Goal: Transaction & Acquisition: Purchase product/service

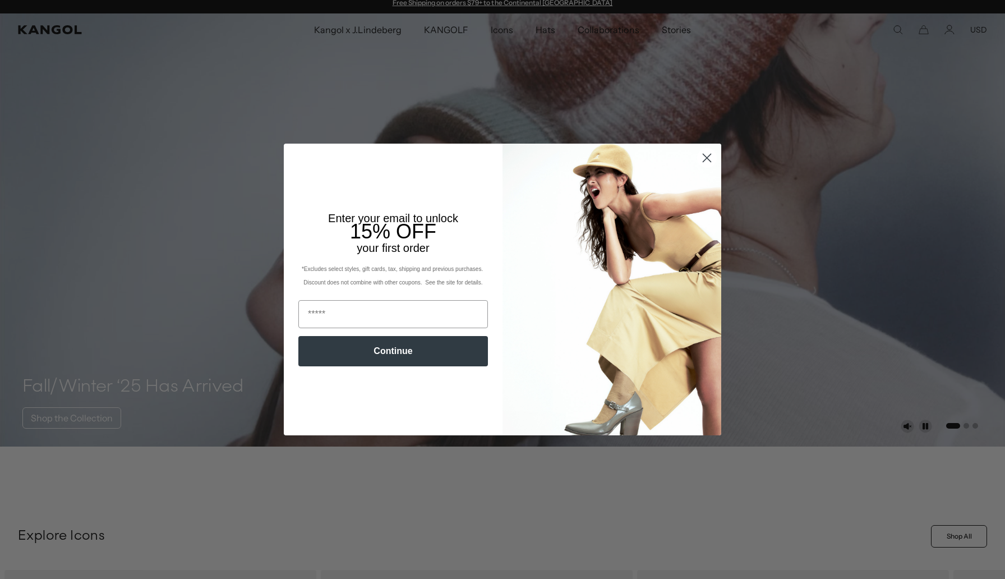
click at [704, 153] on circle "Close dialog" at bounding box center [707, 158] width 19 height 19
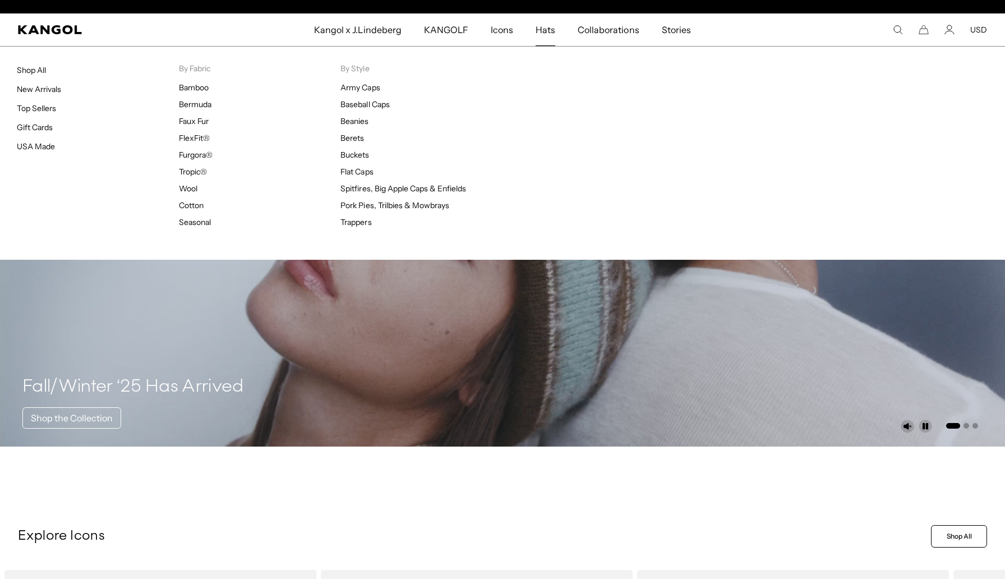
scroll to position [0, 231]
click at [545, 28] on span "Hats" at bounding box center [546, 29] width 20 height 33
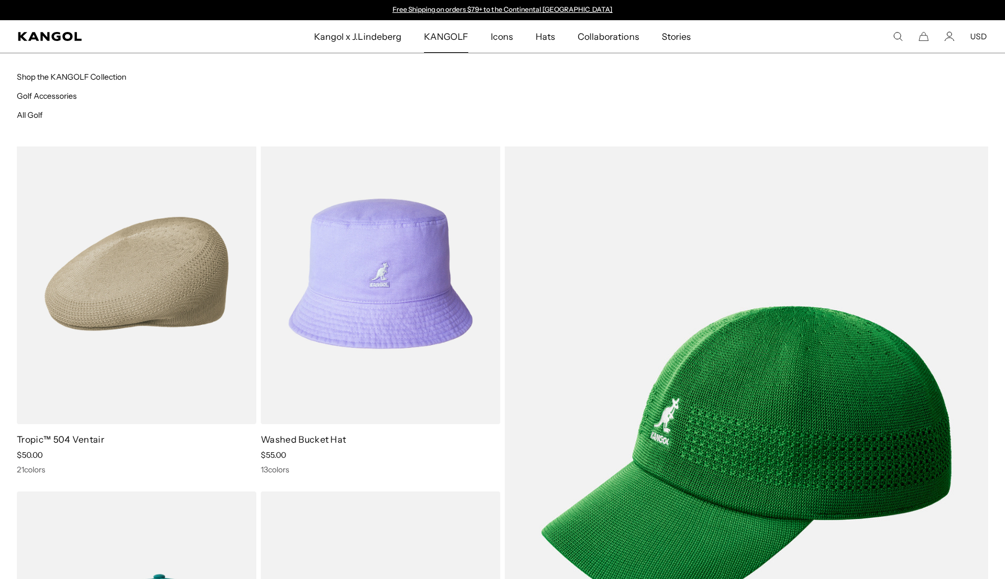
click at [446, 34] on span "KANGOLF" at bounding box center [446, 36] width 44 height 33
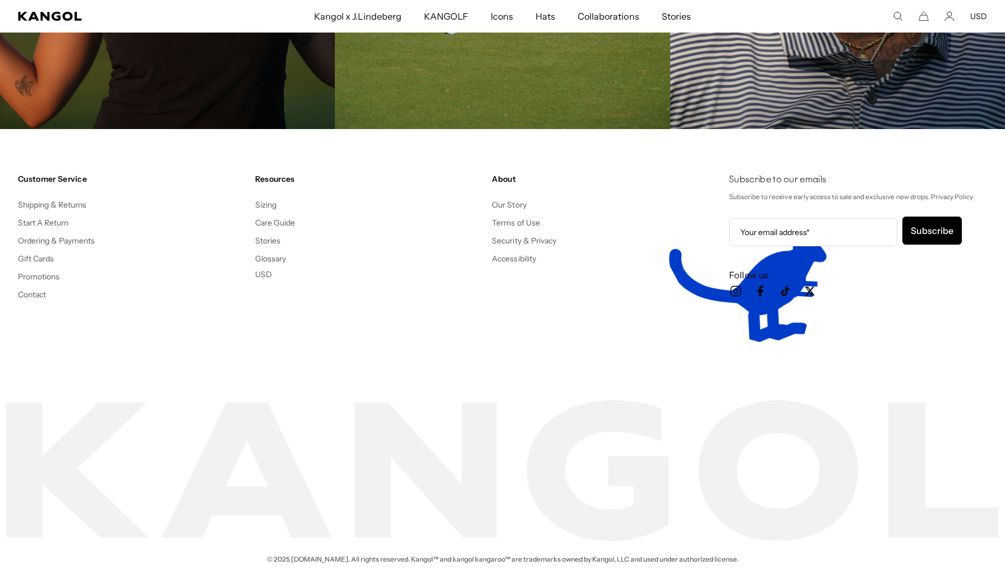
scroll to position [3085, 0]
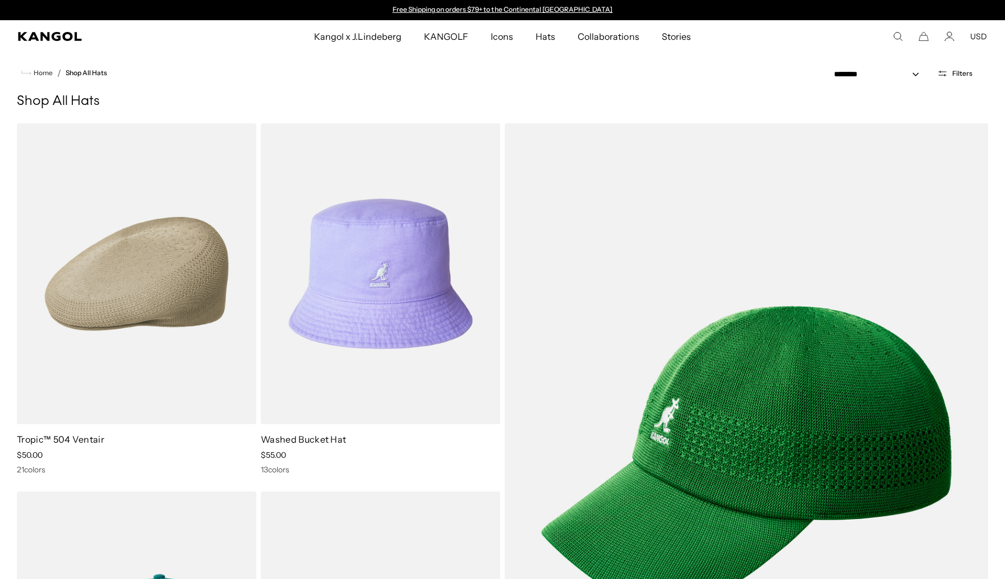
click at [894, 40] on icon "Search here" at bounding box center [898, 36] width 10 height 10
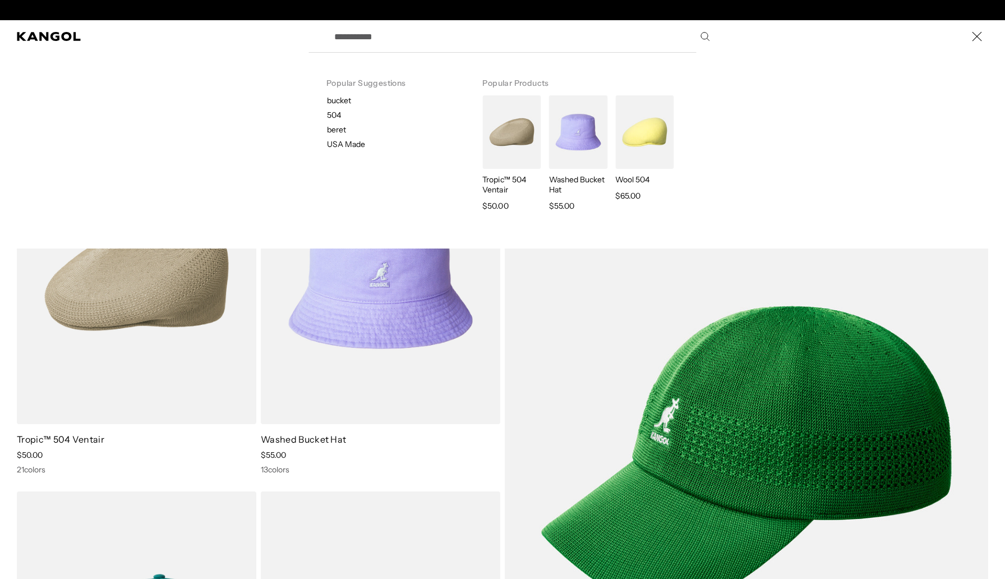
scroll to position [0, 231]
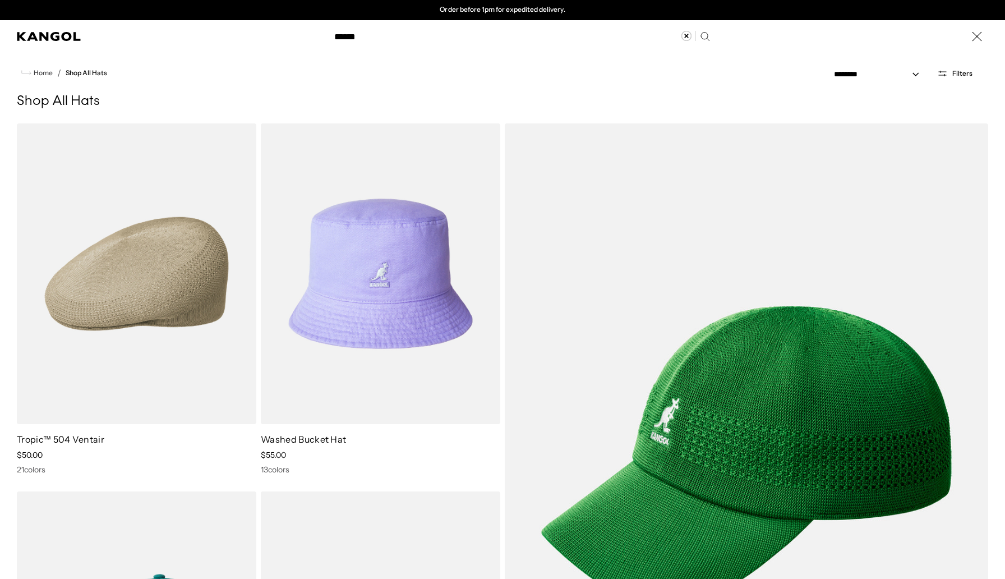
type input "******"
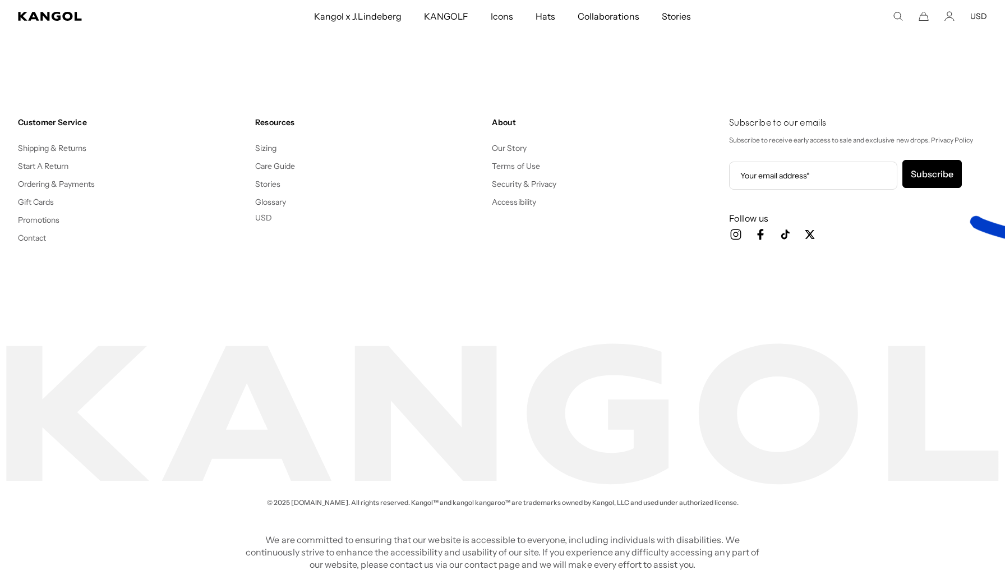
scroll to position [769, 0]
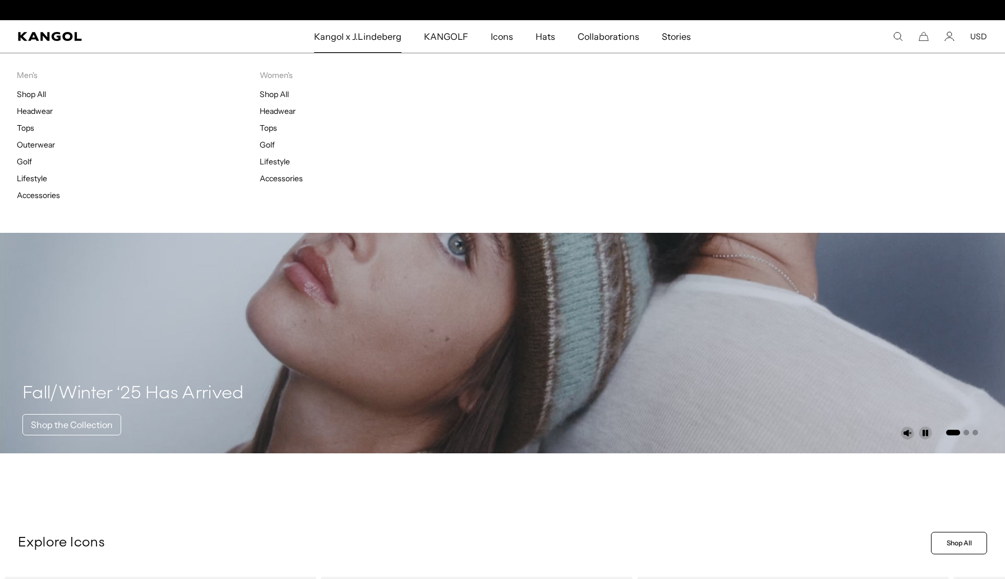
click at [376, 39] on span "Kangol x J.Lindeberg" at bounding box center [358, 36] width 88 height 33
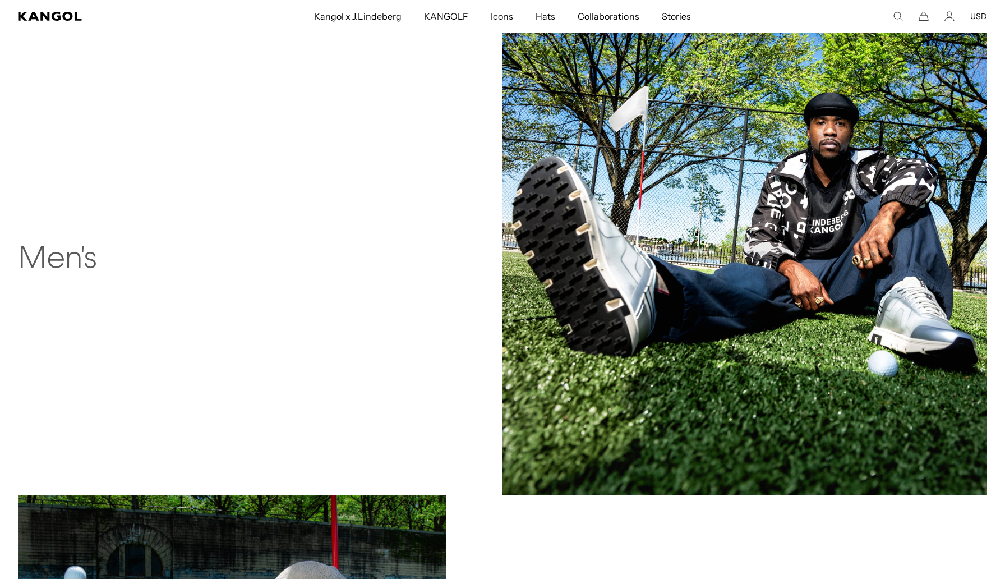
scroll to position [0, 231]
click at [639, 265] on img at bounding box center [745, 253] width 485 height 485
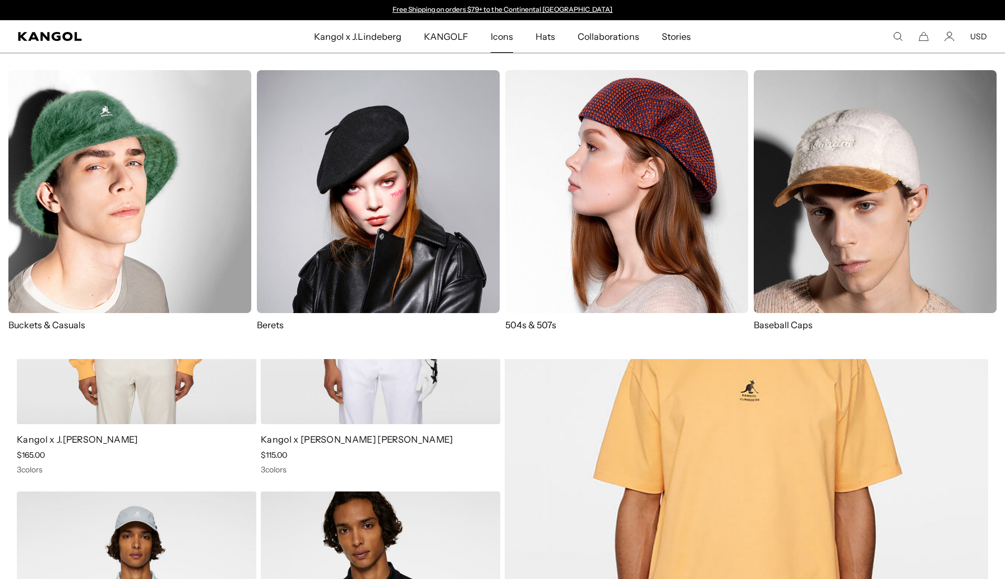
click at [497, 37] on span "Icons" at bounding box center [502, 36] width 22 height 33
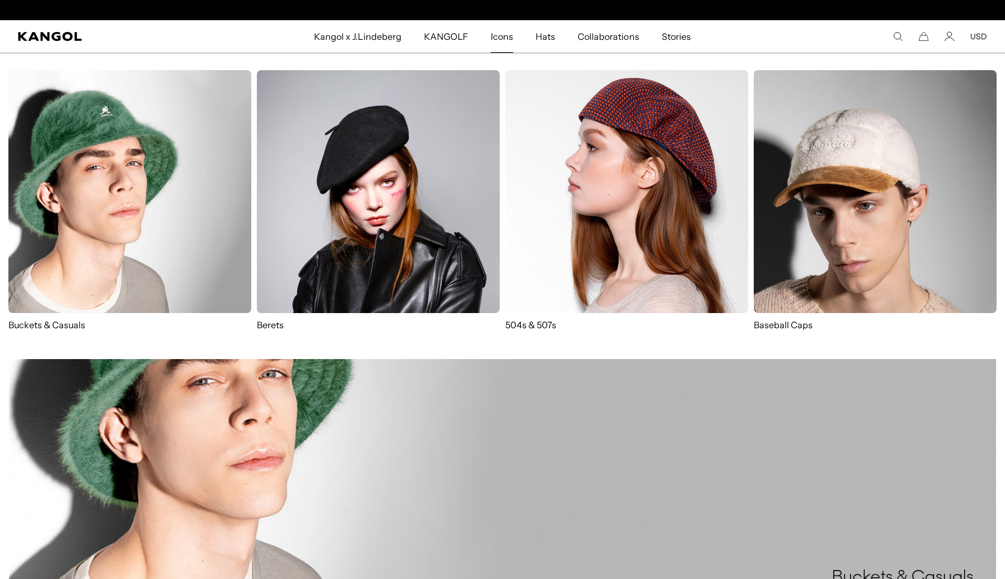
click at [373, 265] on img at bounding box center [378, 191] width 243 height 243
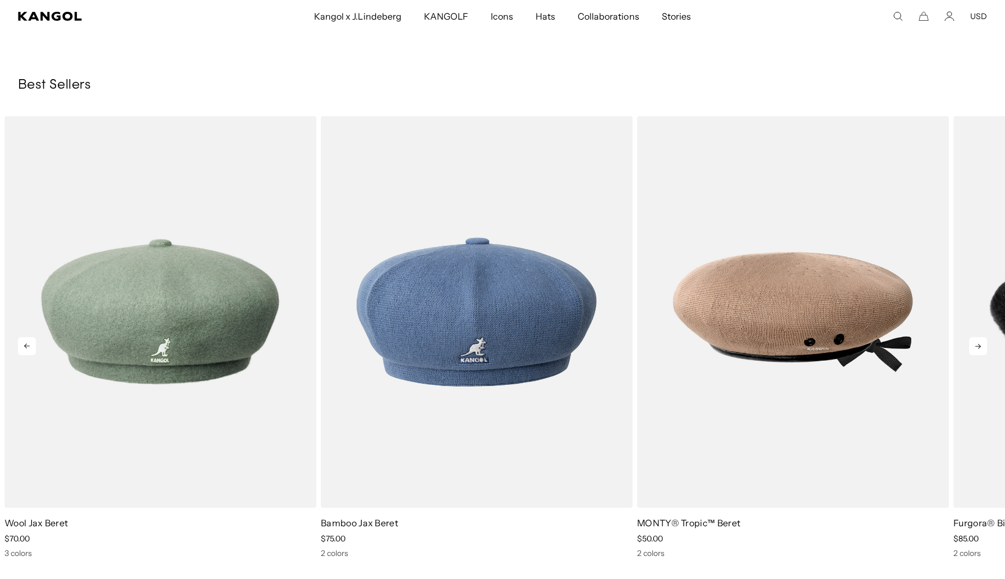
click at [981, 347] on icon at bounding box center [978, 346] width 18 height 18
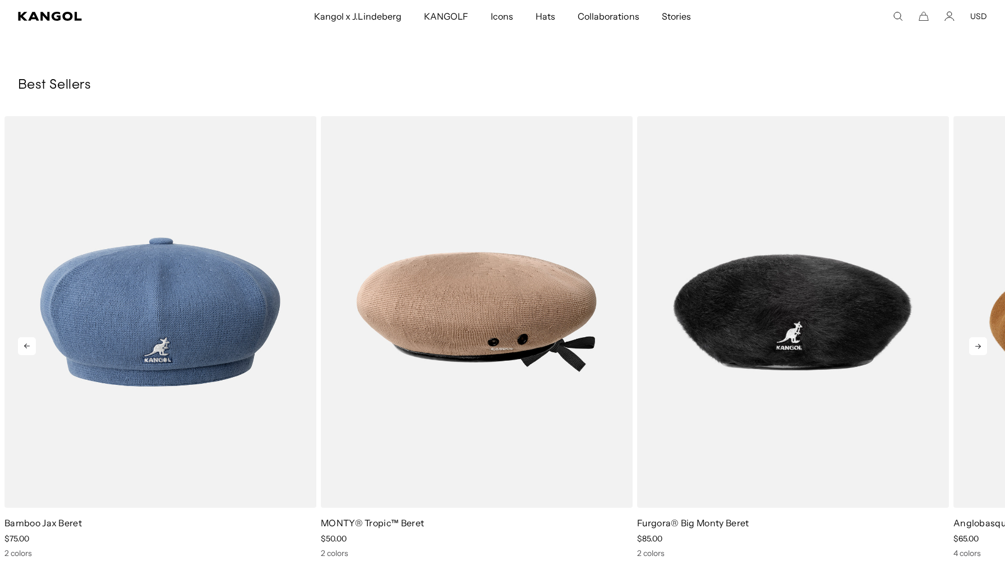
click at [981, 347] on icon at bounding box center [978, 346] width 18 height 18
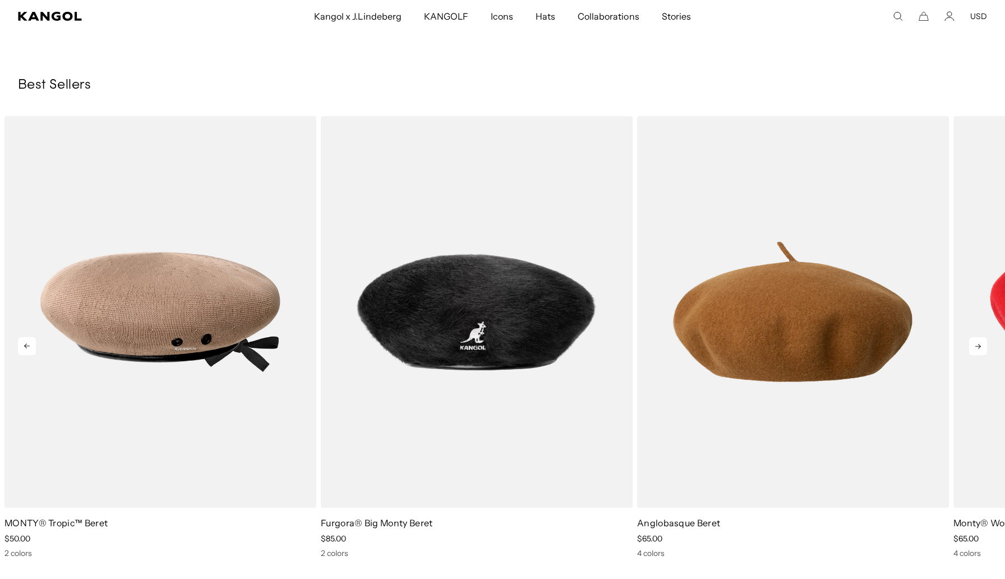
scroll to position [0, 231]
click at [981, 347] on icon at bounding box center [978, 346] width 18 height 18
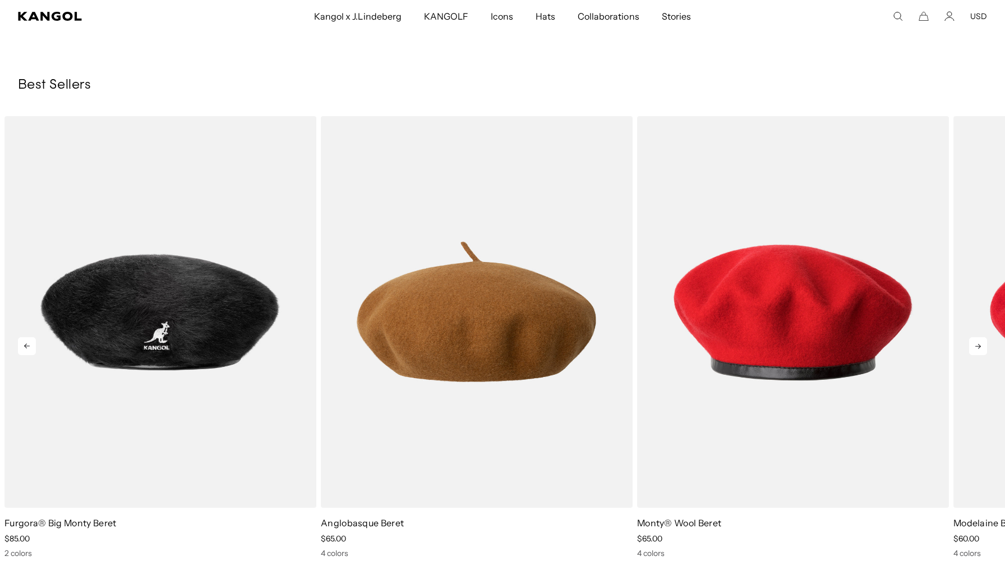
click at [981, 347] on icon at bounding box center [978, 346] width 18 height 18
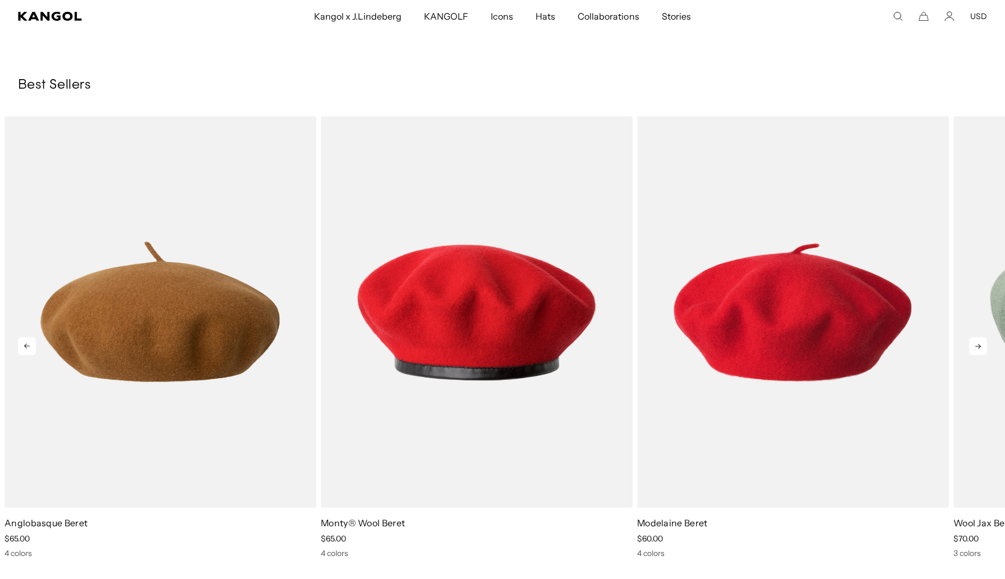
click at [981, 347] on icon at bounding box center [978, 346] width 18 height 18
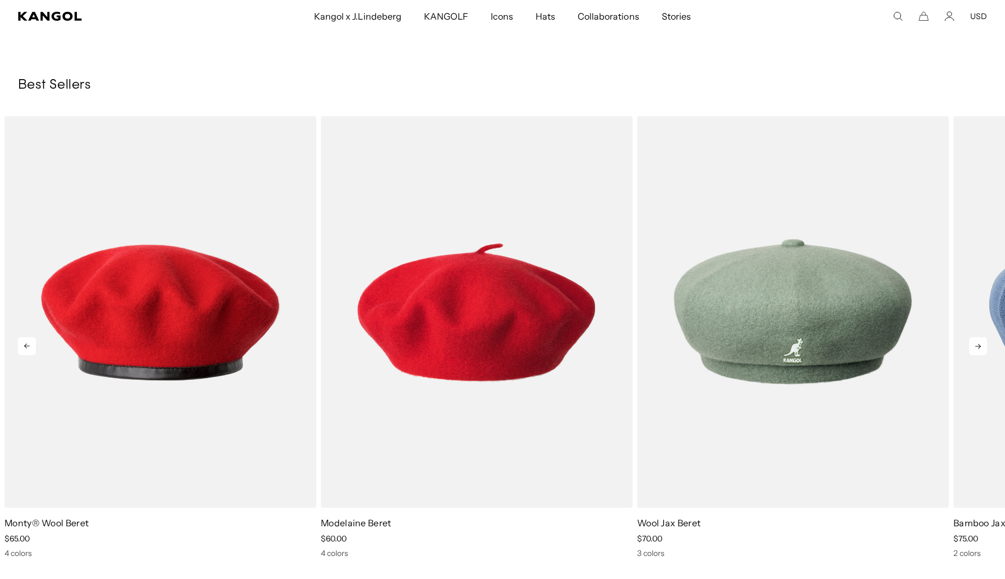
scroll to position [0, 0]
click at [981, 347] on icon at bounding box center [978, 346] width 18 height 18
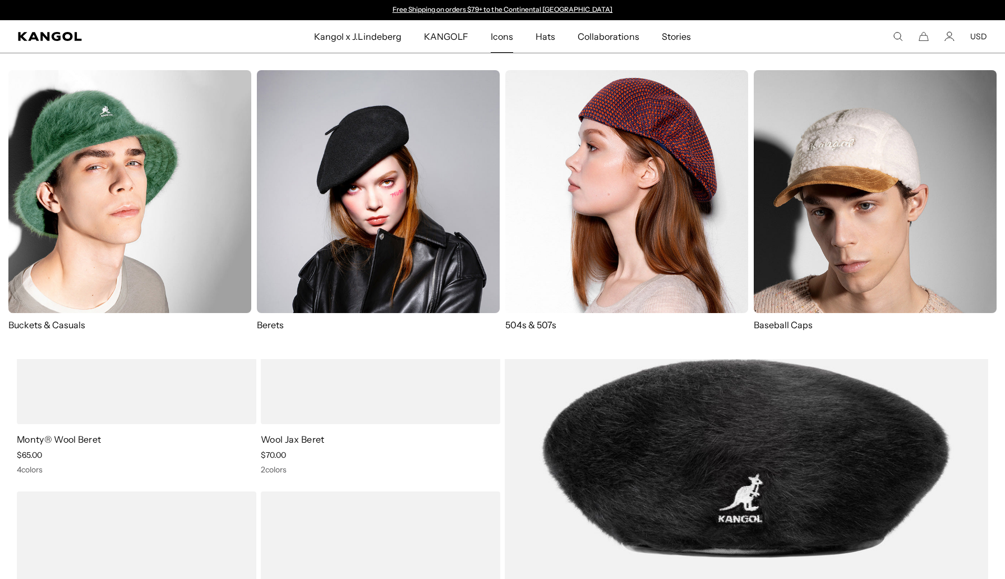
click at [615, 224] on img at bounding box center [626, 191] width 243 height 243
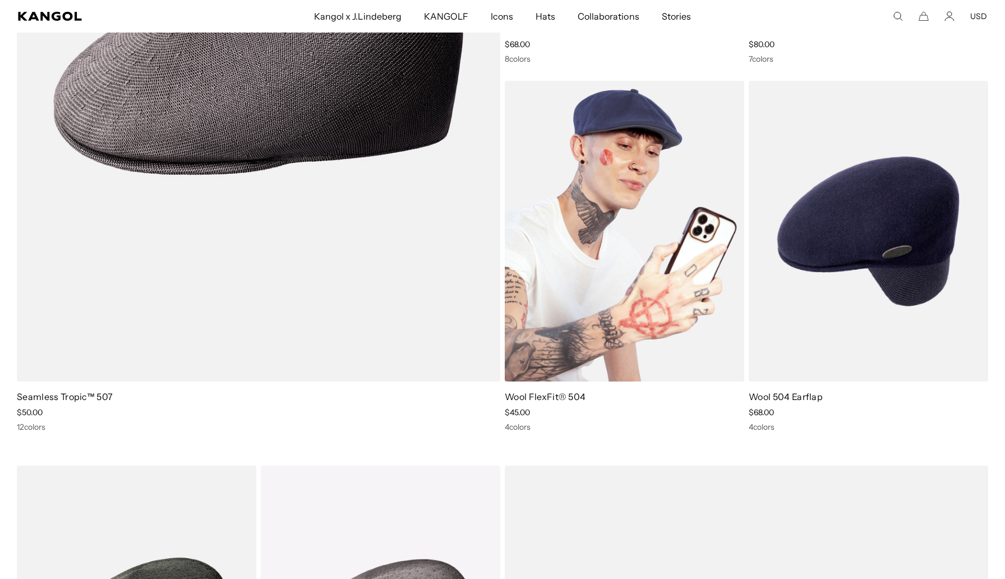
click at [617, 264] on img at bounding box center [625, 231] width 240 height 301
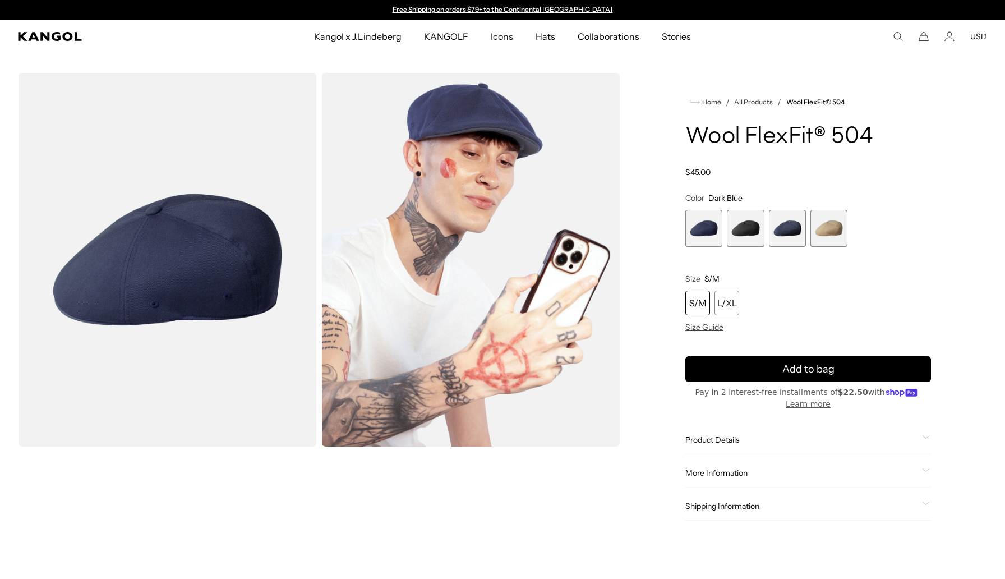
click at [747, 240] on span "2 of 4" at bounding box center [745, 228] width 37 height 37
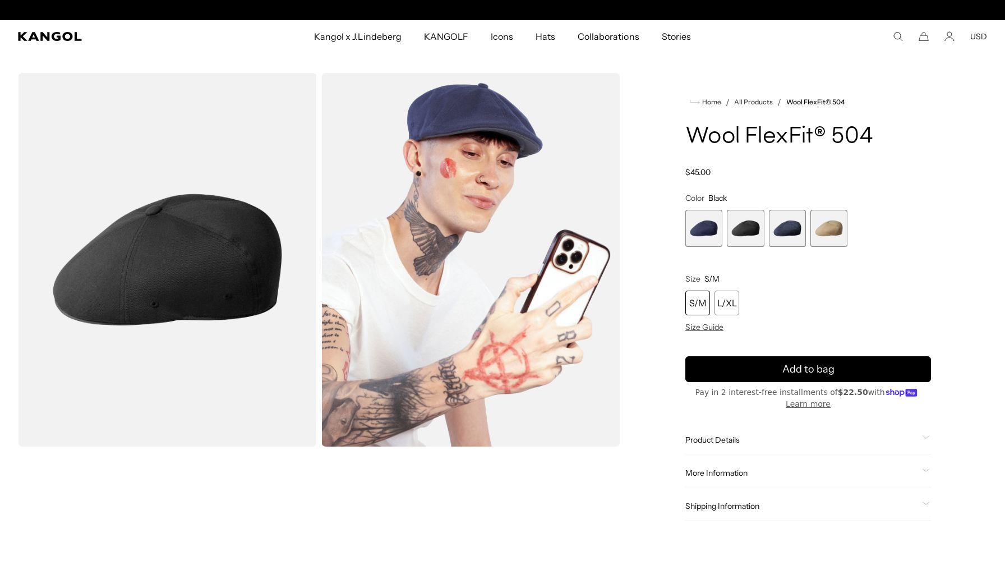
scroll to position [0, 231]
click at [786, 229] on span "3 of 4" at bounding box center [787, 228] width 37 height 37
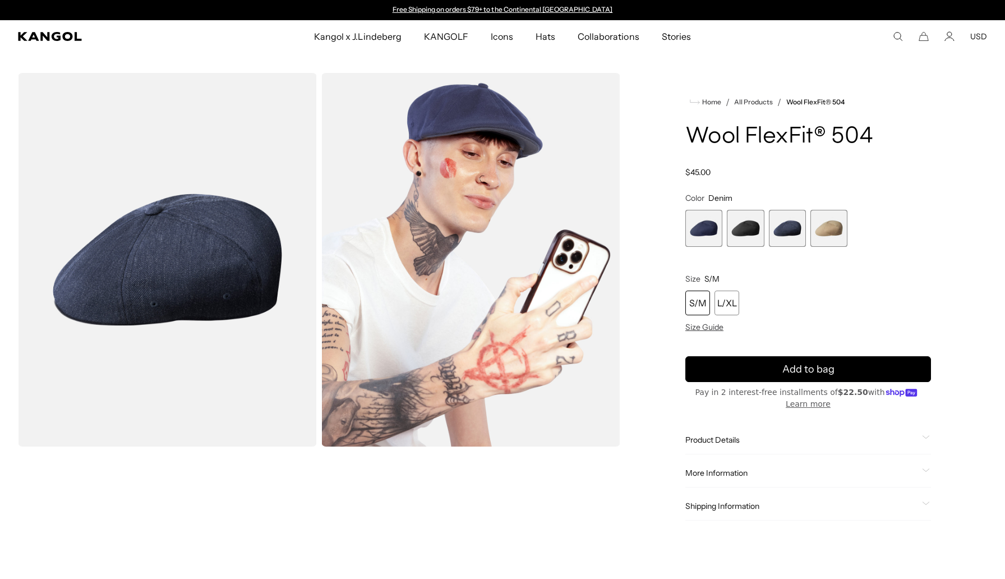
click at [832, 231] on span "4 of 4" at bounding box center [829, 228] width 37 height 37
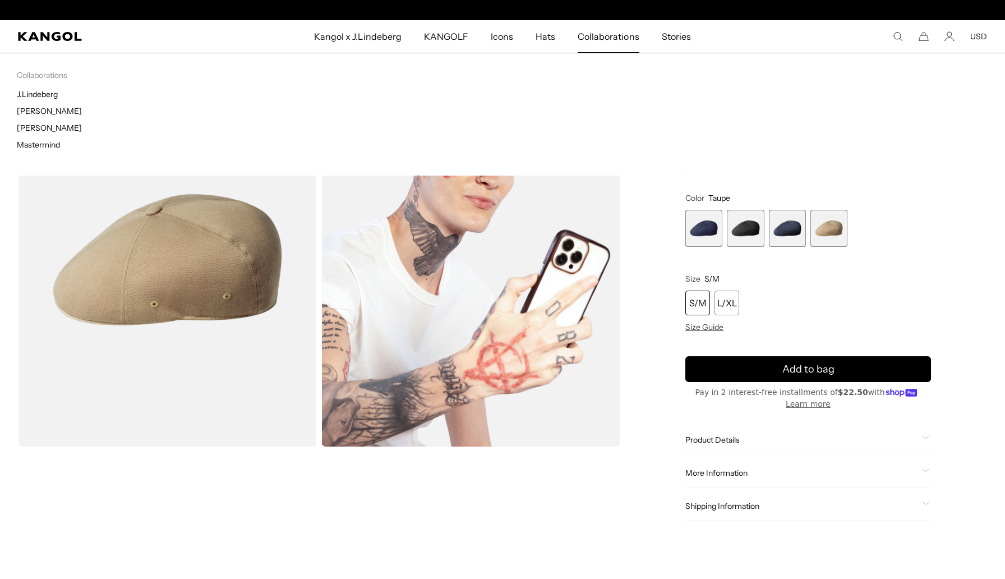
scroll to position [0, 231]
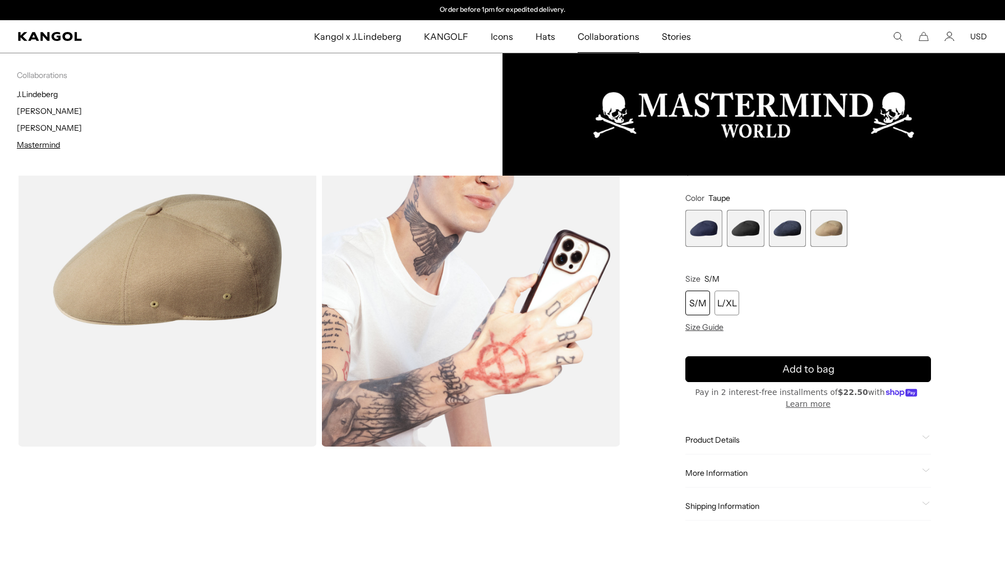
click at [44, 147] on link "Mastermind" at bounding box center [38, 145] width 43 height 10
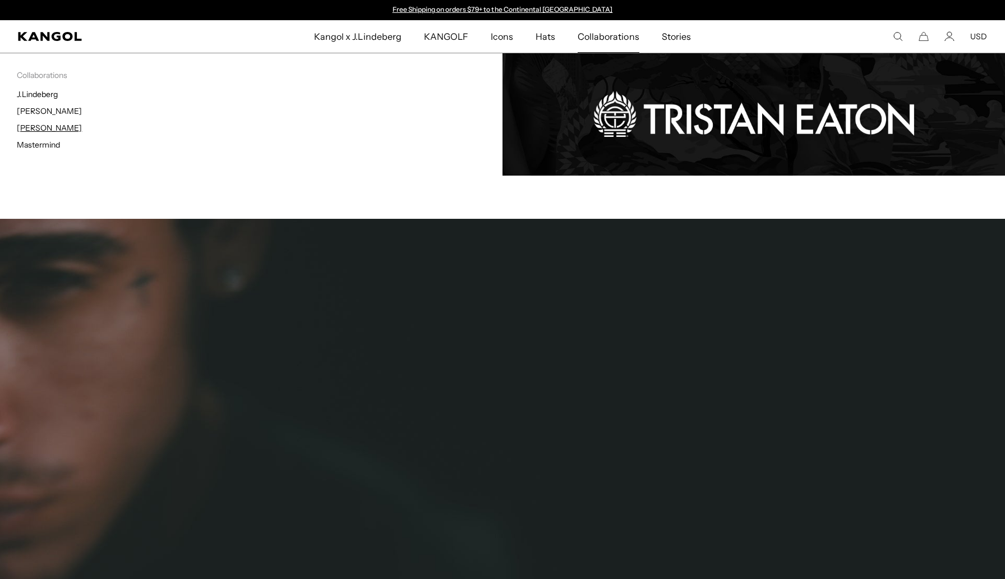
click at [44, 129] on link "[PERSON_NAME]" at bounding box center [49, 128] width 65 height 10
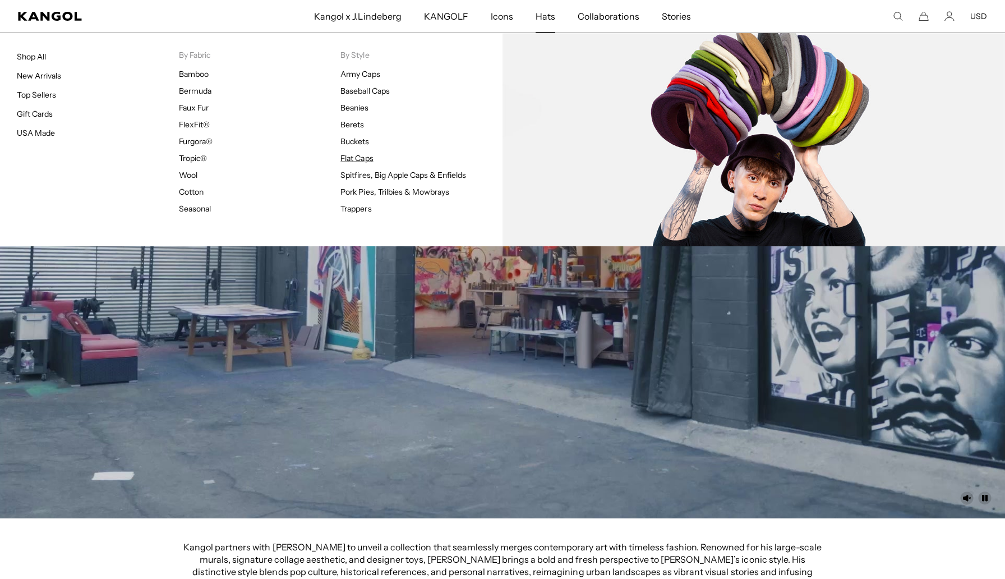
scroll to position [0, 231]
click at [357, 157] on link "Flat Caps" at bounding box center [356, 158] width 33 height 10
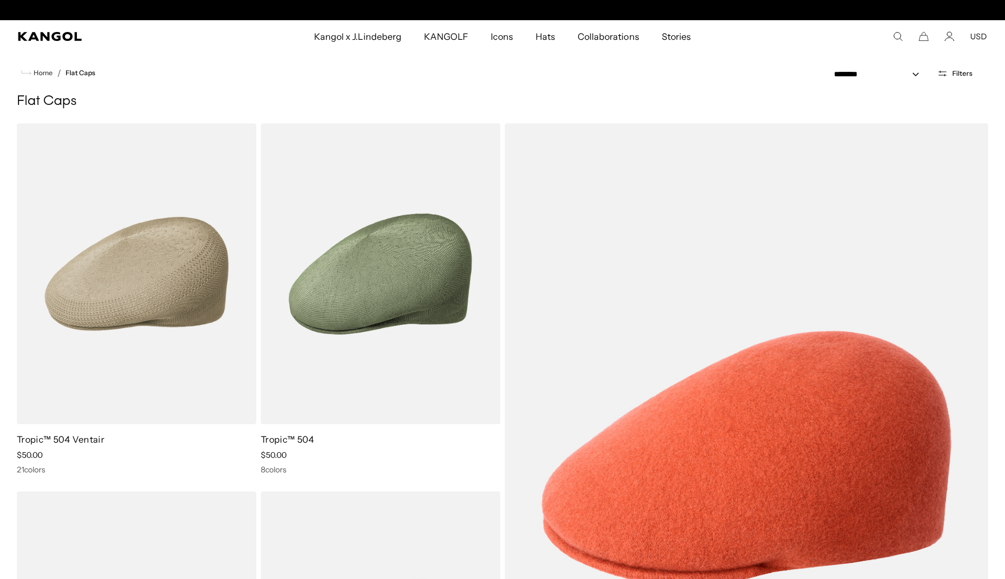
scroll to position [0, 231]
click at [0, 0] on img at bounding box center [0, 0] width 0 height 0
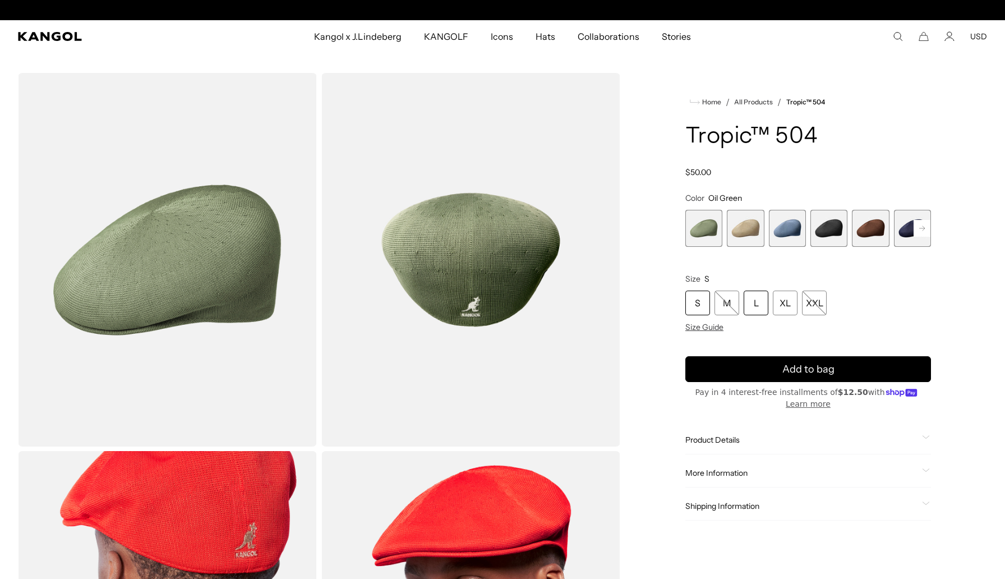
scroll to position [0, 231]
click at [756, 310] on div "L" at bounding box center [756, 303] width 25 height 25
click at [709, 325] on span "Size Guide" at bounding box center [704, 327] width 38 height 10
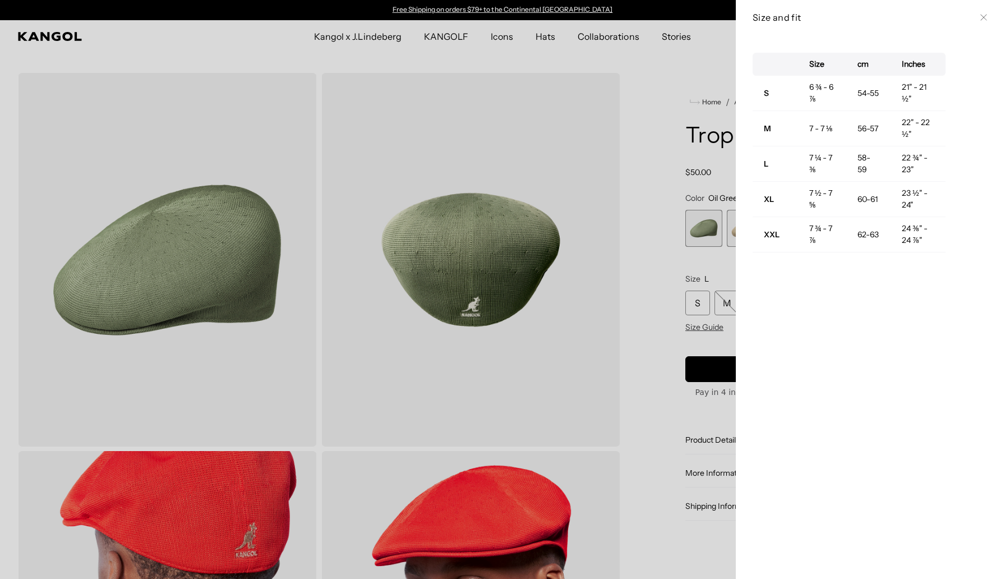
click at [663, 379] on div at bounding box center [502, 289] width 1005 height 579
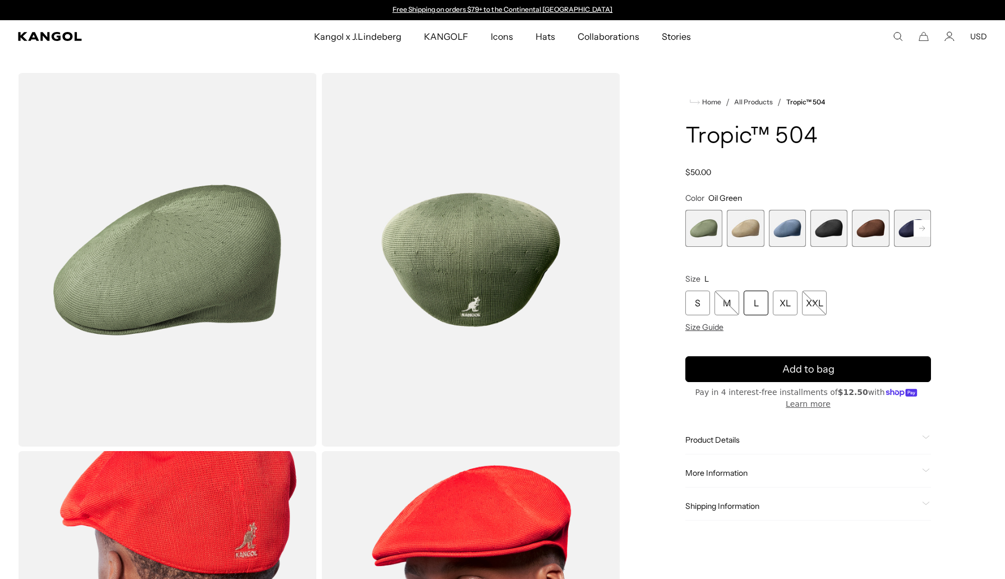
click at [749, 232] on span "2 of 9" at bounding box center [745, 228] width 37 height 37
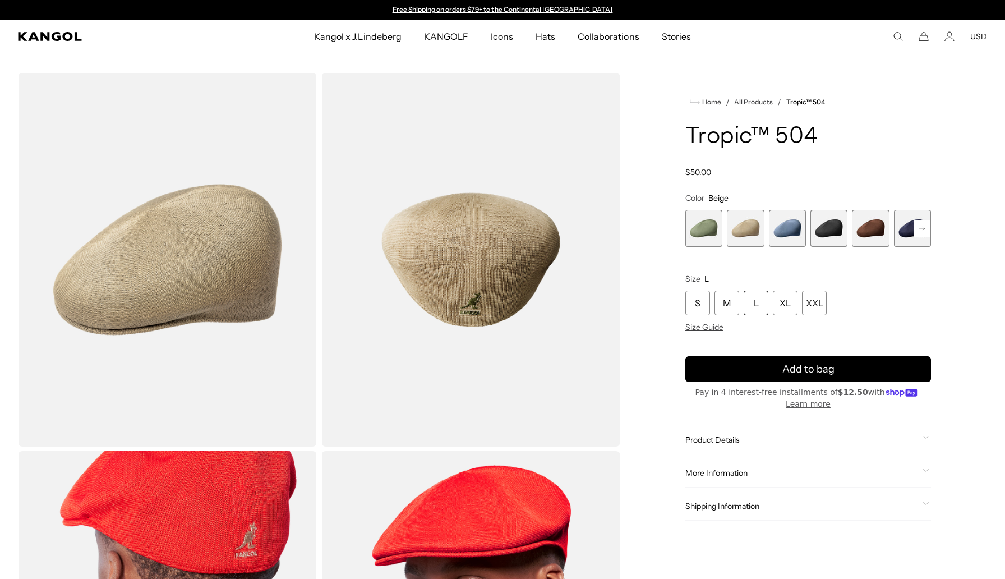
click at [784, 234] on span "3 of 9" at bounding box center [787, 228] width 37 height 37
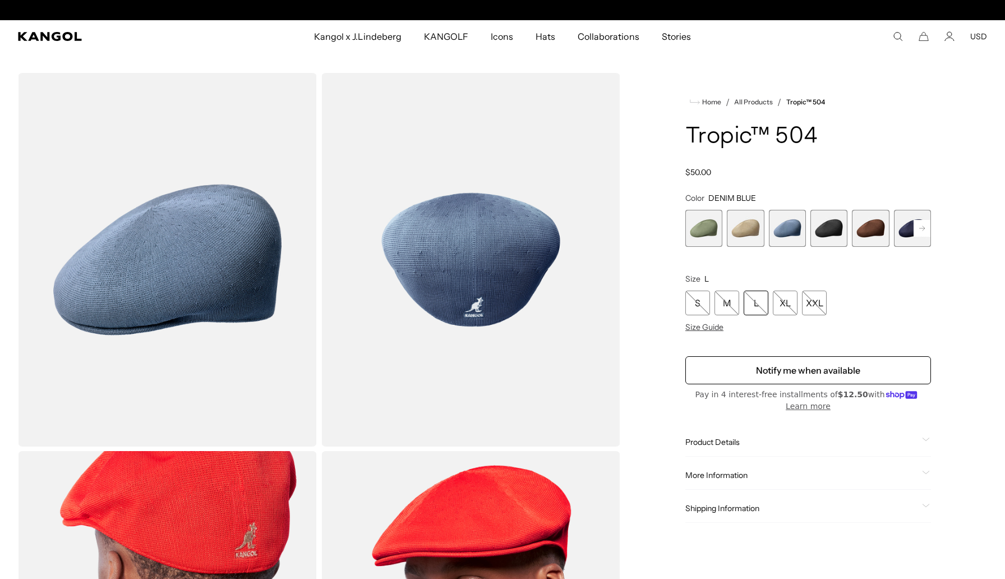
scroll to position [0, 231]
click at [908, 245] on span "6 of 9" at bounding box center [912, 228] width 37 height 37
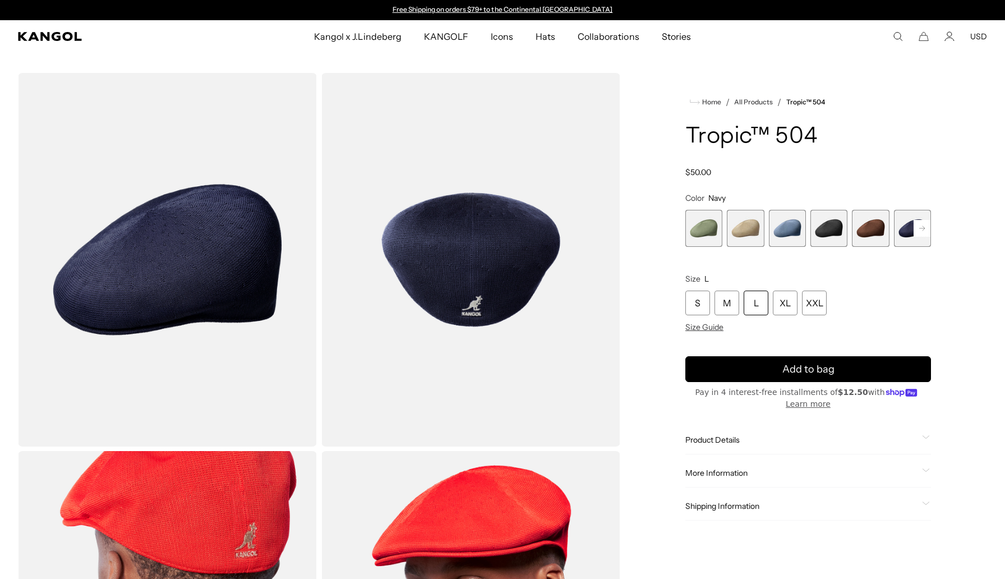
click at [924, 229] on rect at bounding box center [922, 228] width 17 height 17
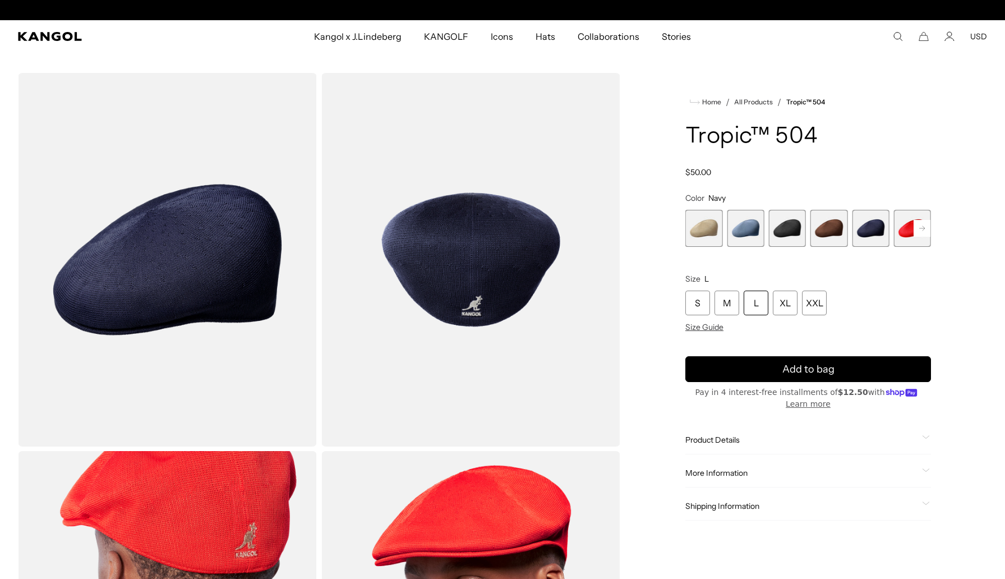
scroll to position [0, 231]
click at [924, 229] on rect at bounding box center [922, 228] width 17 height 17
click at [924, 229] on span "9 of 9" at bounding box center [912, 228] width 37 height 37
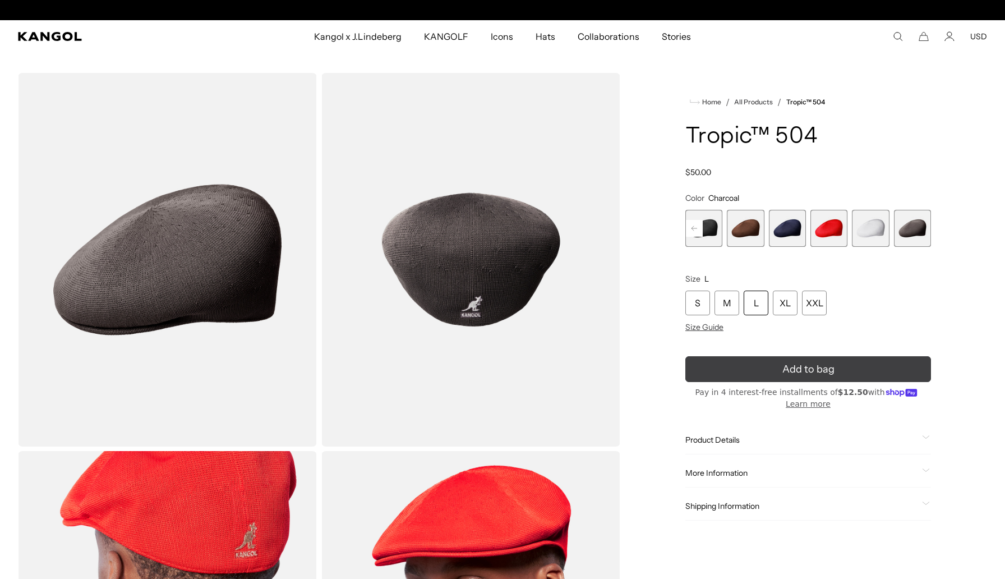
scroll to position [0, 231]
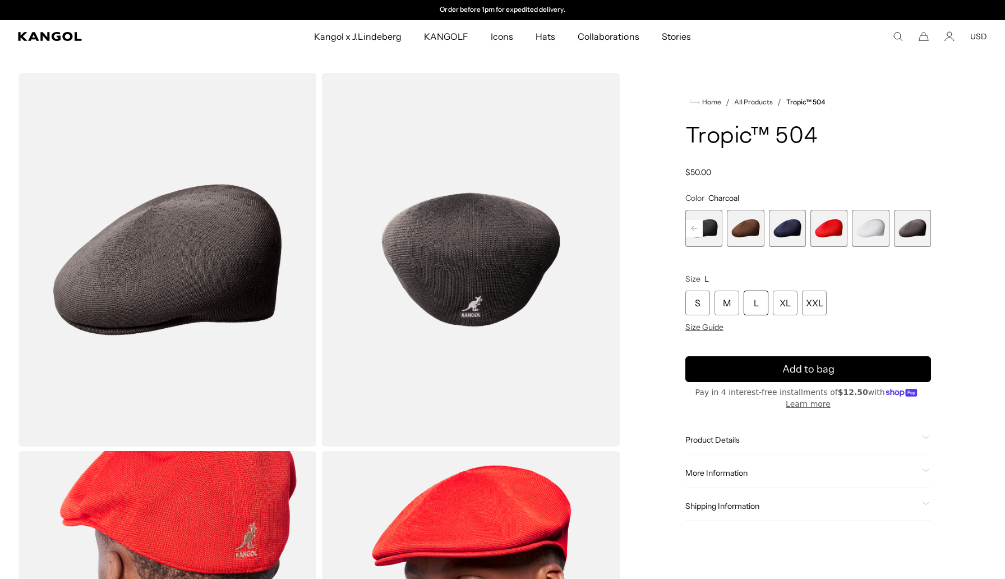
click at [779, 228] on span "6 of 9" at bounding box center [787, 228] width 37 height 37
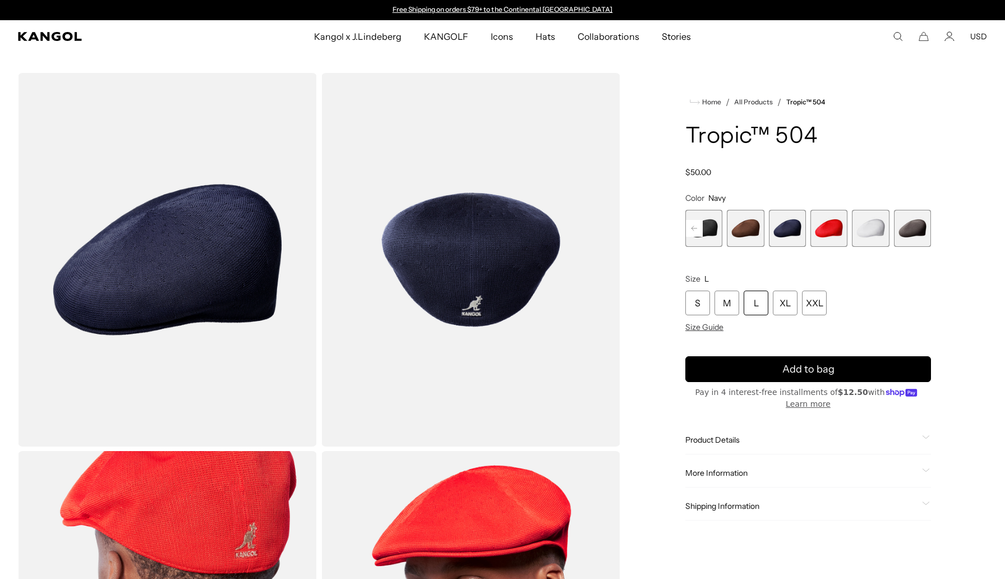
click at [754, 305] on div "L" at bounding box center [756, 303] width 25 height 25
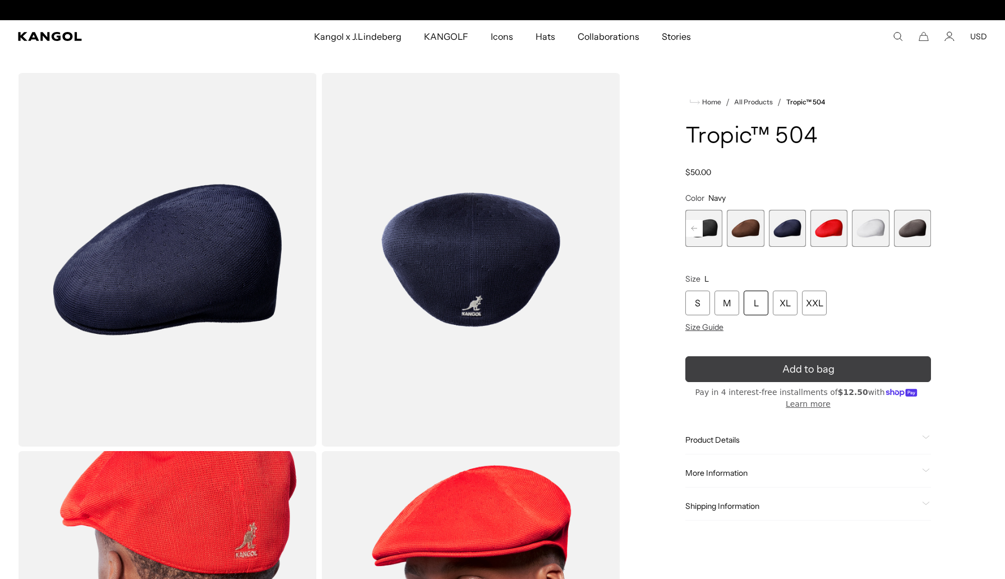
scroll to position [0, 231]
click at [755, 363] on button "Add to bag" at bounding box center [808, 369] width 246 height 26
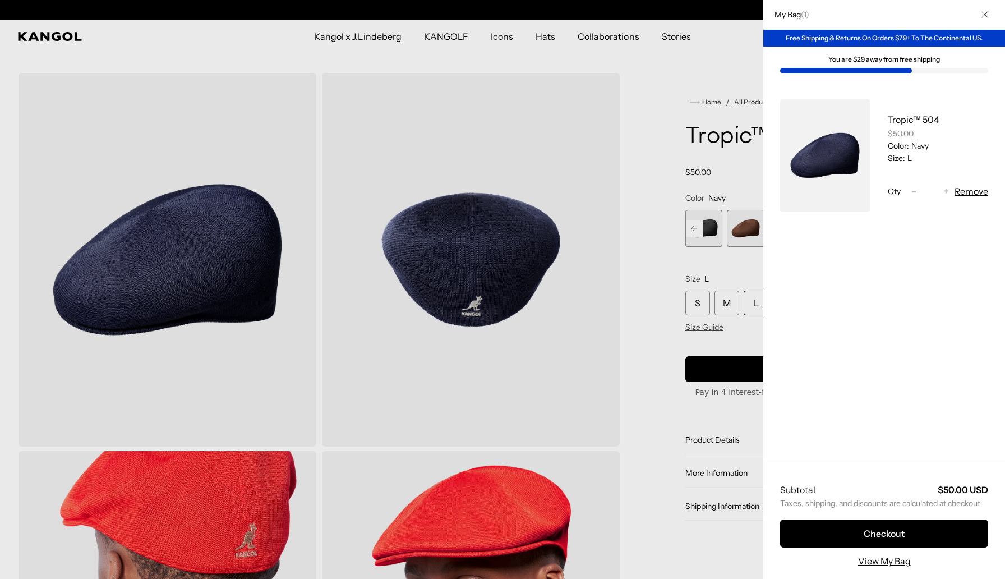
scroll to position [0, 0]
click at [736, 348] on div at bounding box center [502, 289] width 1005 height 579
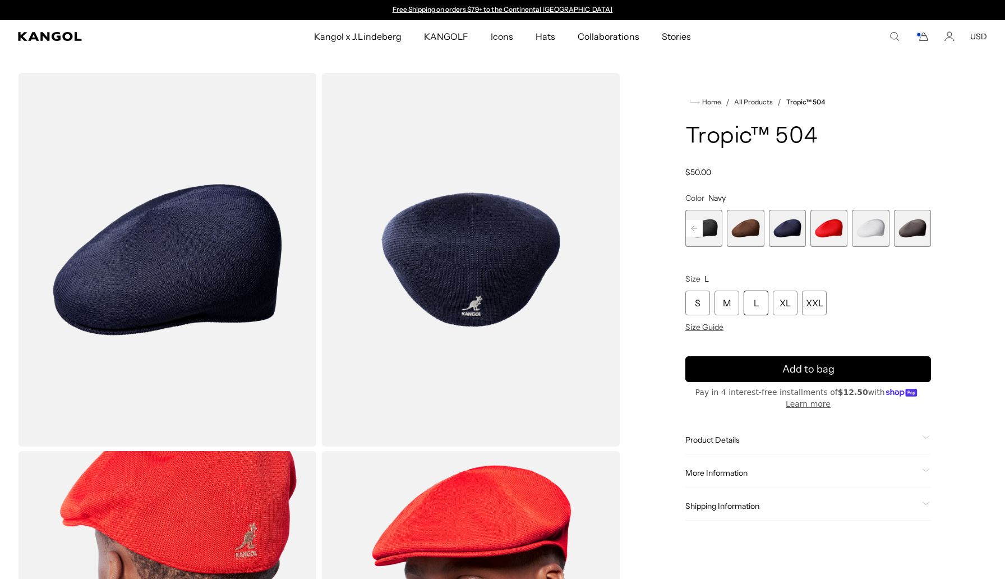
click at [695, 227] on rect at bounding box center [694, 228] width 17 height 17
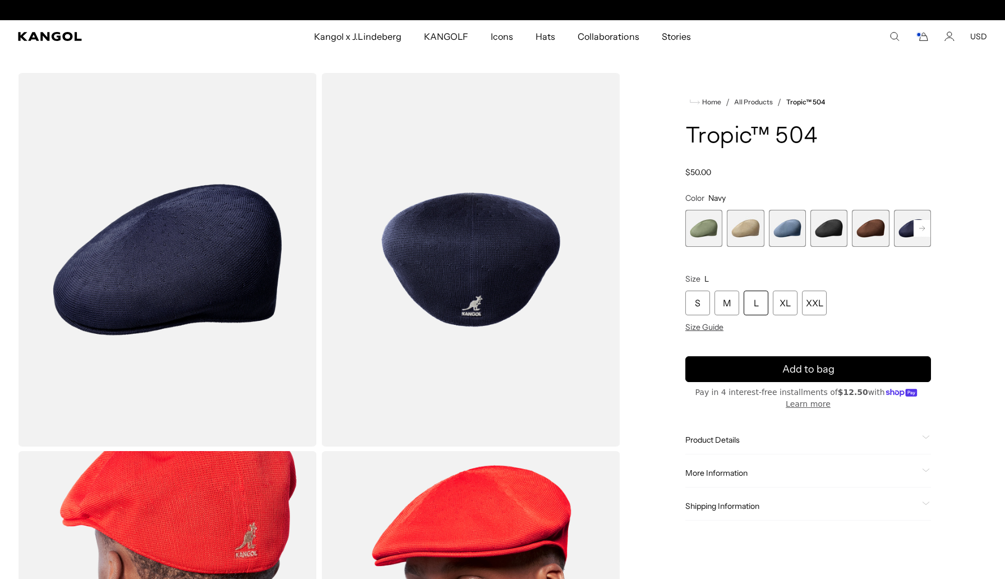
scroll to position [0, 231]
click at [695, 227] on span "1 of 9" at bounding box center [703, 228] width 37 height 37
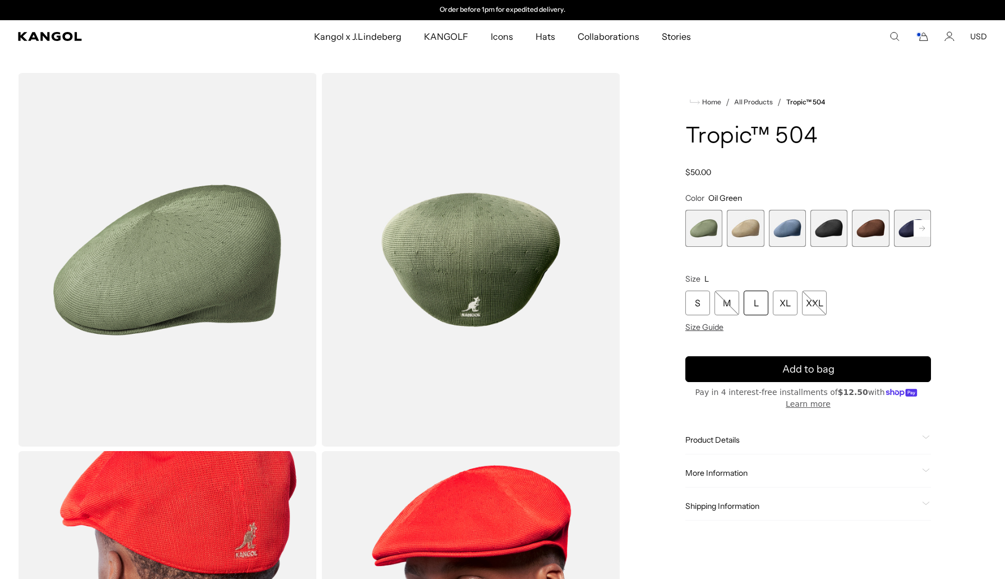
click at [733, 229] on span "2 of 9" at bounding box center [745, 228] width 37 height 37
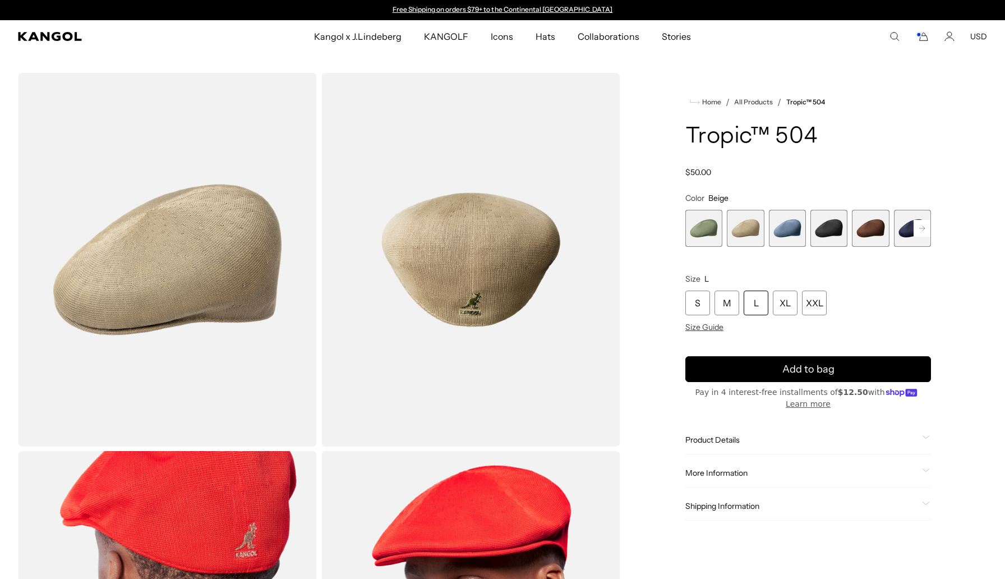
click at [776, 232] on span "3 of 9" at bounding box center [787, 228] width 37 height 37
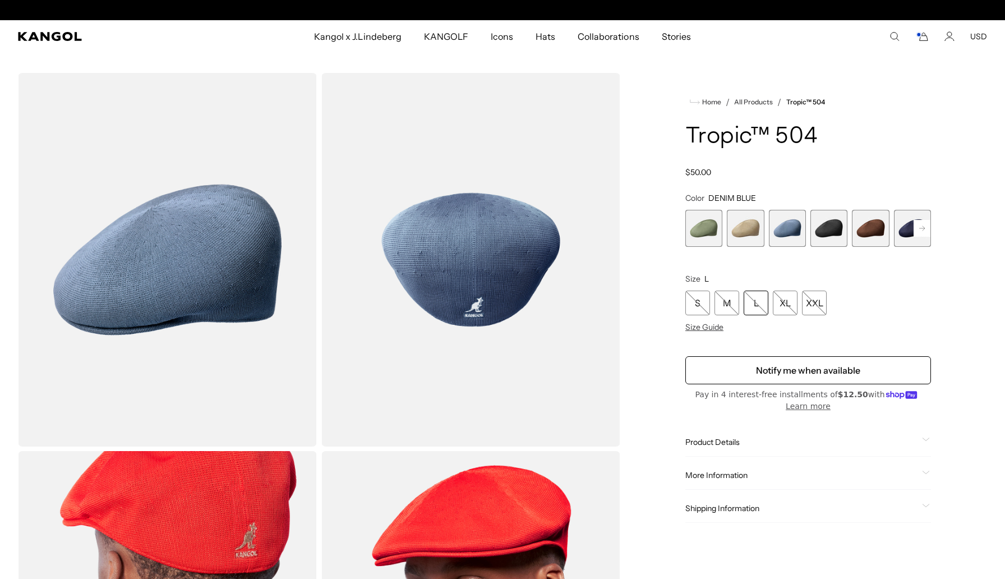
scroll to position [0, 231]
click at [818, 231] on span "4 of 9" at bounding box center [829, 228] width 37 height 37
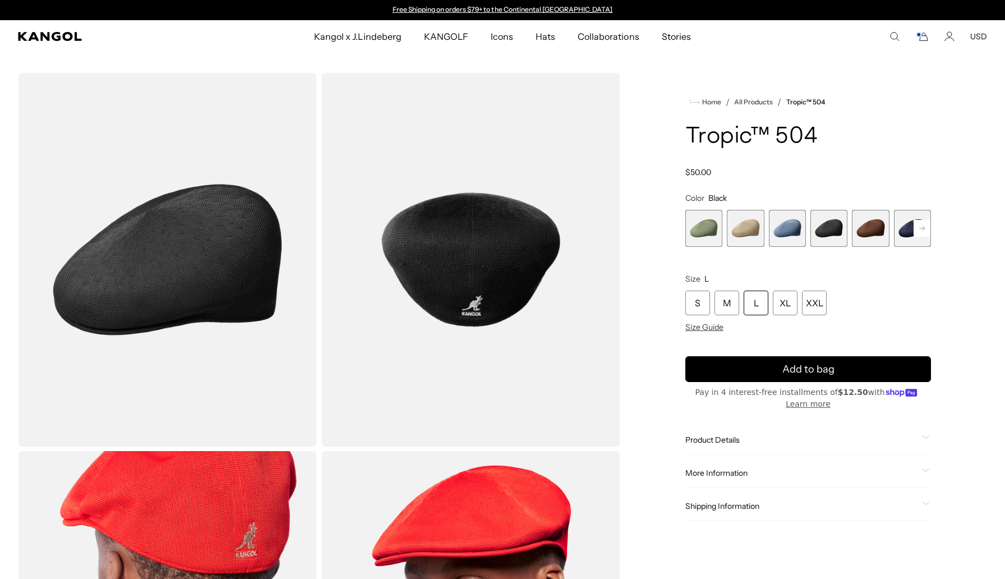
click at [865, 231] on span "5 of 9" at bounding box center [870, 228] width 37 height 37
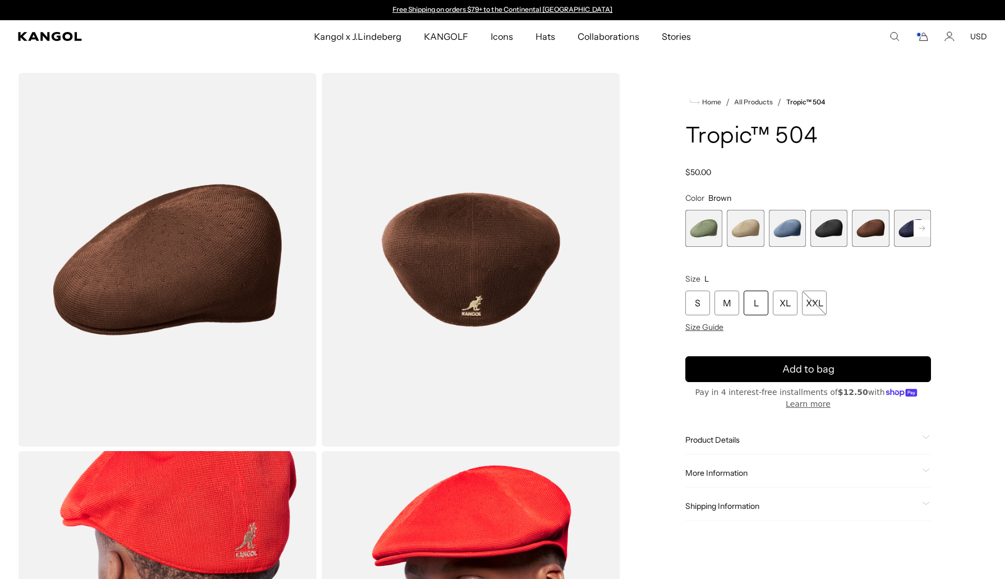
click at [917, 228] on rect at bounding box center [922, 228] width 17 height 17
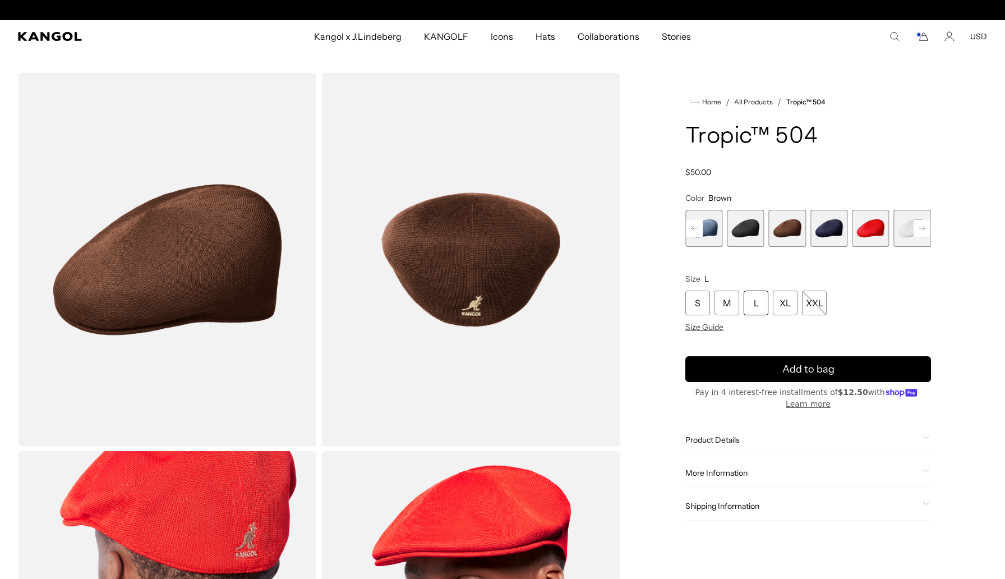
scroll to position [0, 231]
click at [917, 228] on rect at bounding box center [922, 228] width 17 height 17
click at [917, 228] on span "9 of 9" at bounding box center [912, 228] width 37 height 37
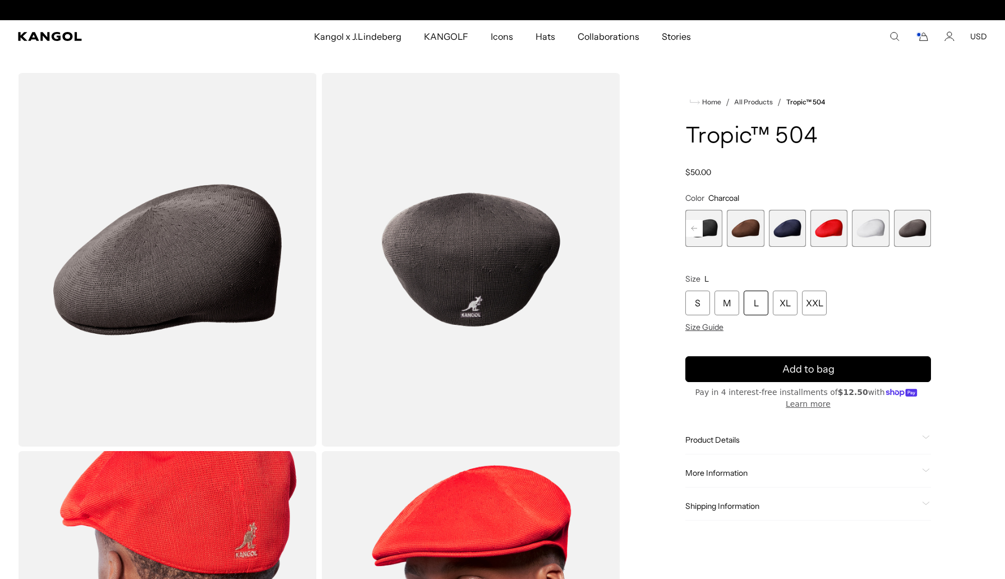
scroll to position [0, 231]
click at [751, 302] on div "L" at bounding box center [756, 303] width 25 height 25
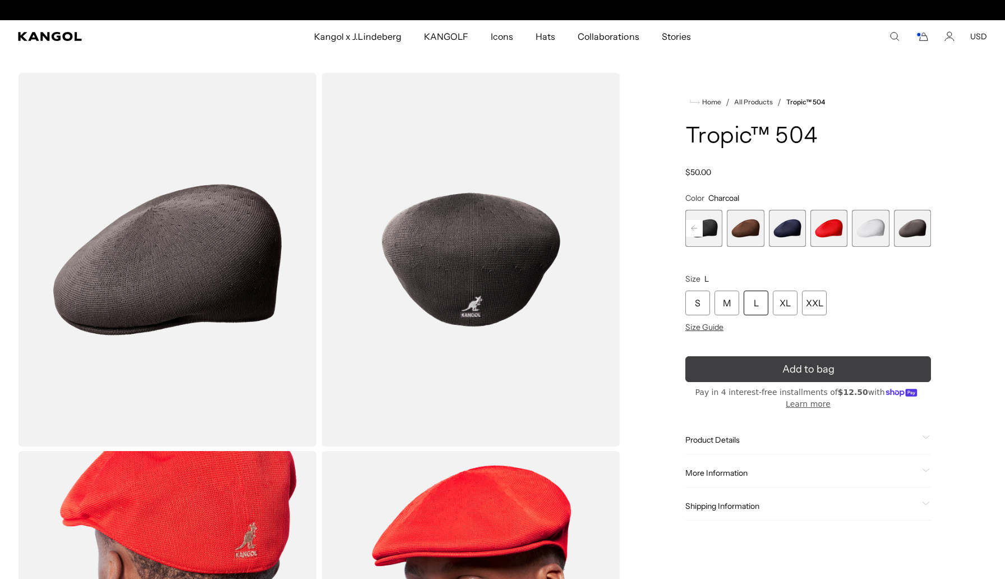
scroll to position [0, 0]
click at [753, 366] on button "Add to bag" at bounding box center [808, 369] width 246 height 26
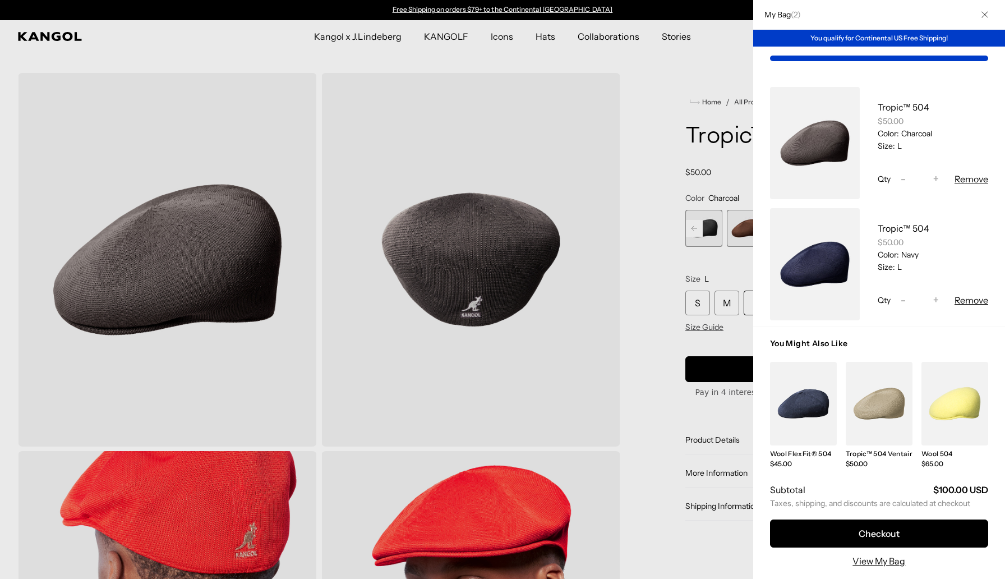
click at [655, 167] on div at bounding box center [502, 289] width 1005 height 579
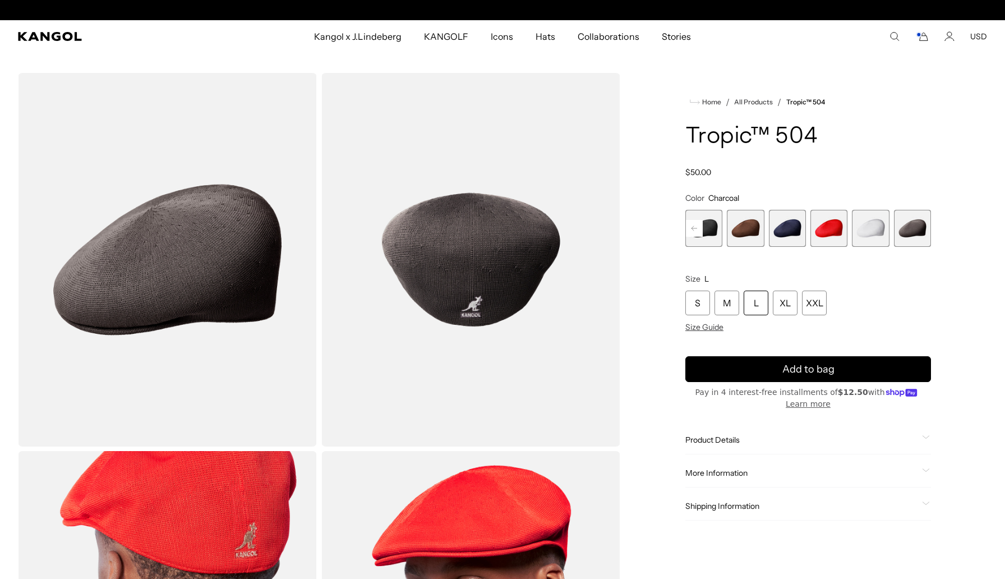
scroll to position [0, 231]
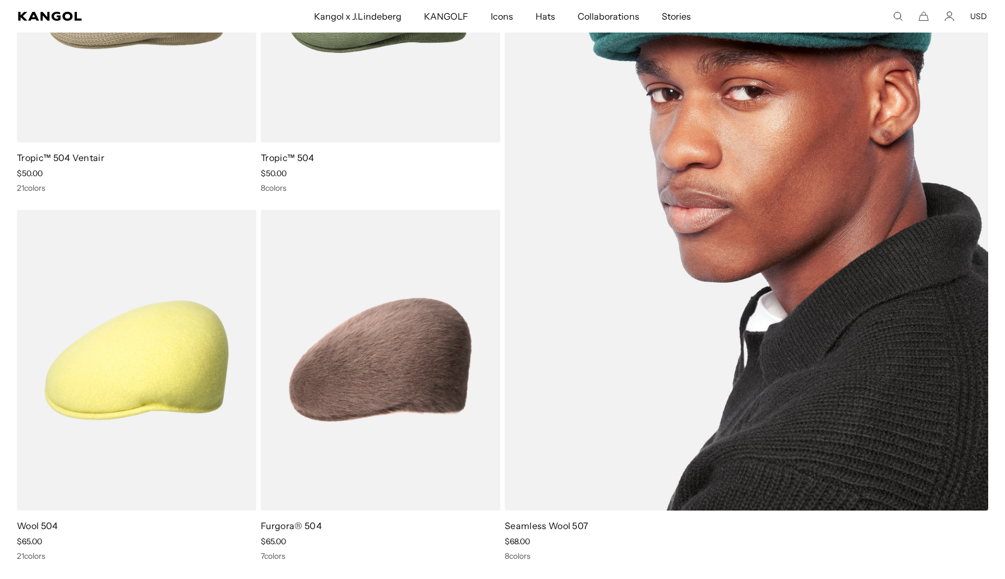
scroll to position [0, 231]
click at [625, 277] on img at bounding box center [747, 176] width 484 height 669
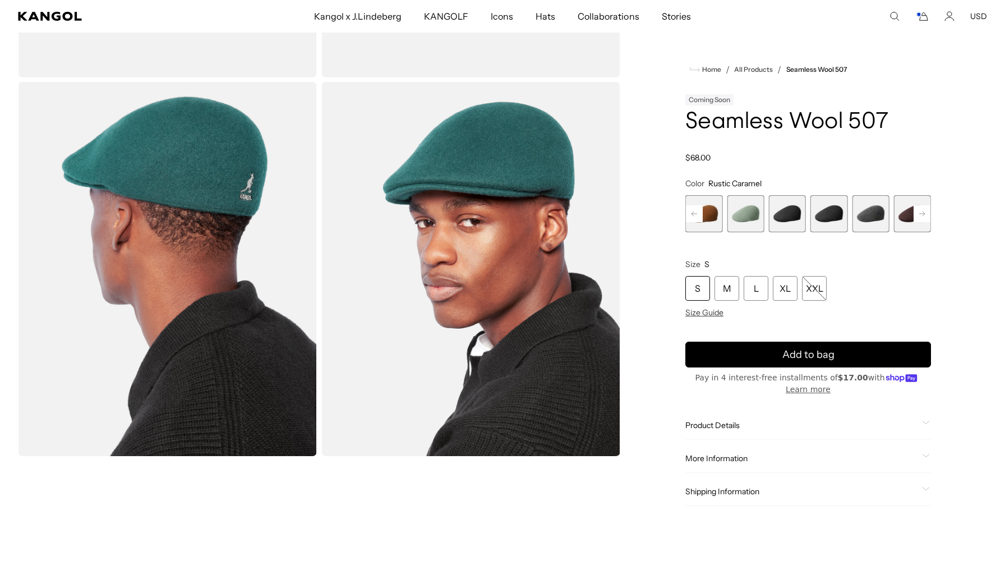
scroll to position [312, 0]
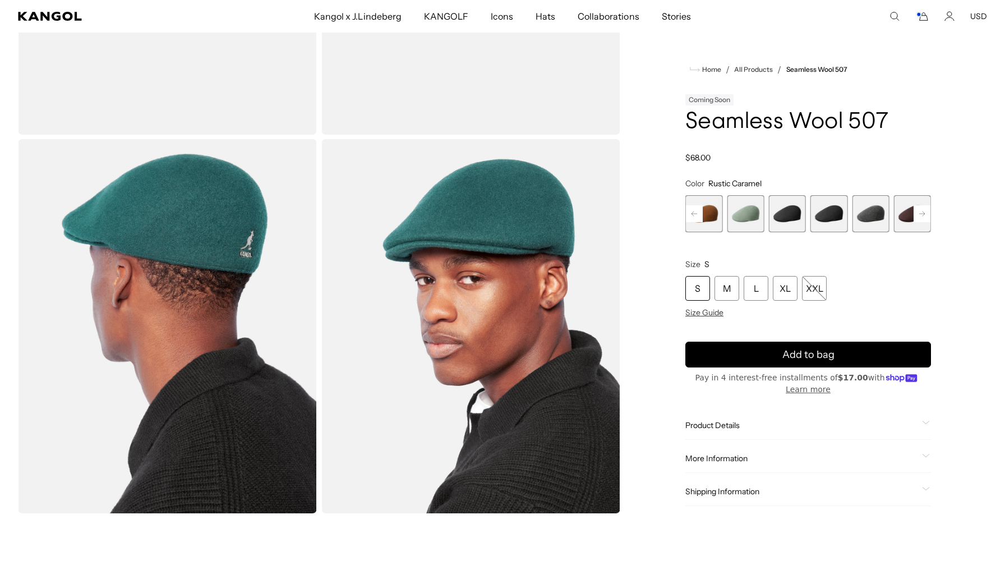
click at [711, 209] on span "2 of 9" at bounding box center [703, 213] width 37 height 37
click at [750, 213] on span "3 of 9" at bounding box center [745, 213] width 37 height 37
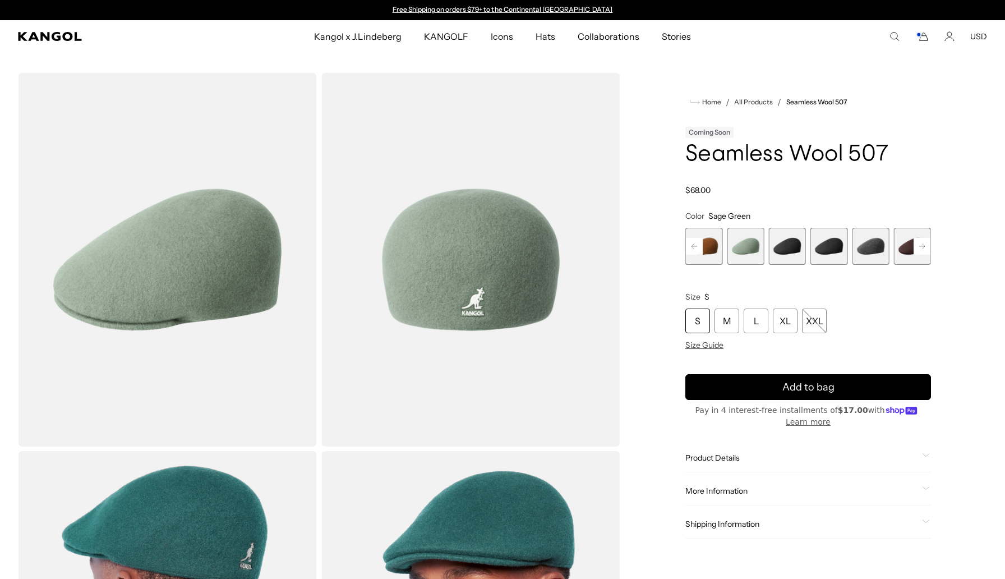
click at [918, 248] on rect at bounding box center [922, 246] width 17 height 17
click at [918, 248] on span "9 of 9" at bounding box center [912, 246] width 37 height 37
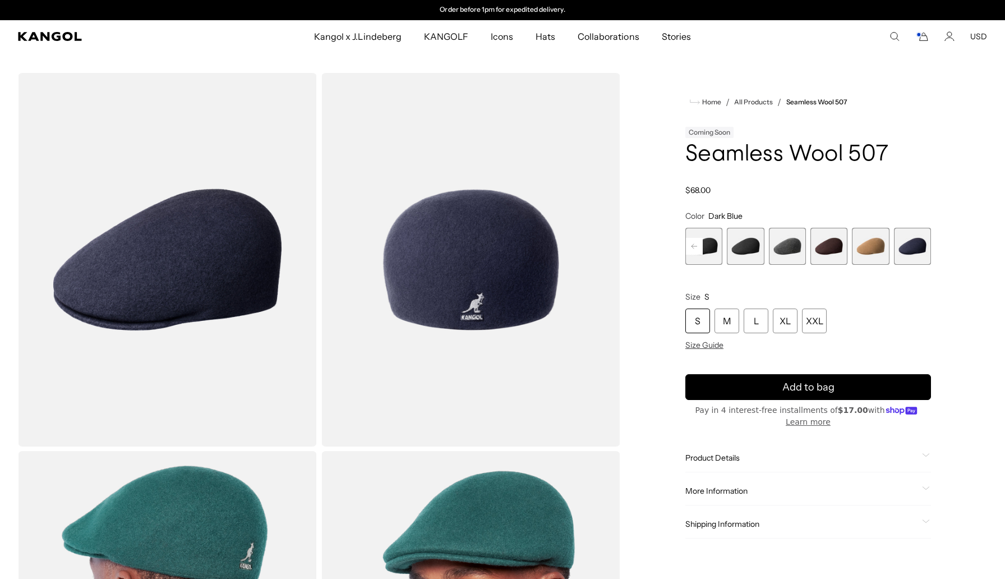
click at [866, 247] on span "8 of 9" at bounding box center [870, 246] width 37 height 37
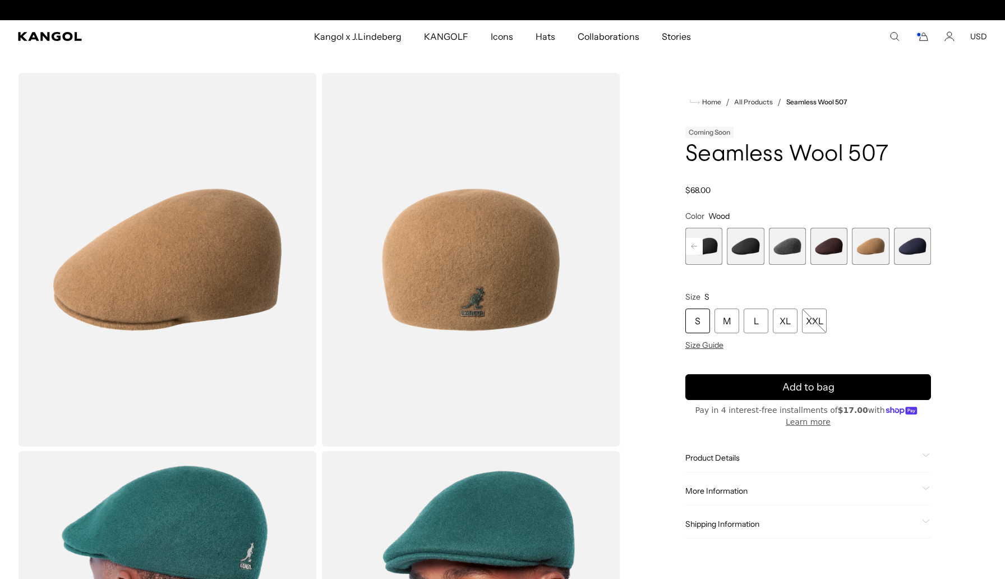
click at [905, 250] on span "9 of 9" at bounding box center [912, 246] width 37 height 37
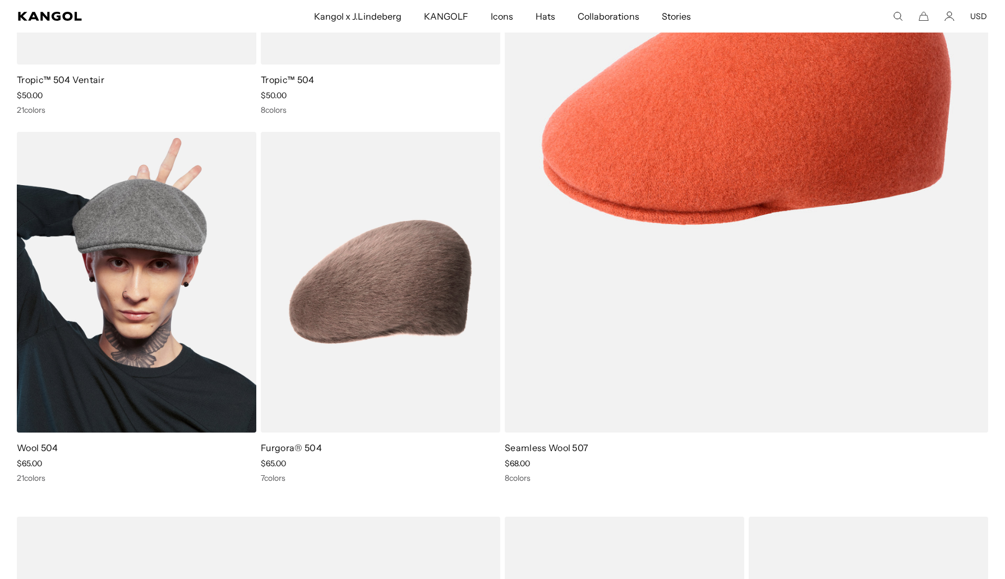
click at [173, 316] on img at bounding box center [137, 282] width 240 height 301
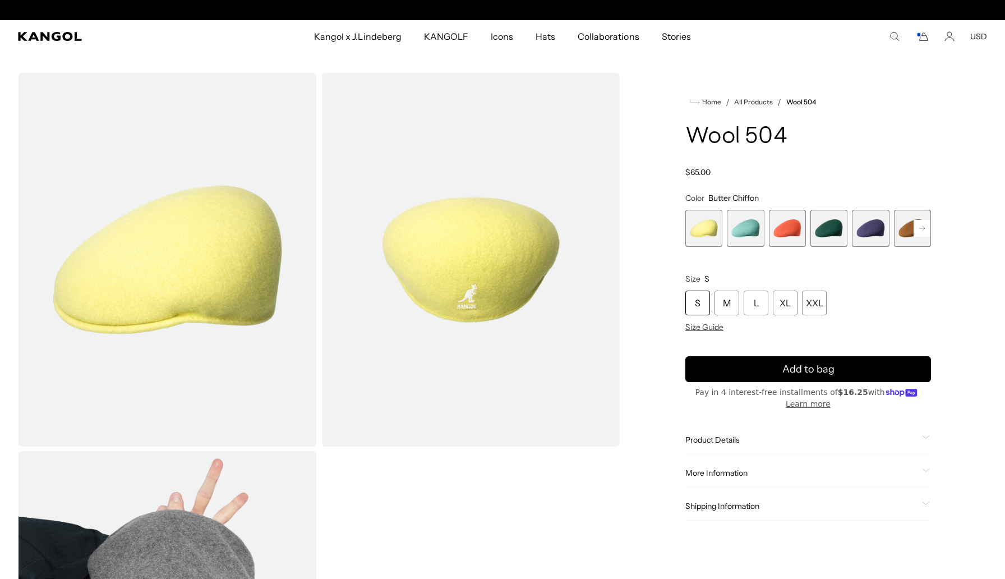
click at [744, 230] on span "2 of 21" at bounding box center [745, 228] width 37 height 37
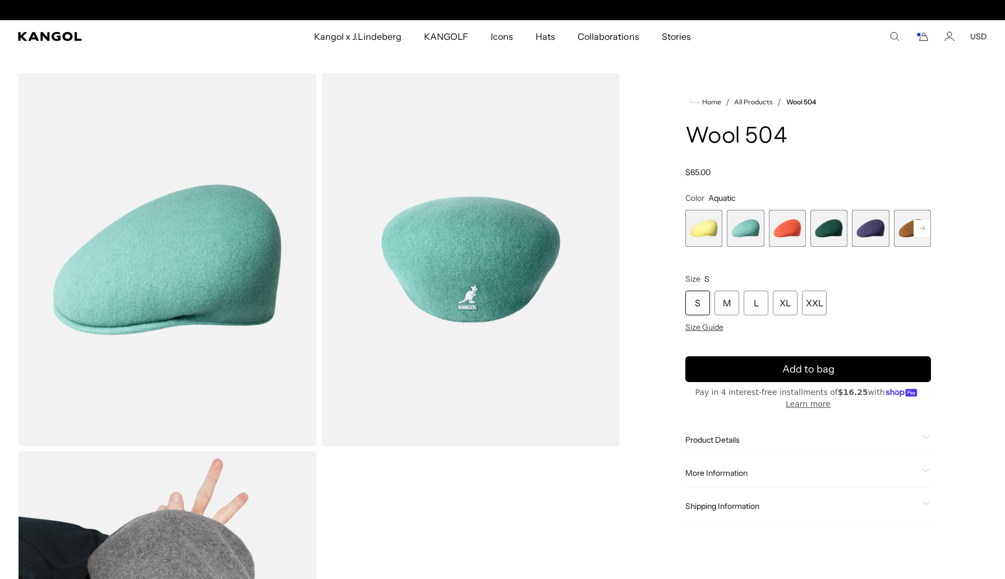
click at [785, 233] on span "3 of 21" at bounding box center [787, 228] width 37 height 37
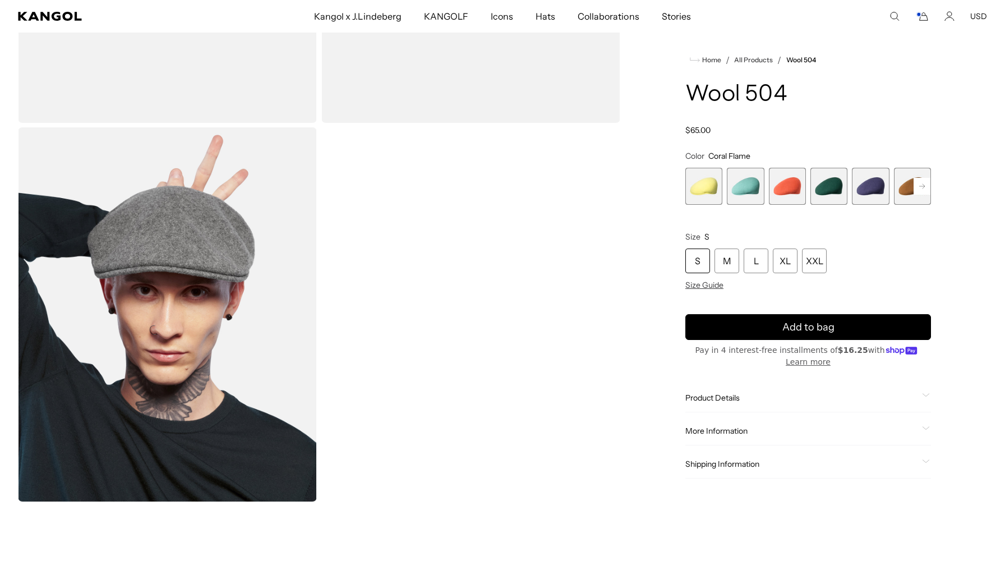
click at [925, 187] on rect at bounding box center [922, 186] width 17 height 17
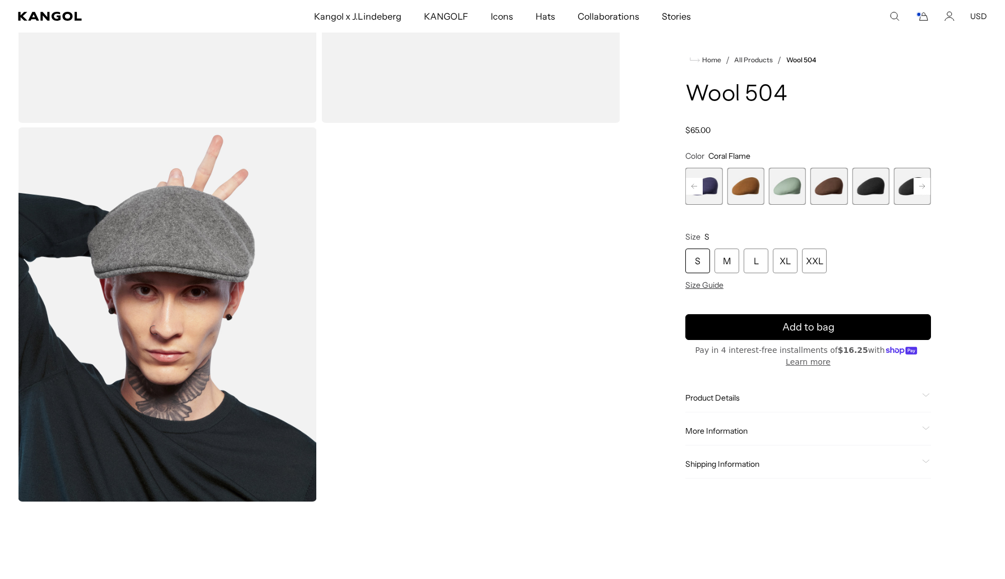
scroll to position [0, 0]
click at [713, 185] on span "5 of 21" at bounding box center [703, 186] width 37 height 37
click at [693, 186] on icon at bounding box center [695, 186] width 6 height 4
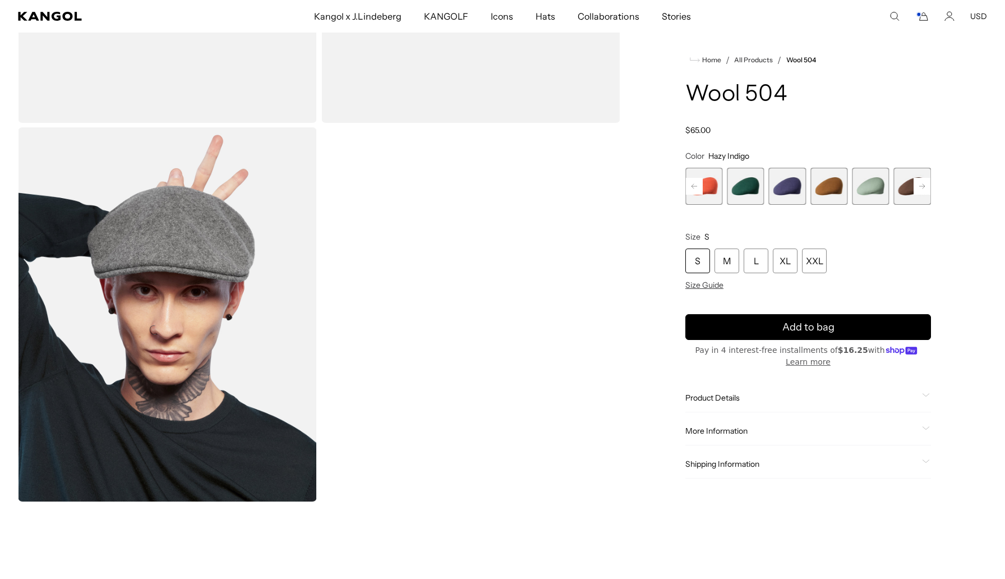
click at [693, 186] on icon at bounding box center [695, 186] width 6 height 4
click at [693, 186] on span "1 of 21" at bounding box center [703, 186] width 37 height 37
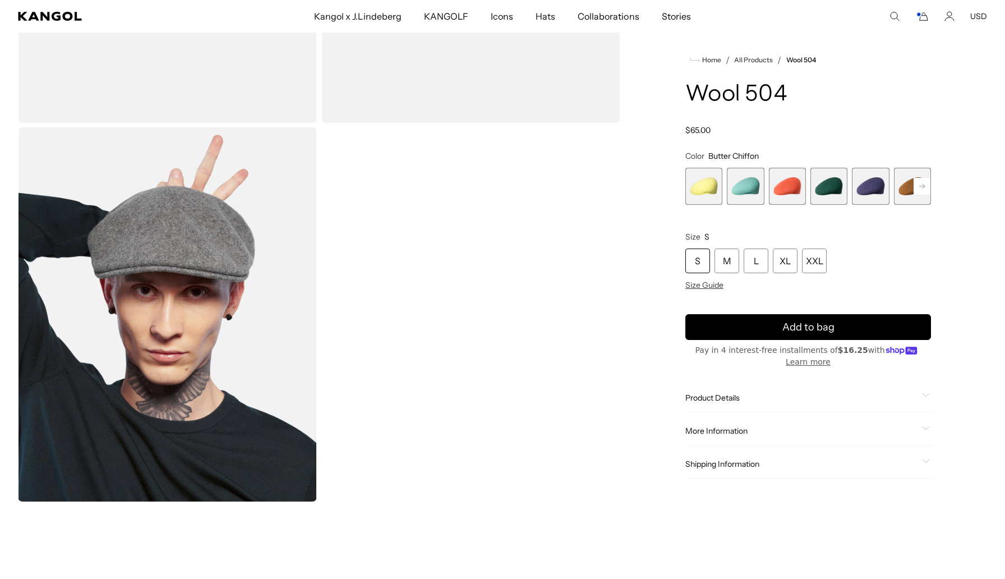
click at [925, 184] on rect at bounding box center [922, 186] width 17 height 17
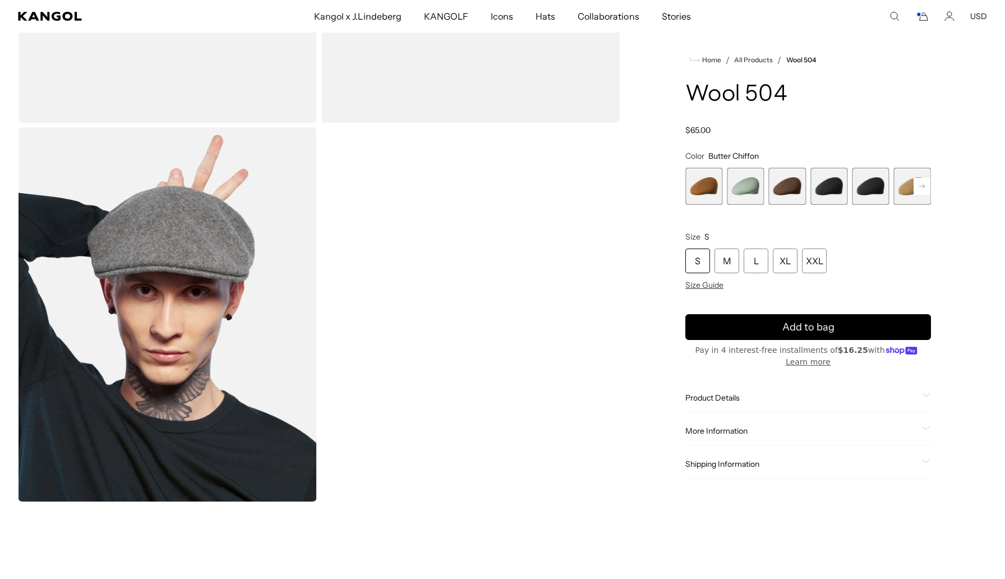
click at [925, 184] on rect at bounding box center [922, 186] width 17 height 17
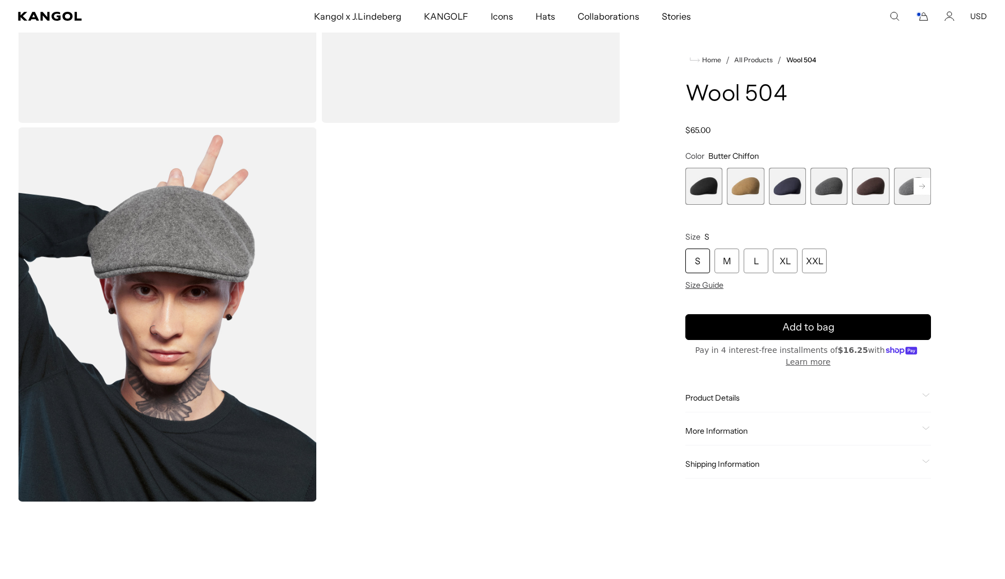
scroll to position [0, 0]
click at [925, 184] on rect at bounding box center [922, 186] width 17 height 17
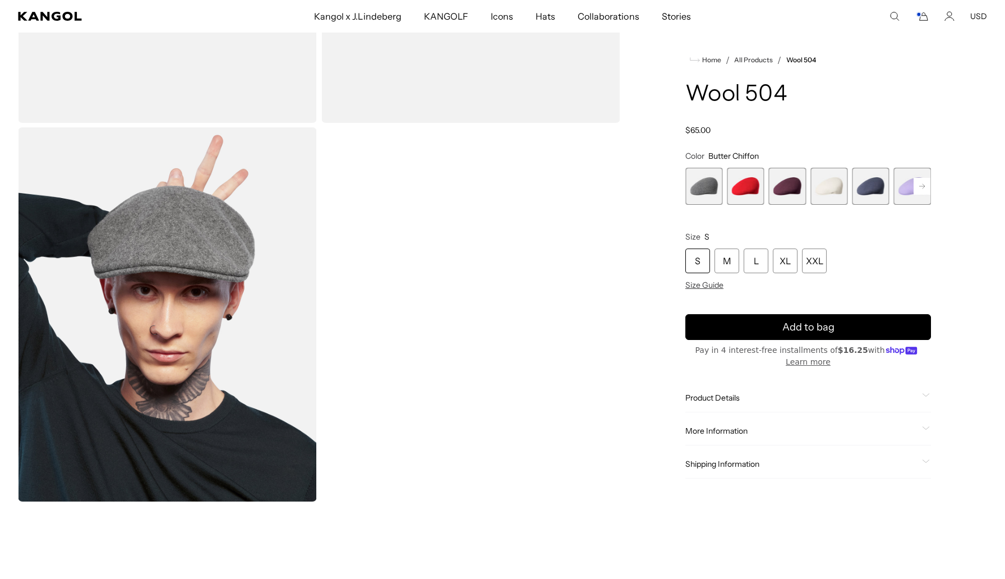
click at [925, 184] on rect at bounding box center [922, 186] width 17 height 17
click at [743, 184] on span "17 of 21" at bounding box center [745, 186] width 37 height 37
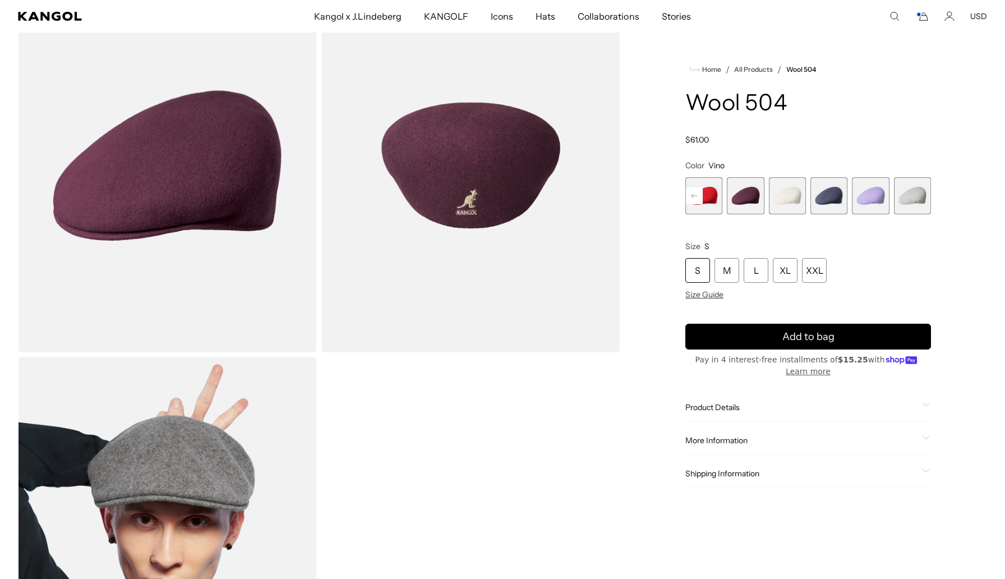
click at [922, 188] on span "21 of 21" at bounding box center [912, 195] width 37 height 37
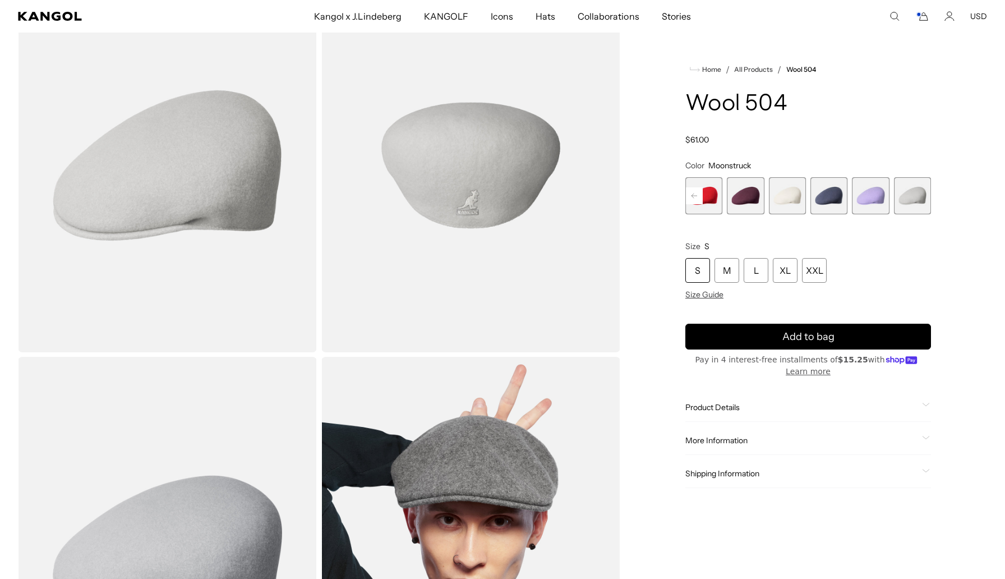
click at [872, 200] on span "20 of 21" at bounding box center [870, 195] width 37 height 37
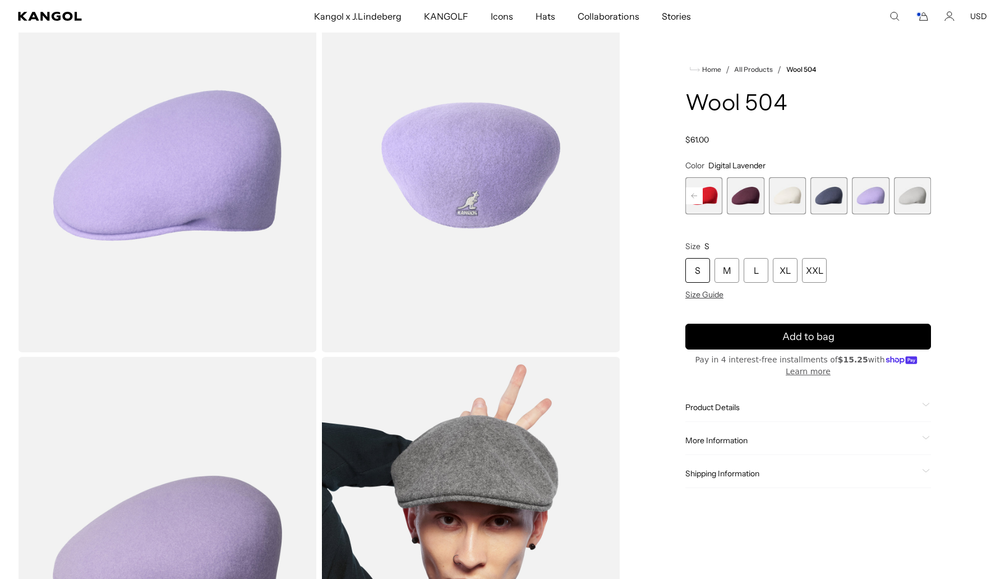
scroll to position [0, 231]
click at [835, 197] on span "19 of 21" at bounding box center [829, 195] width 37 height 37
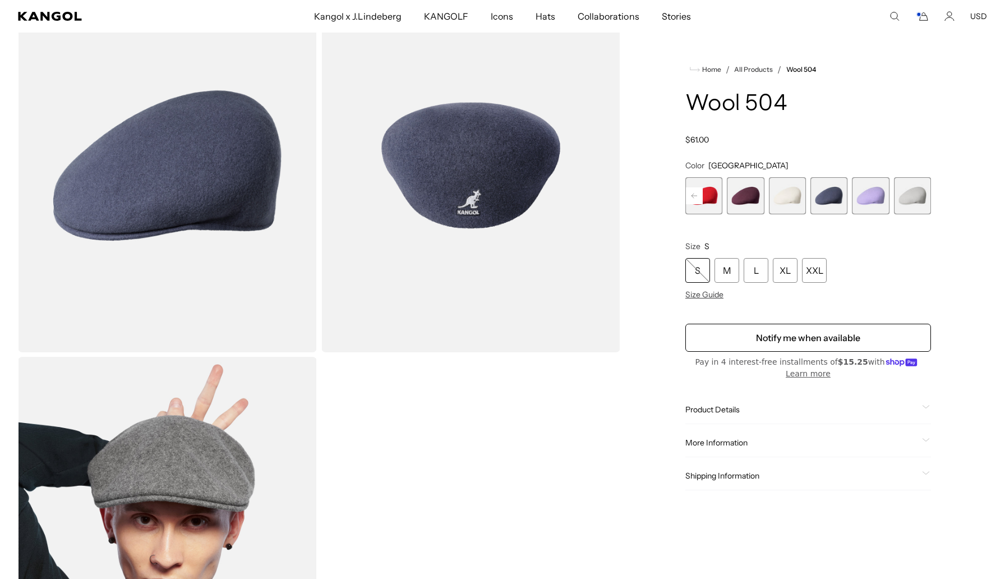
click at [692, 193] on rect at bounding box center [694, 195] width 17 height 17
click at [785, 206] on span "15 of 21" at bounding box center [787, 195] width 37 height 37
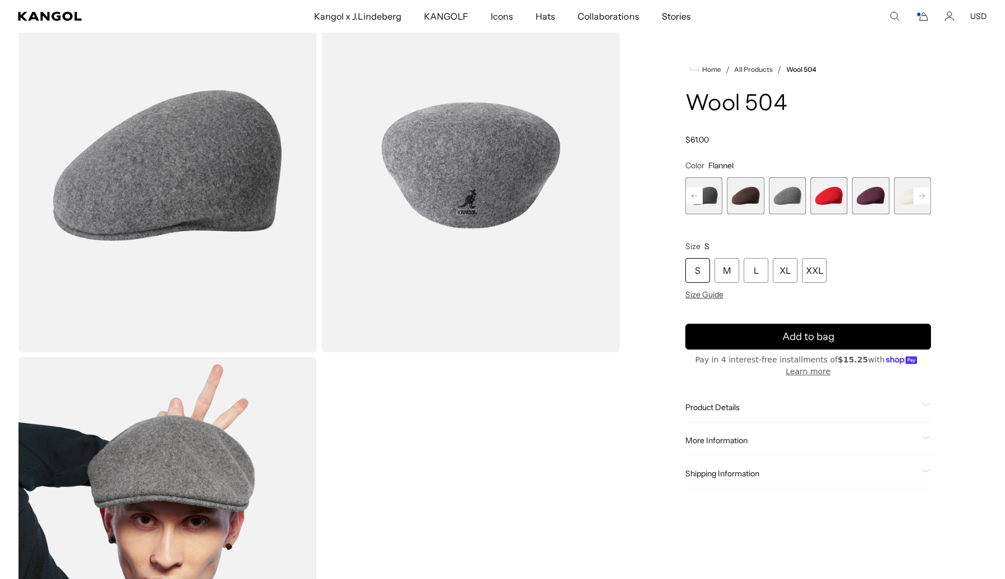
click at [749, 202] on span "14 of 21" at bounding box center [745, 195] width 37 height 37
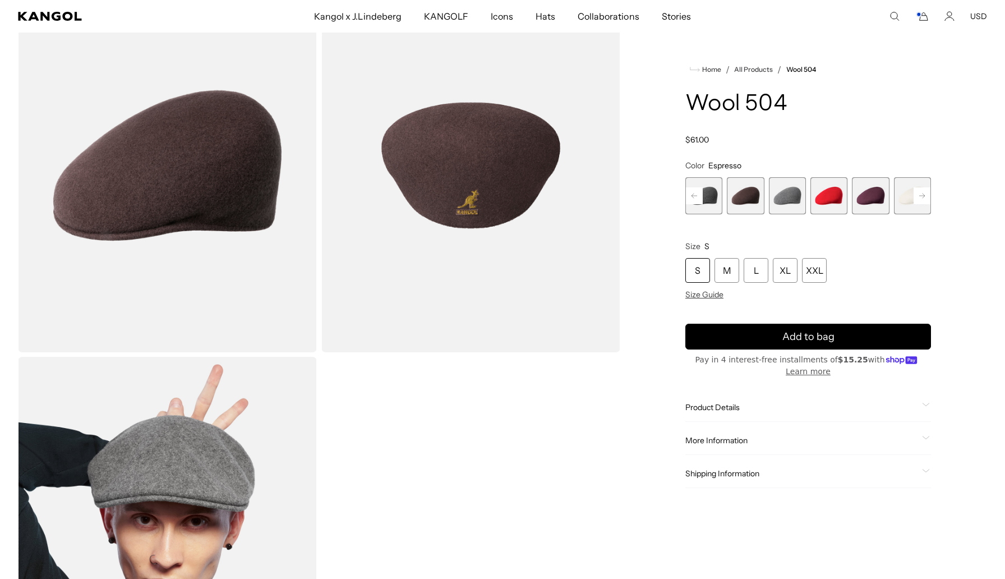
scroll to position [0, 231]
click at [782, 200] on span "15 of 21" at bounding box center [787, 195] width 37 height 37
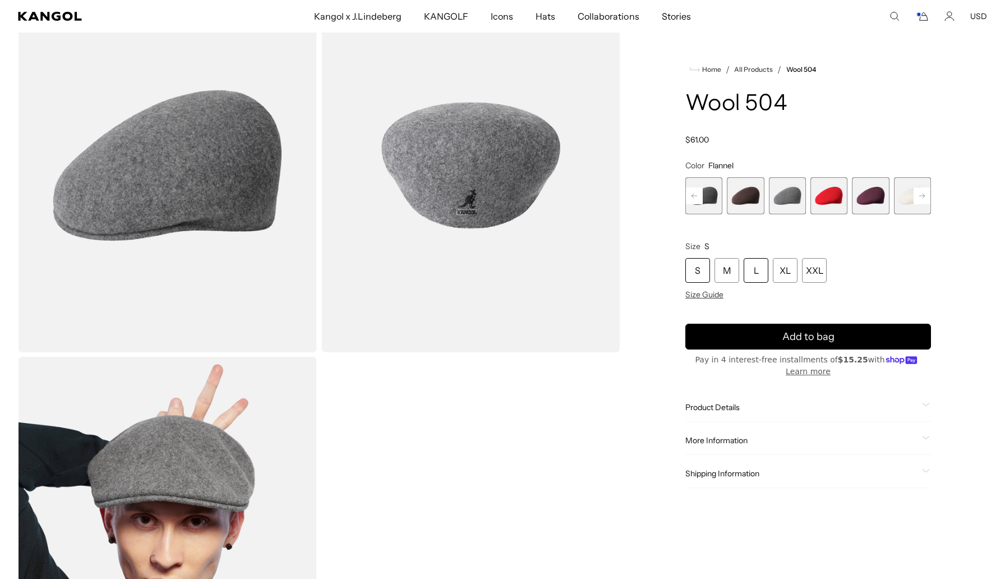
click at [754, 273] on div "L" at bounding box center [756, 270] width 25 height 25
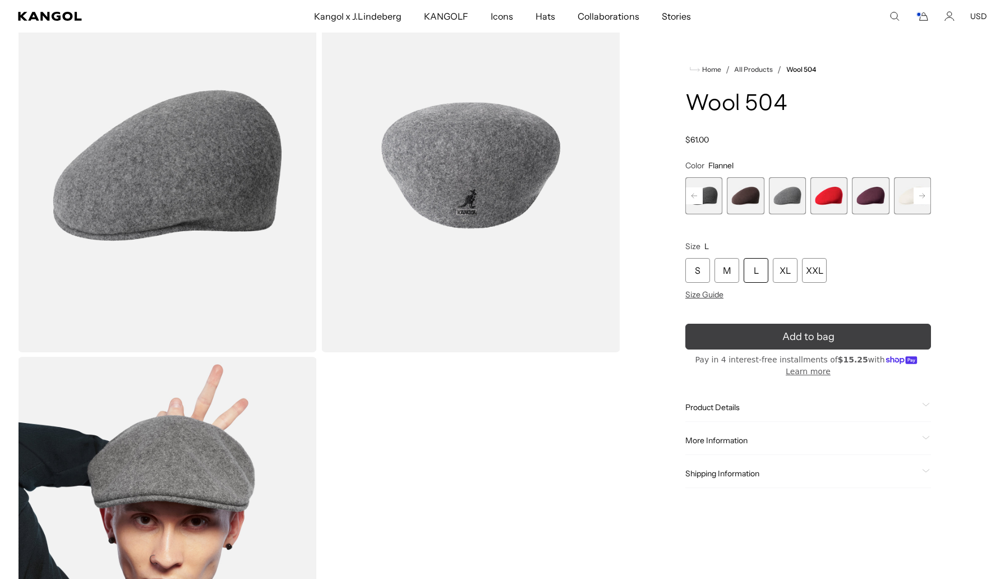
click at [759, 334] on button "Add to bag" at bounding box center [808, 337] width 246 height 26
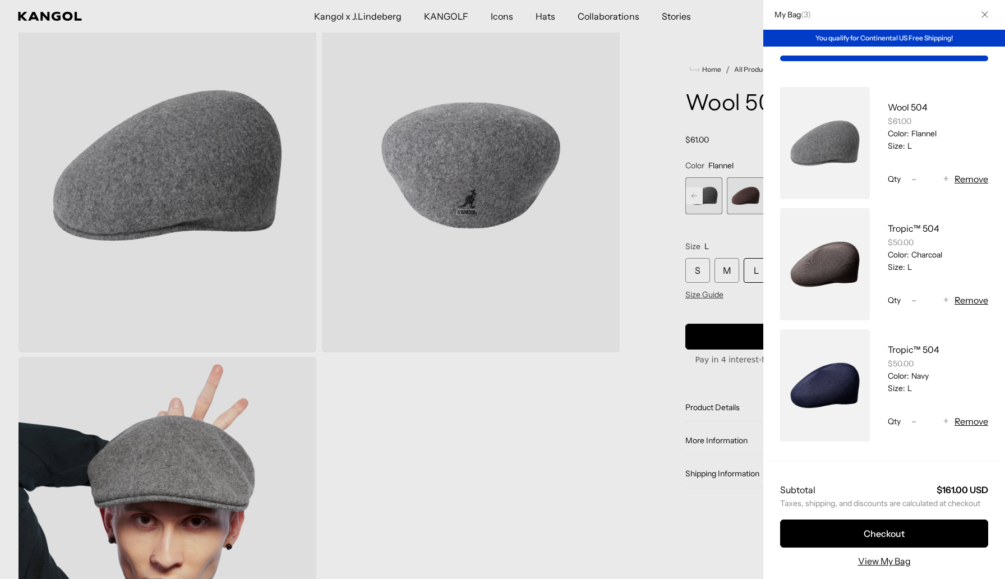
scroll to position [0, 231]
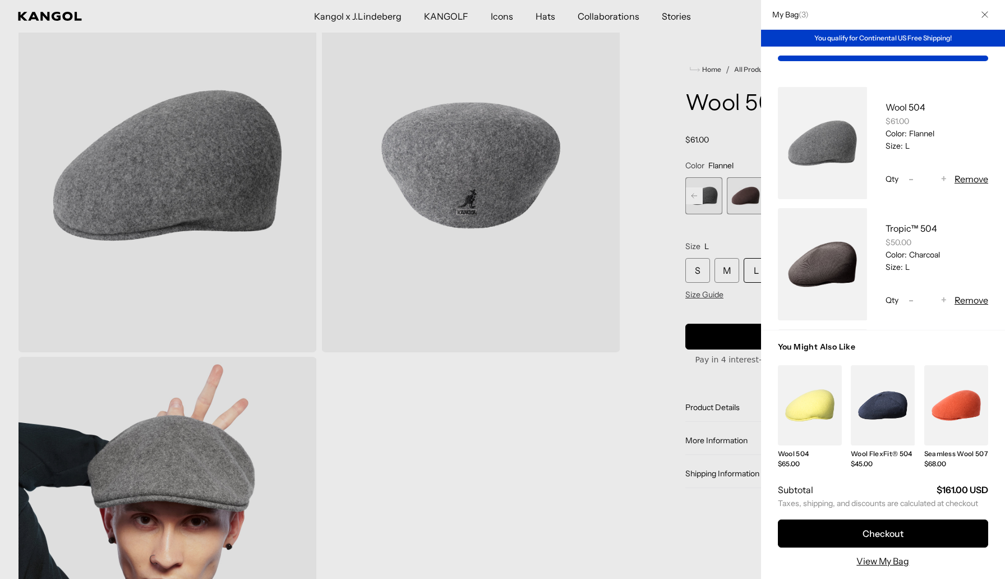
click at [659, 255] on div at bounding box center [502, 289] width 1005 height 579
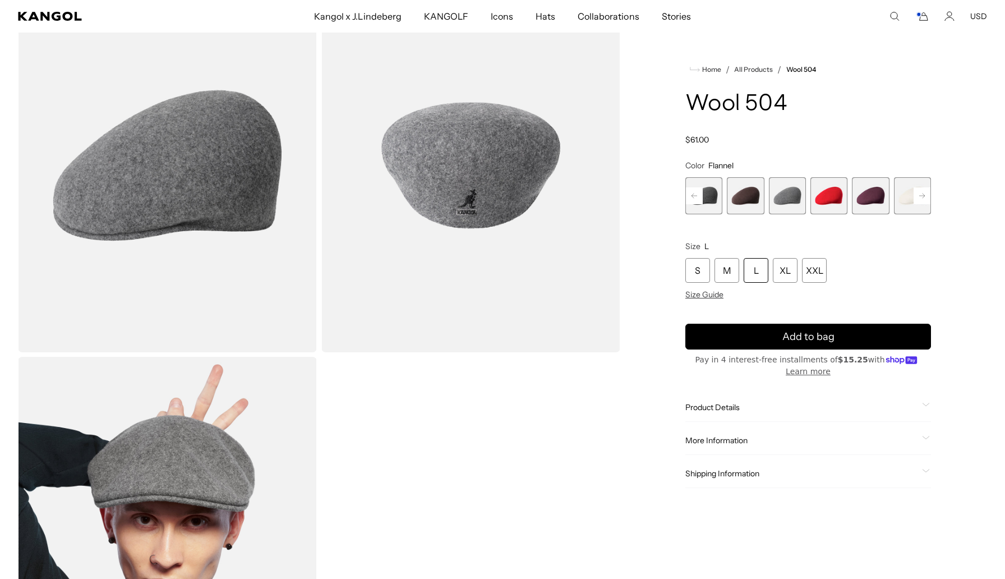
scroll to position [0, 0]
click at [869, 200] on span "17 of 21" at bounding box center [870, 195] width 37 height 37
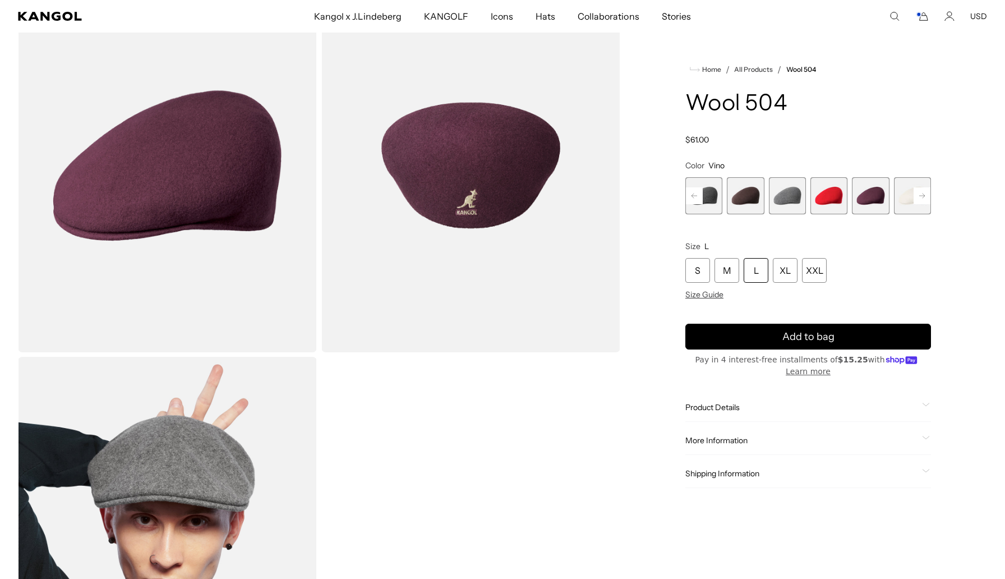
click at [758, 271] on div "L" at bounding box center [756, 270] width 25 height 25
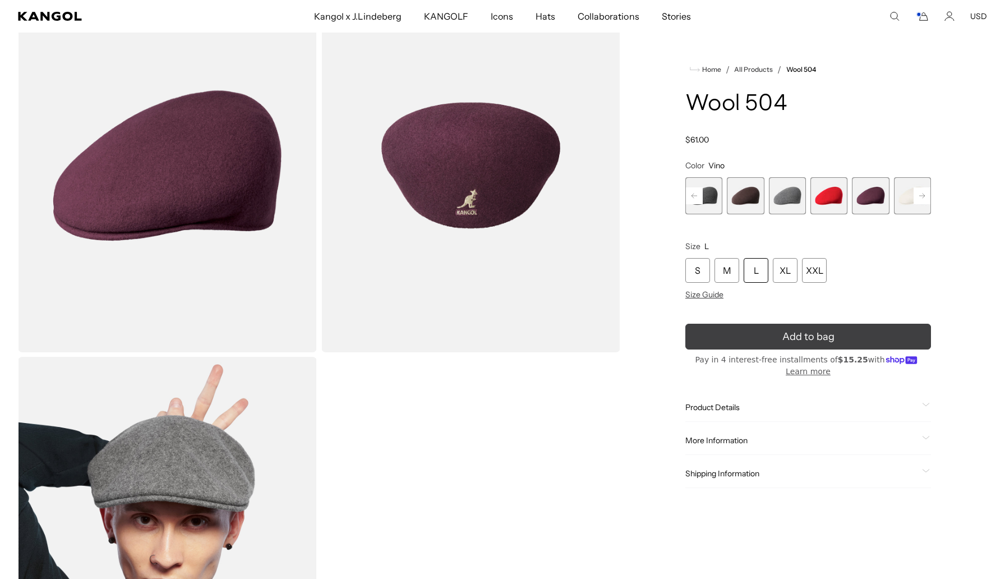
scroll to position [0, 231]
click at [763, 336] on button "Add to bag" at bounding box center [808, 337] width 246 height 26
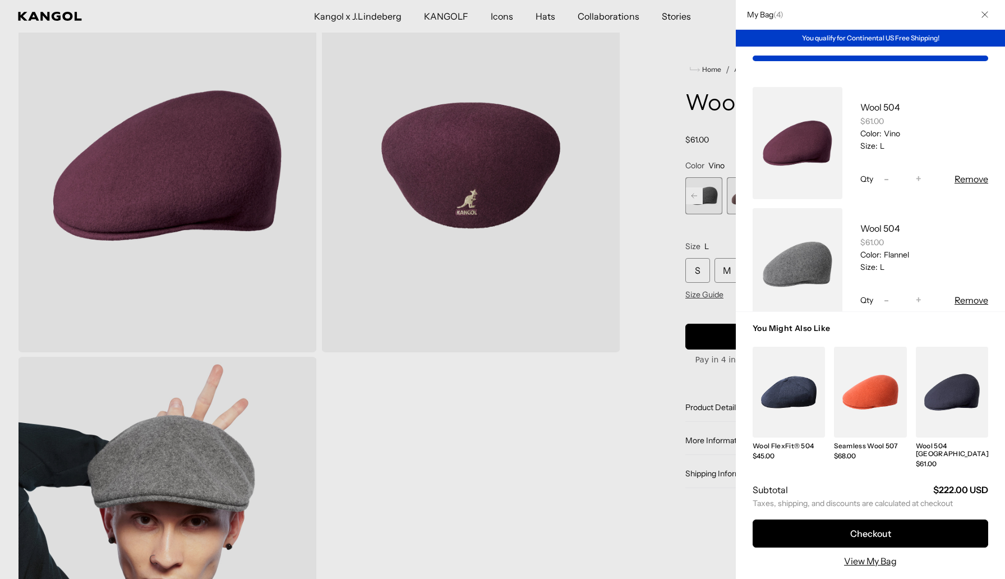
scroll to position [0, 0]
click at [660, 222] on div at bounding box center [502, 289] width 1005 height 579
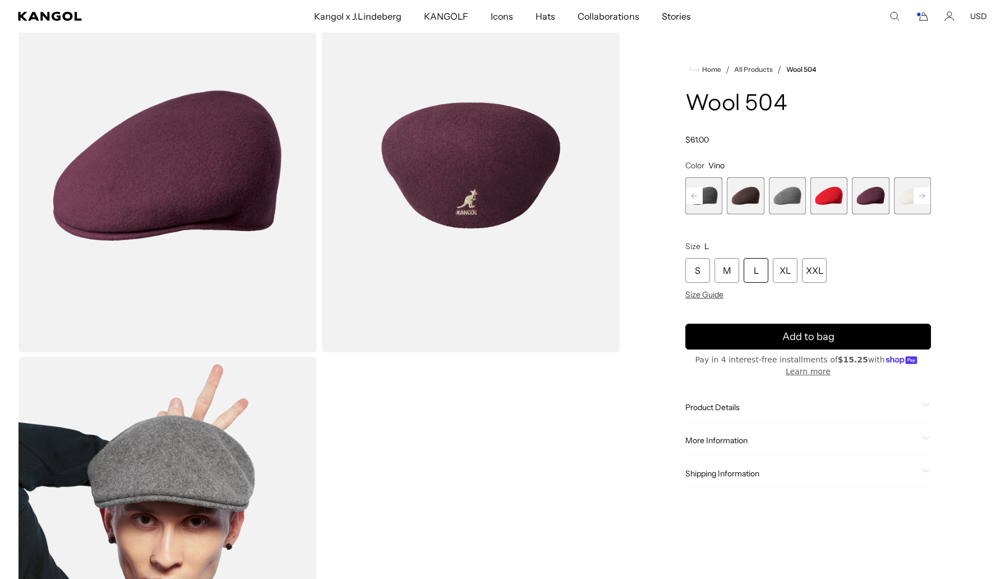
scroll to position [0, 231]
click at [751, 194] on span "14 of 21" at bounding box center [745, 195] width 37 height 37
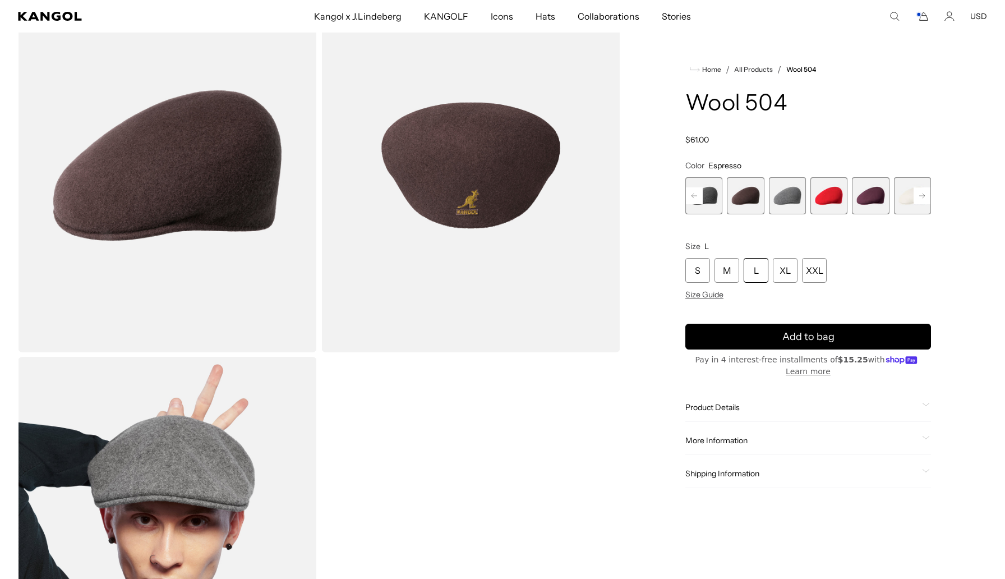
click at [694, 193] on rect at bounding box center [694, 195] width 17 height 17
click at [695, 193] on rect at bounding box center [694, 195] width 17 height 17
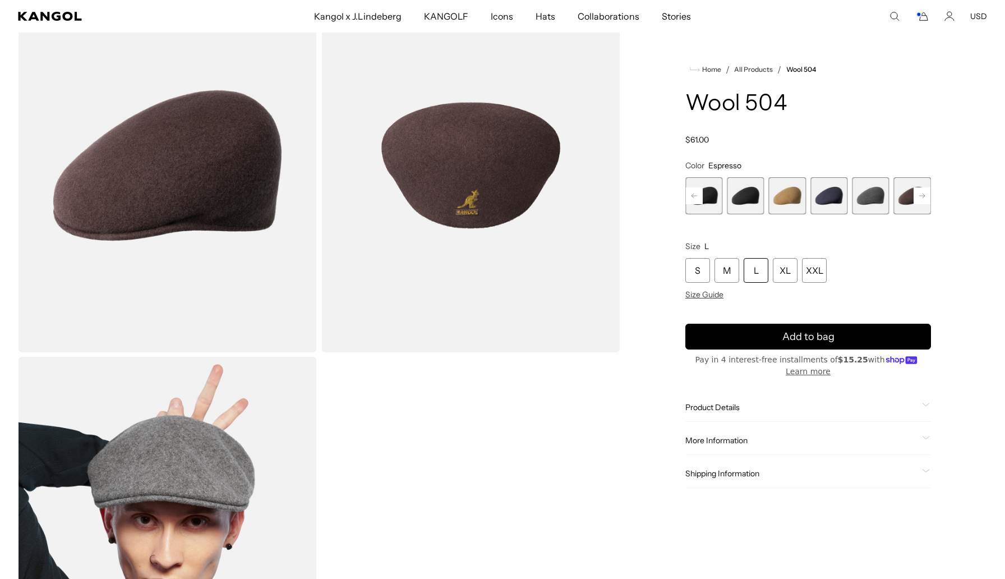
click at [788, 199] on span "11 of 21" at bounding box center [787, 195] width 37 height 37
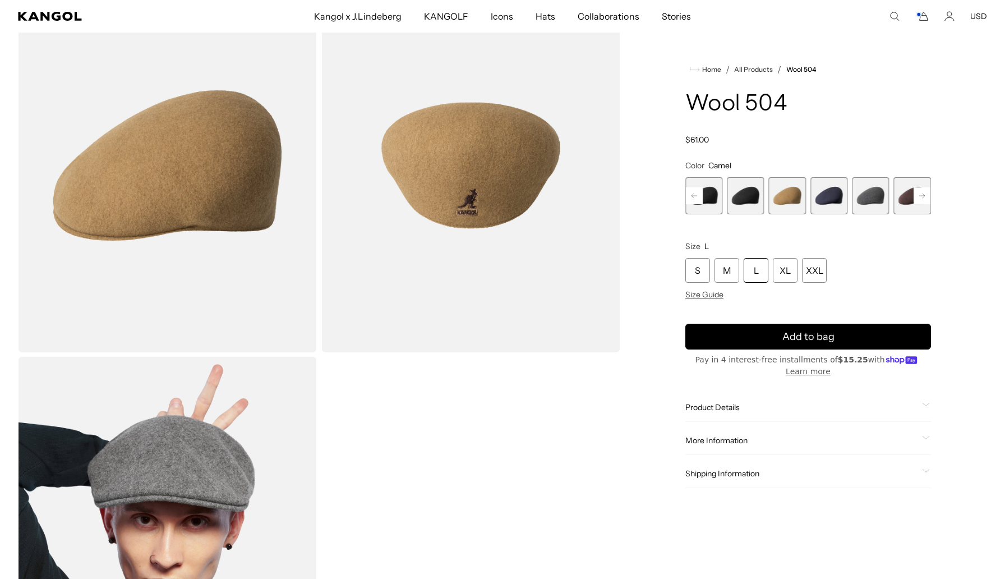
click at [697, 196] on icon at bounding box center [695, 196] width 6 height 4
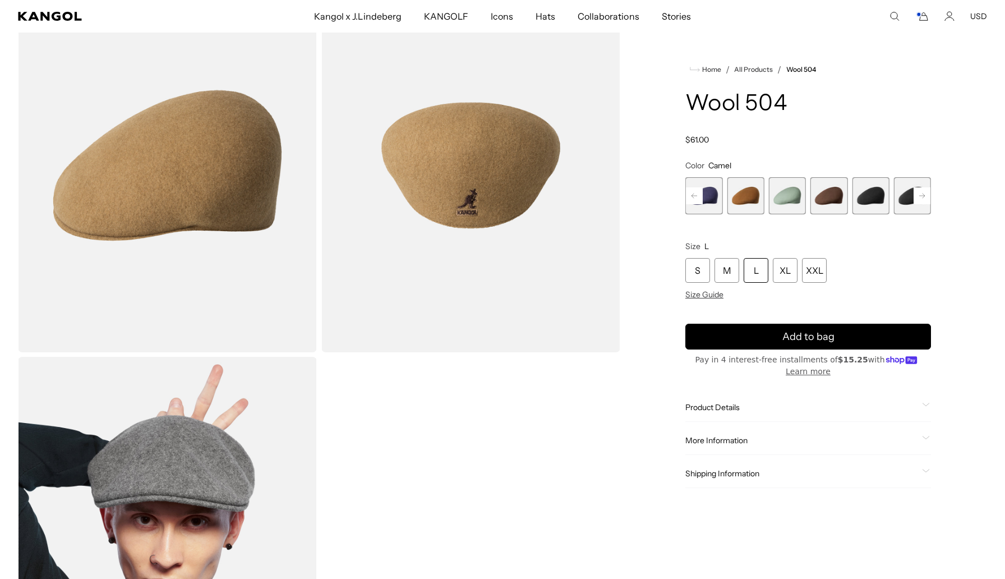
click at [697, 196] on icon at bounding box center [695, 196] width 6 height 4
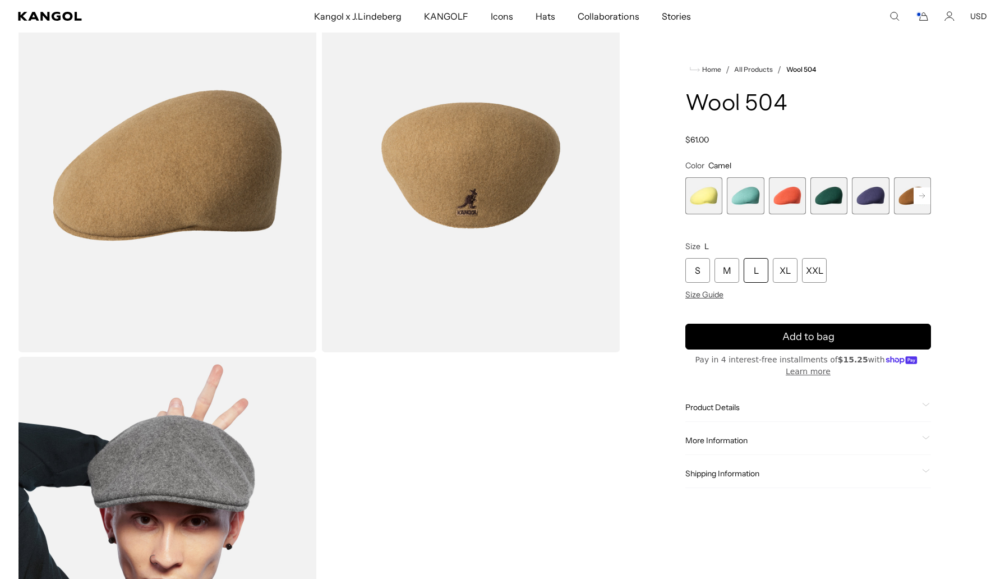
click at [746, 197] on span "2 of 21" at bounding box center [745, 195] width 37 height 37
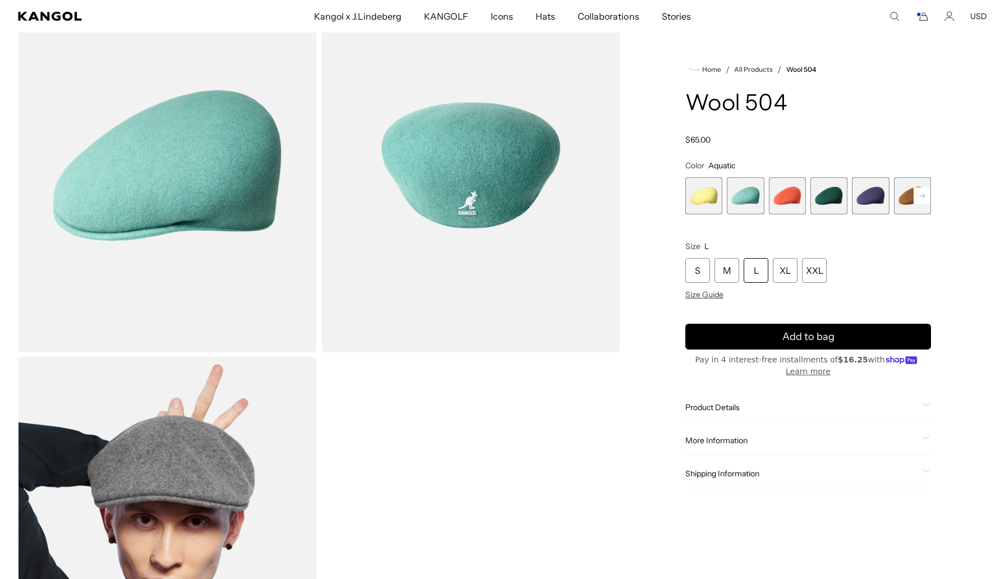
click at [696, 197] on span "1 of 21" at bounding box center [703, 195] width 37 height 37
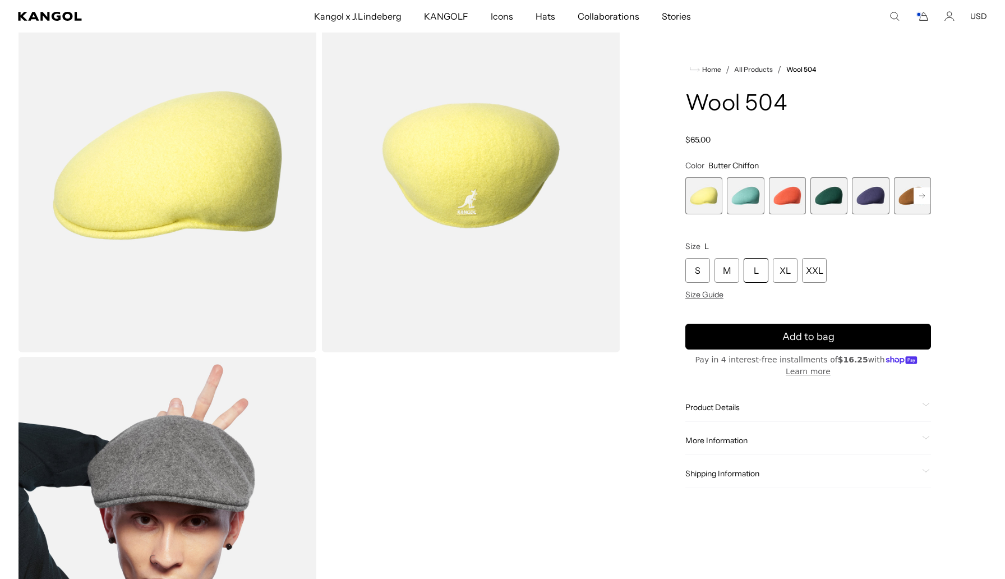
scroll to position [0, 231]
click at [793, 196] on span "3 of 21" at bounding box center [787, 195] width 37 height 37
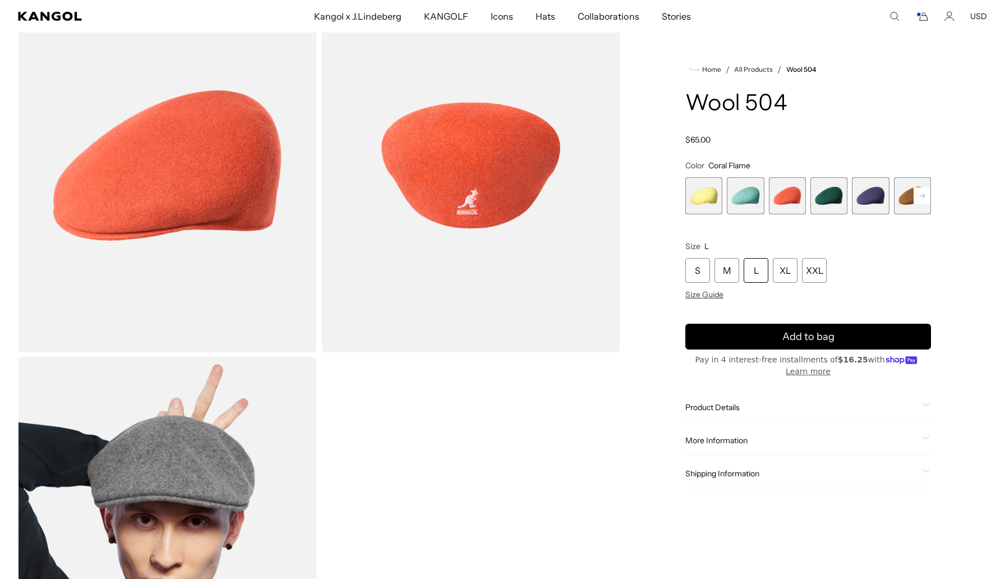
scroll to position [0, 231]
click at [922, 200] on rect at bounding box center [922, 195] width 17 height 17
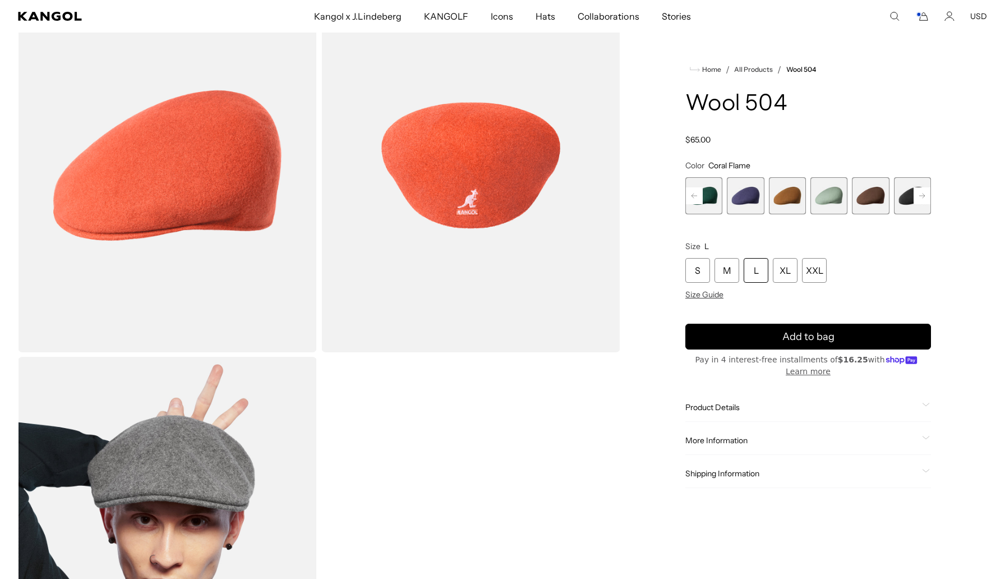
click at [922, 200] on rect at bounding box center [922, 195] width 17 height 17
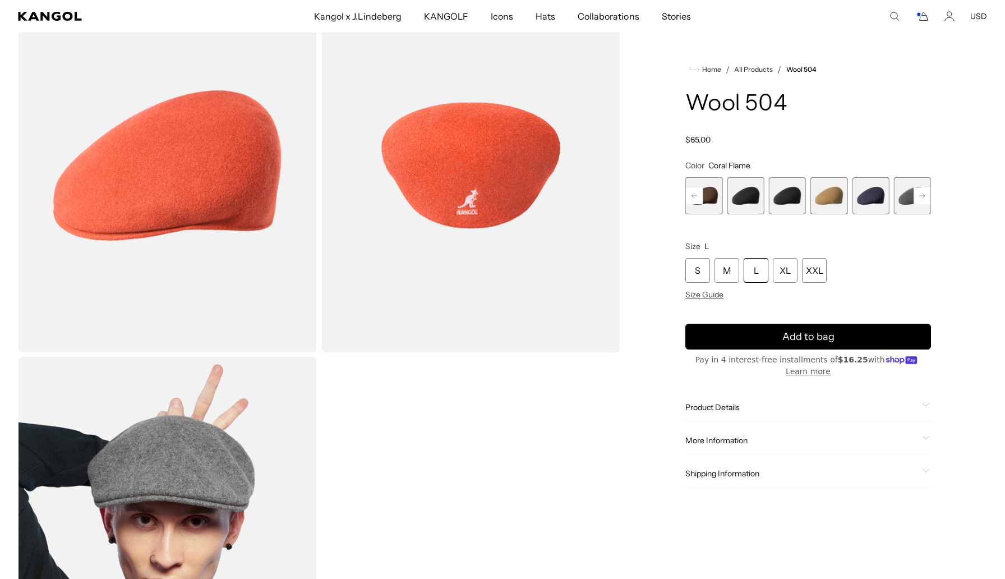
click at [922, 200] on rect at bounding box center [922, 195] width 17 height 17
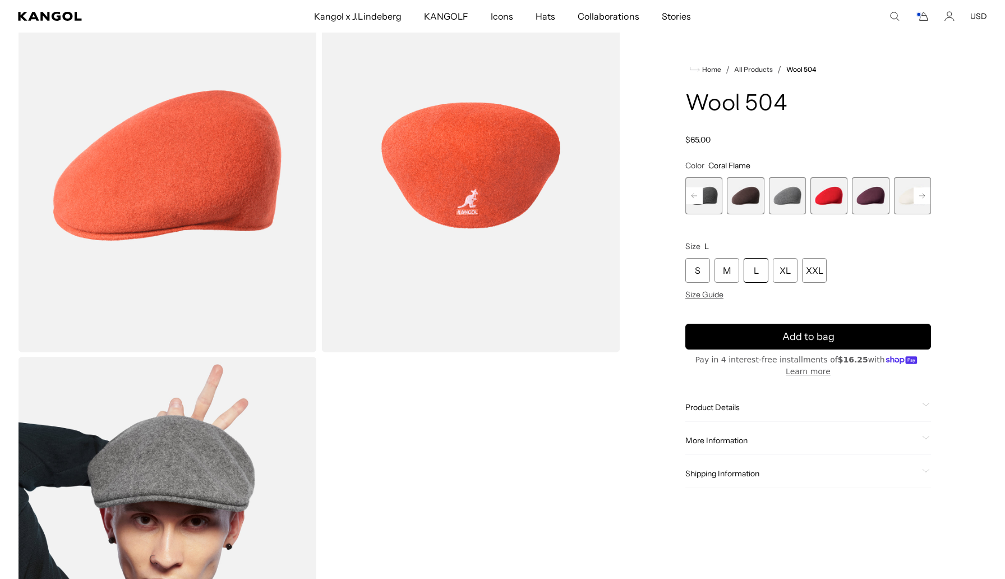
scroll to position [0, 0]
click at [922, 200] on rect at bounding box center [922, 195] width 17 height 17
click at [787, 200] on span "17 of 21" at bounding box center [787, 195] width 37 height 37
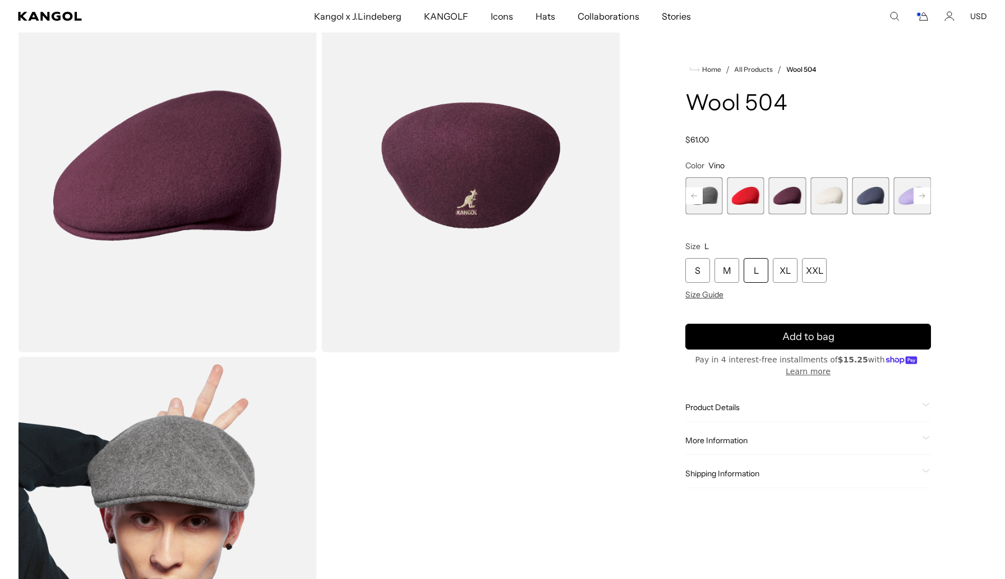
scroll to position [0, 231]
click at [754, 267] on div "L" at bounding box center [756, 270] width 25 height 25
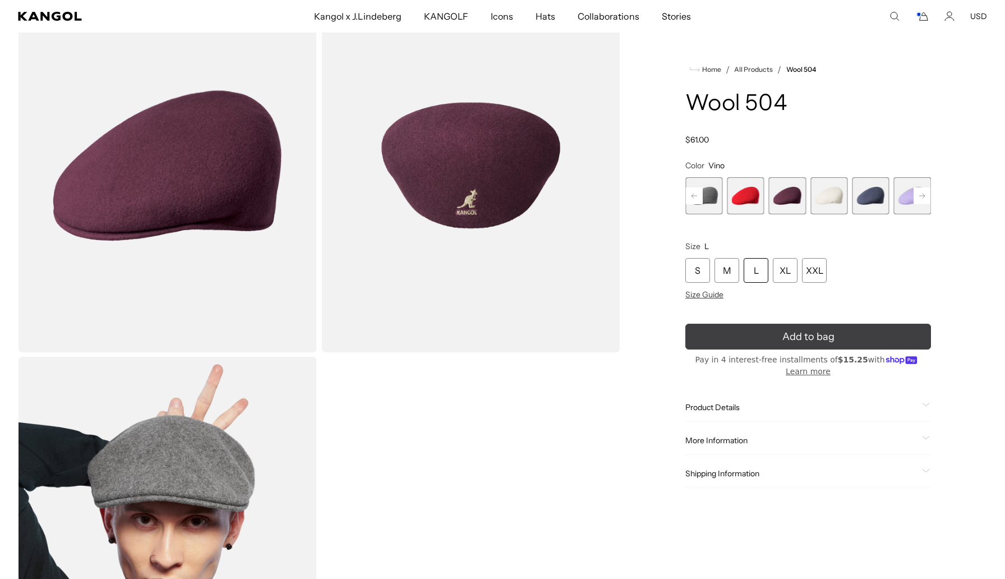
scroll to position [0, 0]
click at [759, 331] on button "Add to bag" at bounding box center [808, 337] width 246 height 26
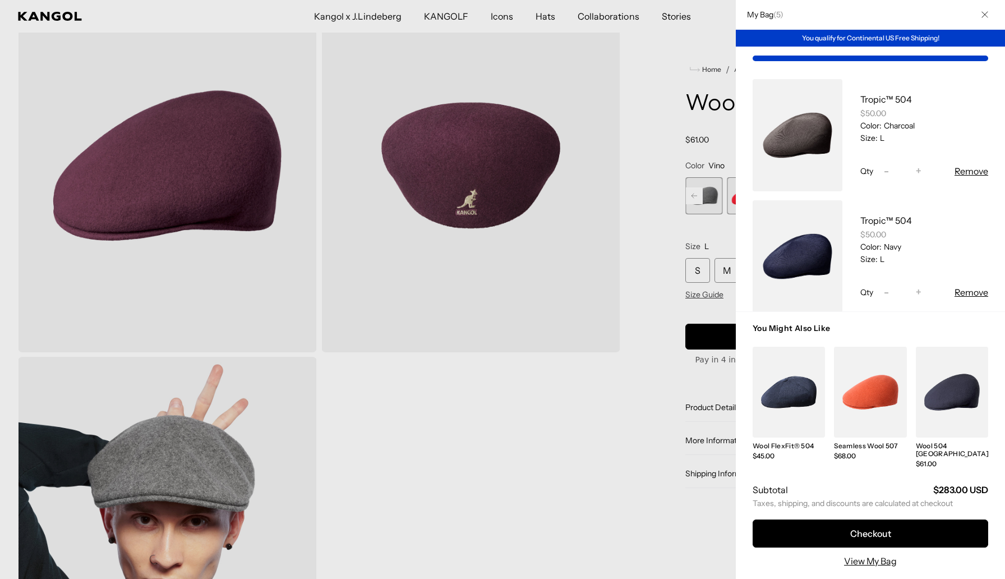
scroll to position [0, 231]
click at [684, 234] on div at bounding box center [502, 289] width 1005 height 579
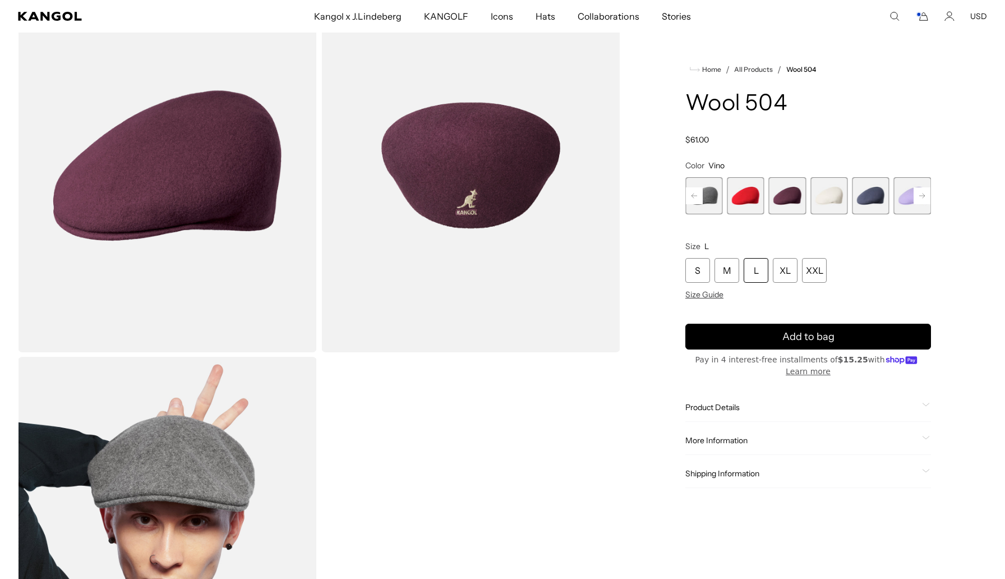
click at [919, 195] on rect at bounding box center [922, 195] width 17 height 17
click at [919, 195] on div "Previous Next Butter Chiffon Variant sold out or unavailable Aquatic Variant so…" at bounding box center [808, 195] width 246 height 37
click at [919, 195] on span "21 of 21" at bounding box center [912, 195] width 37 height 37
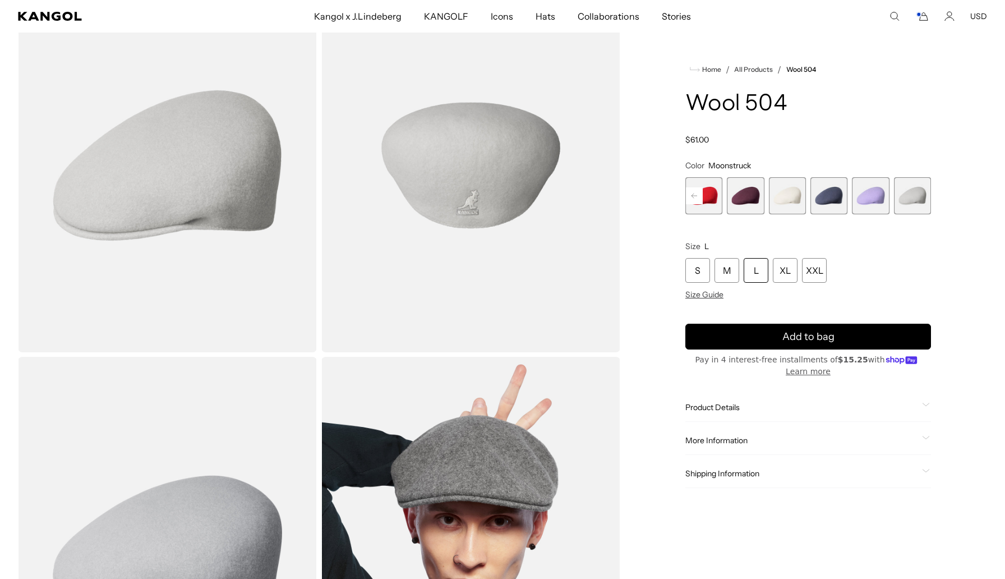
click at [694, 190] on rect at bounding box center [694, 195] width 17 height 17
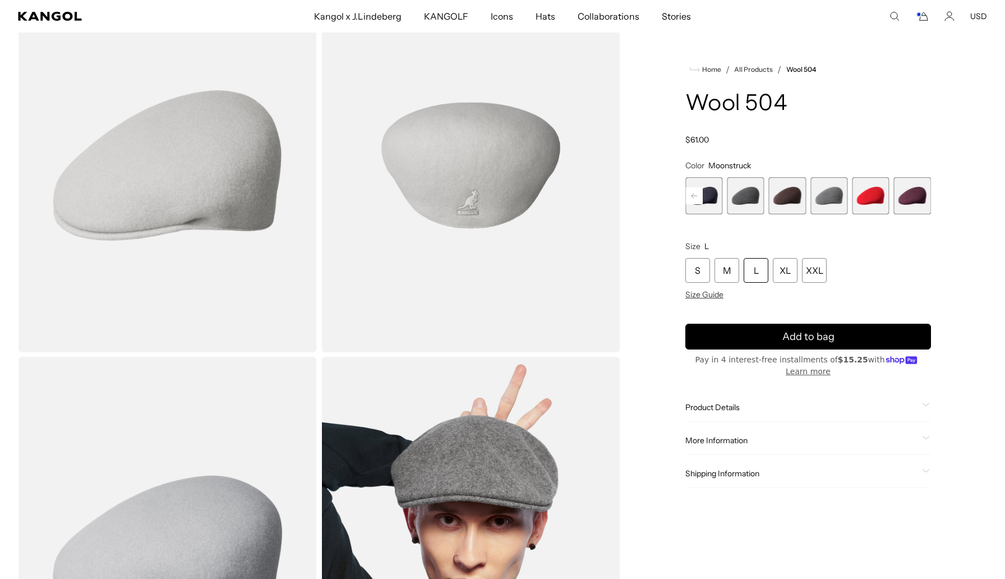
click at [694, 190] on rect at bounding box center [694, 195] width 17 height 17
click at [790, 206] on span "12 of 21" at bounding box center [787, 195] width 37 height 37
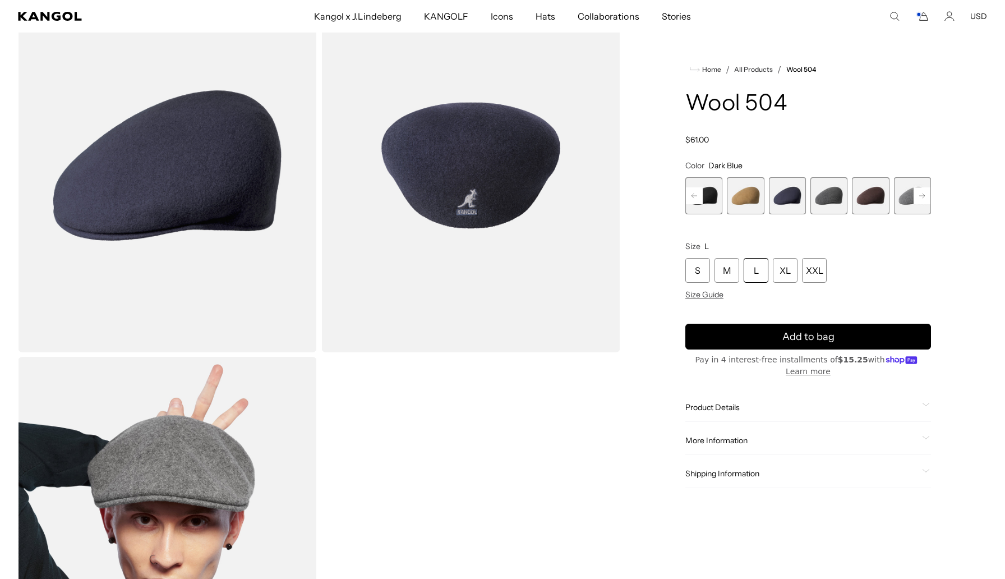
click at [693, 195] on rect at bounding box center [694, 195] width 17 height 17
click at [693, 195] on icon at bounding box center [695, 196] width 6 height 4
click at [694, 195] on icon at bounding box center [695, 196] width 6 height 4
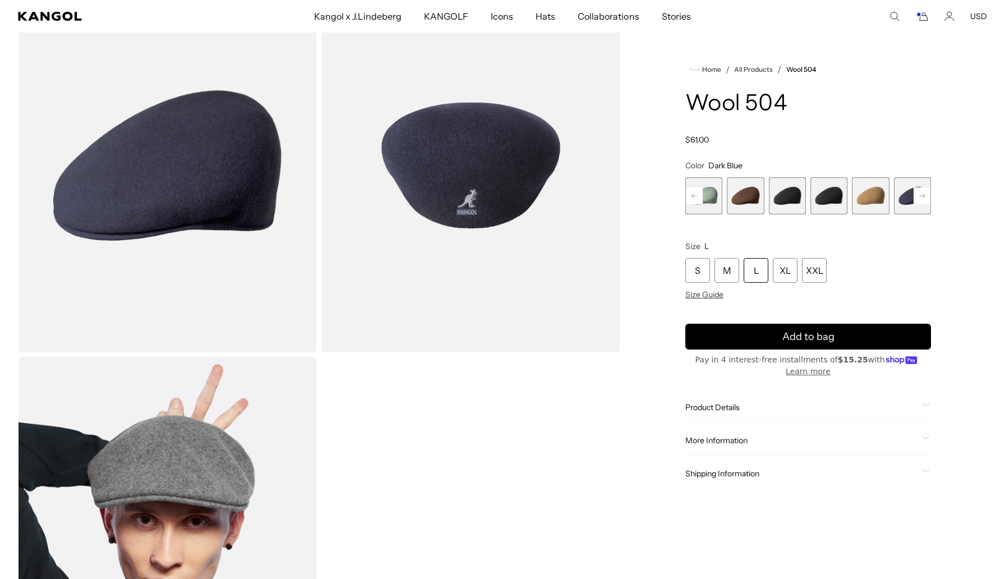
click at [796, 204] on span "9 of 21" at bounding box center [787, 195] width 37 height 37
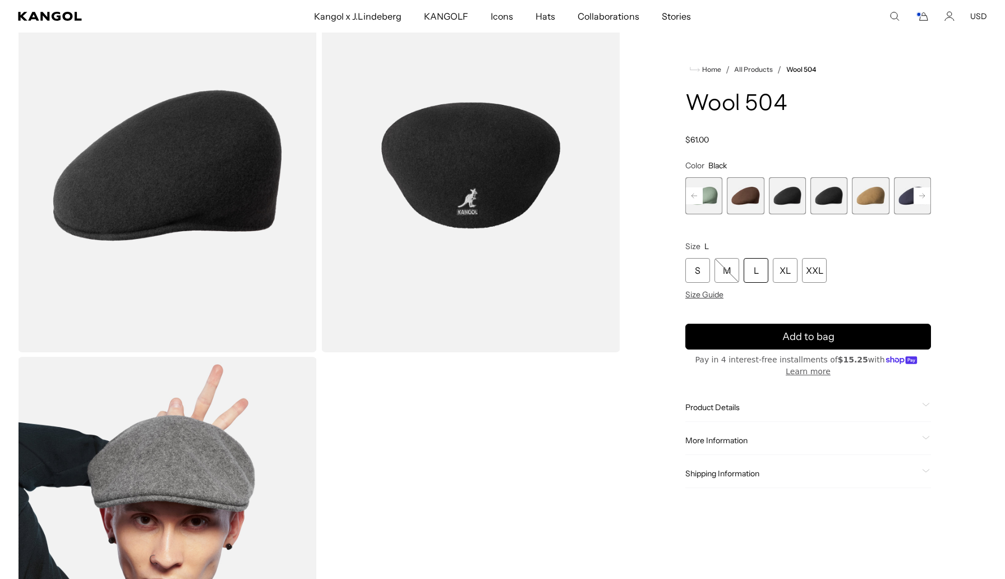
click at [695, 191] on rect at bounding box center [694, 195] width 17 height 17
click at [789, 204] on span "6 of 21" at bounding box center [787, 195] width 37 height 37
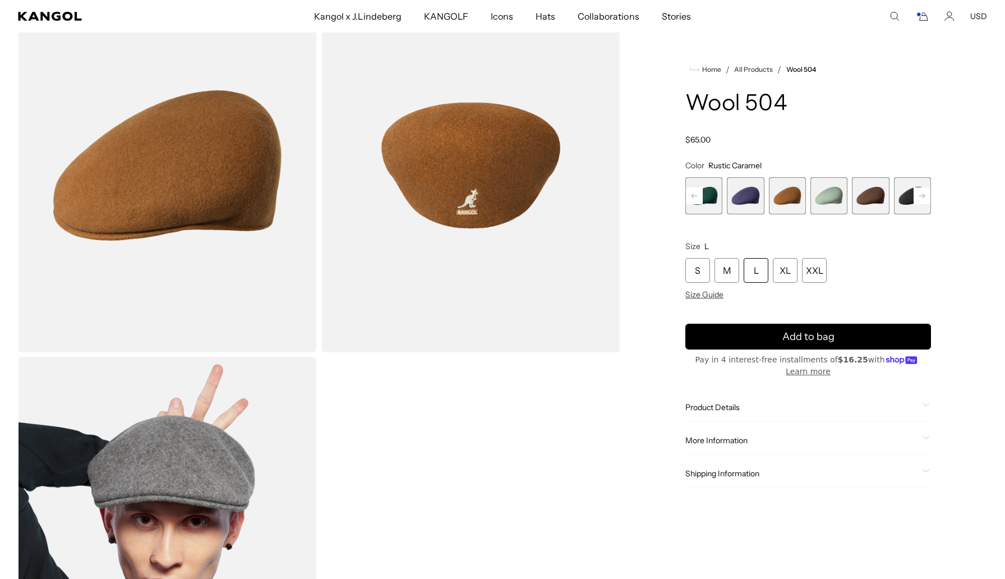
click at [869, 200] on span "8 of 21" at bounding box center [870, 195] width 37 height 37
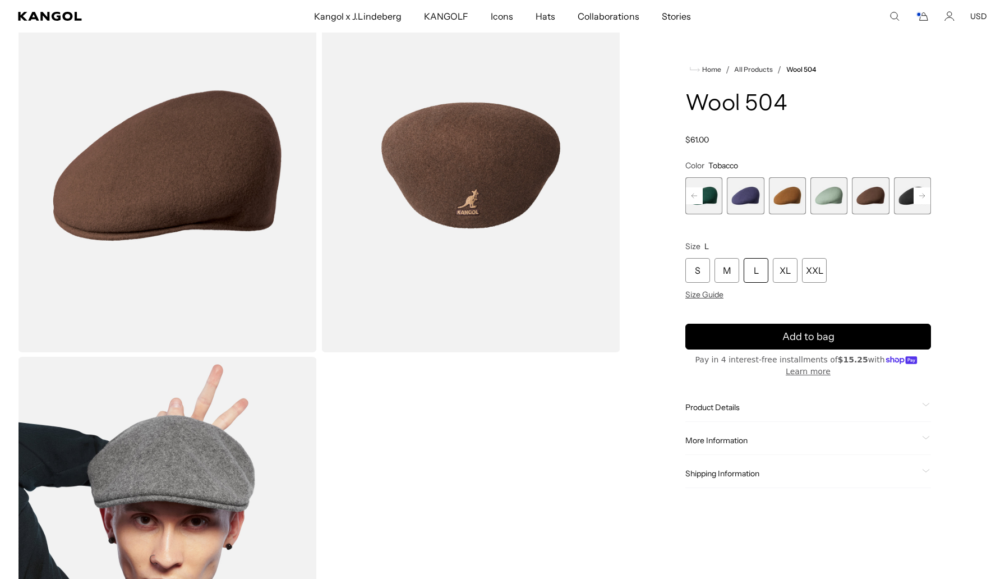
click at [692, 195] on icon at bounding box center [695, 196] width 6 height 4
click at [692, 195] on span "1 of 21" at bounding box center [703, 195] width 37 height 37
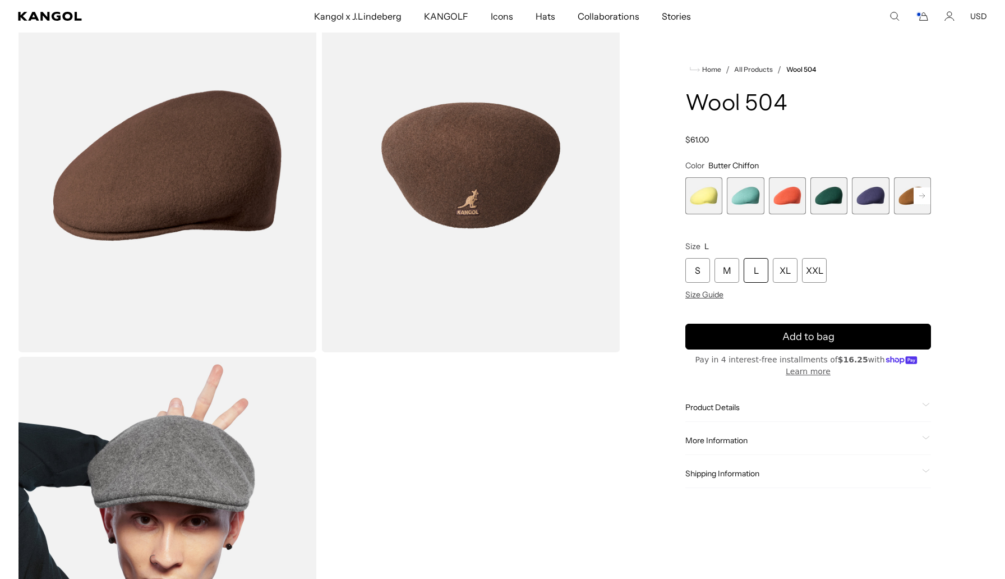
click at [692, 195] on span "1 of 21" at bounding box center [703, 195] width 37 height 37
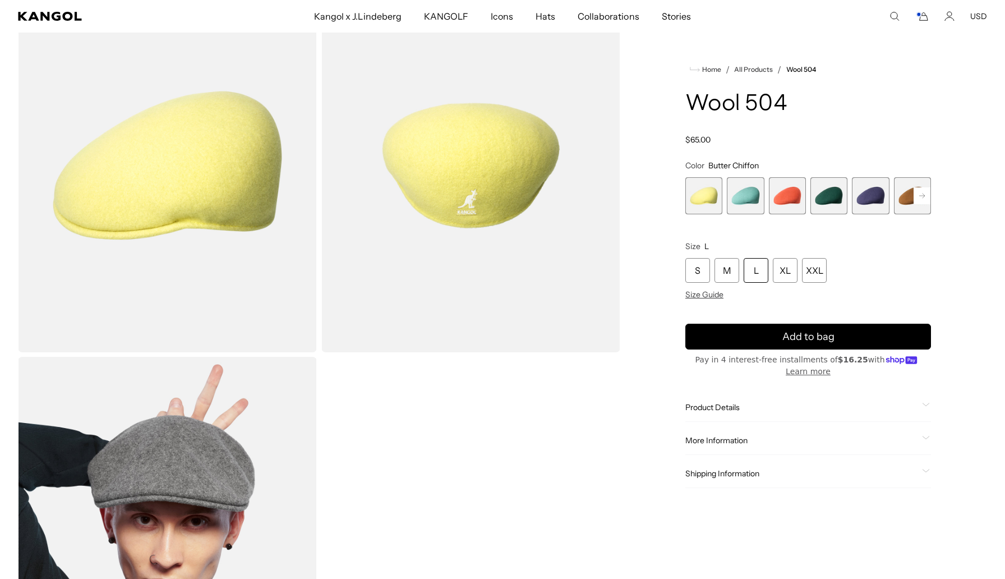
click at [750, 196] on span "2 of 21" at bounding box center [745, 195] width 37 height 37
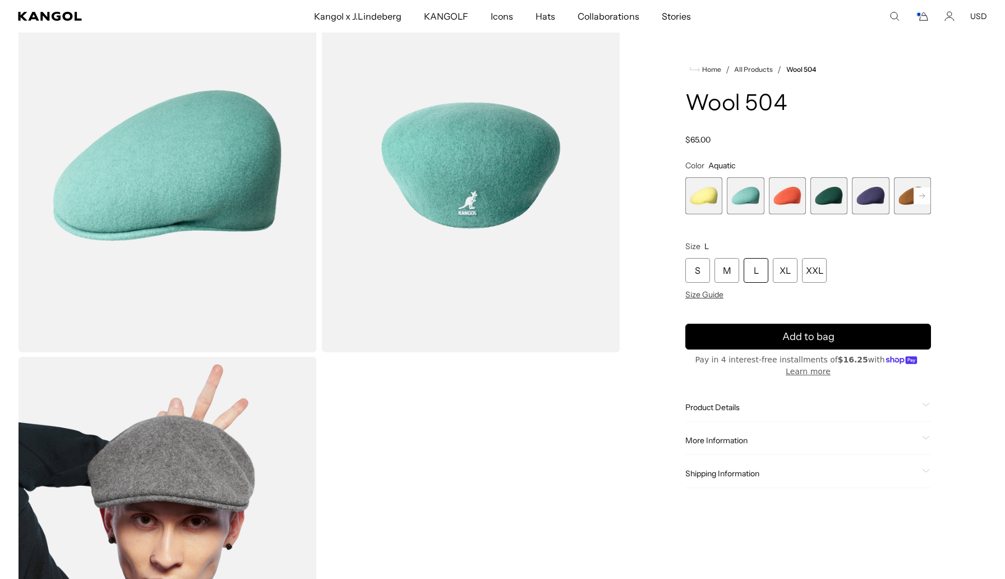
click at [793, 200] on span "3 of 21" at bounding box center [787, 195] width 37 height 37
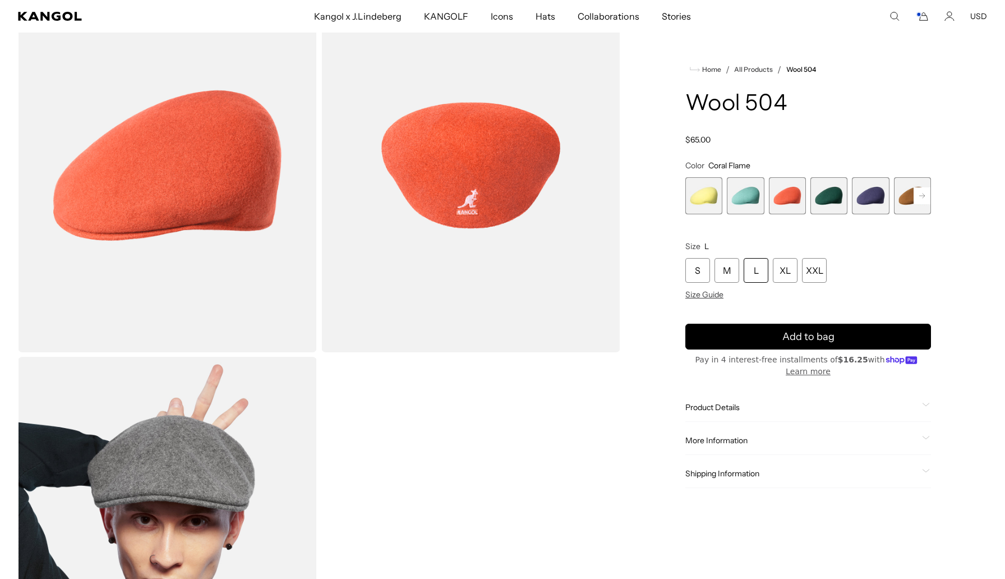
click at [820, 200] on span "4 of 21" at bounding box center [829, 195] width 37 height 37
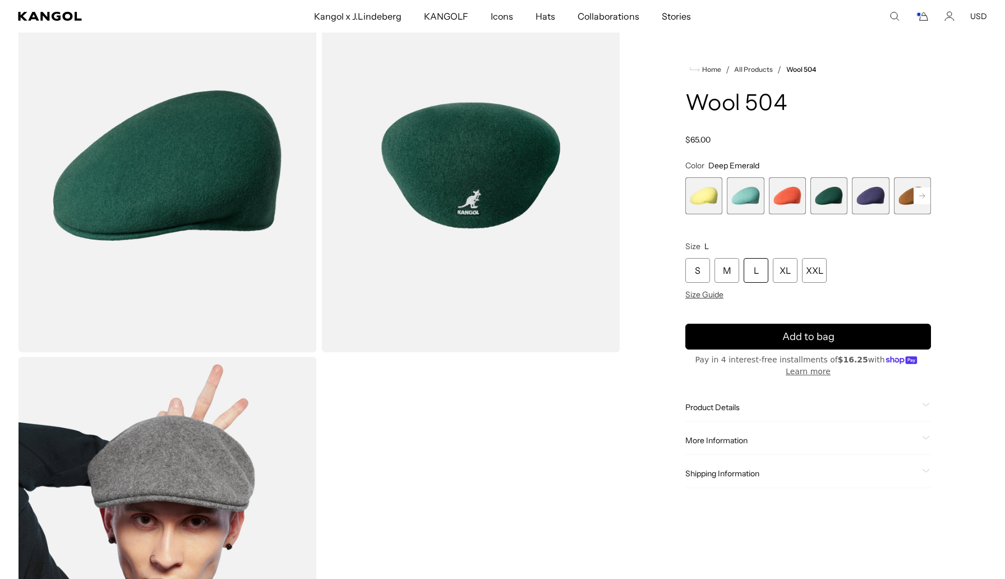
scroll to position [0, 231]
click at [873, 200] on span "5 of 21" at bounding box center [870, 195] width 37 height 37
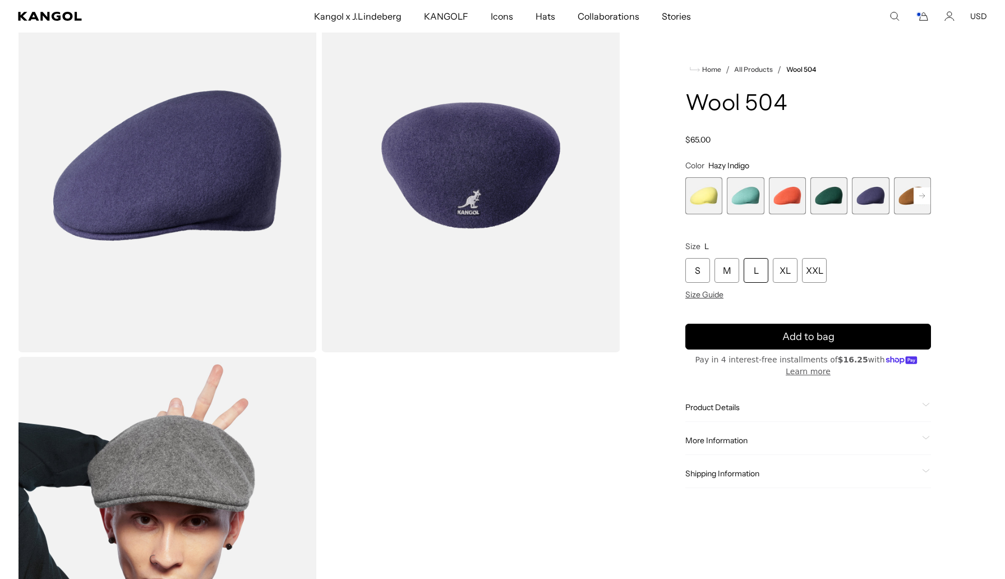
click at [902, 200] on span "6 of 21" at bounding box center [912, 195] width 37 height 37
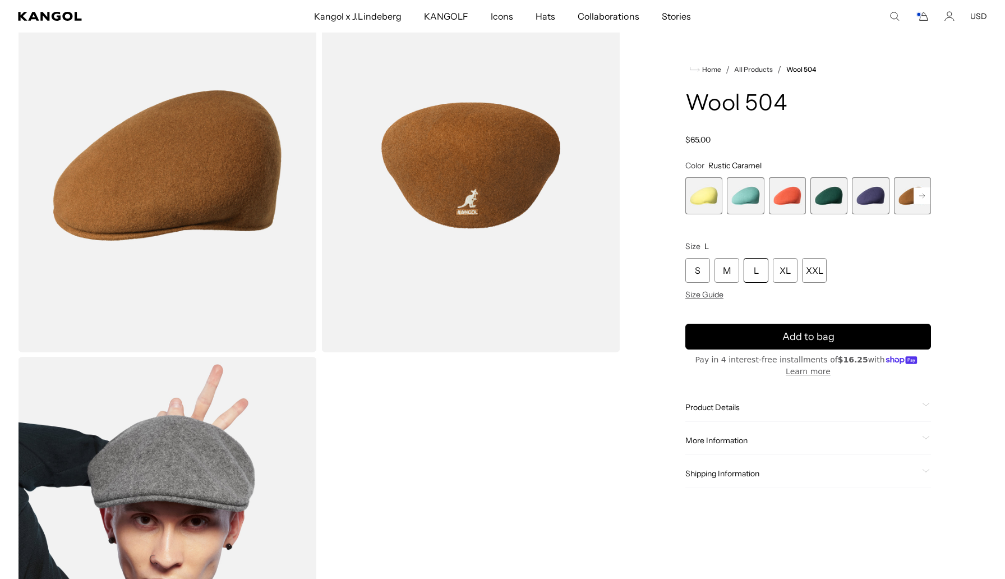
click at [924, 190] on rect at bounding box center [922, 195] width 17 height 17
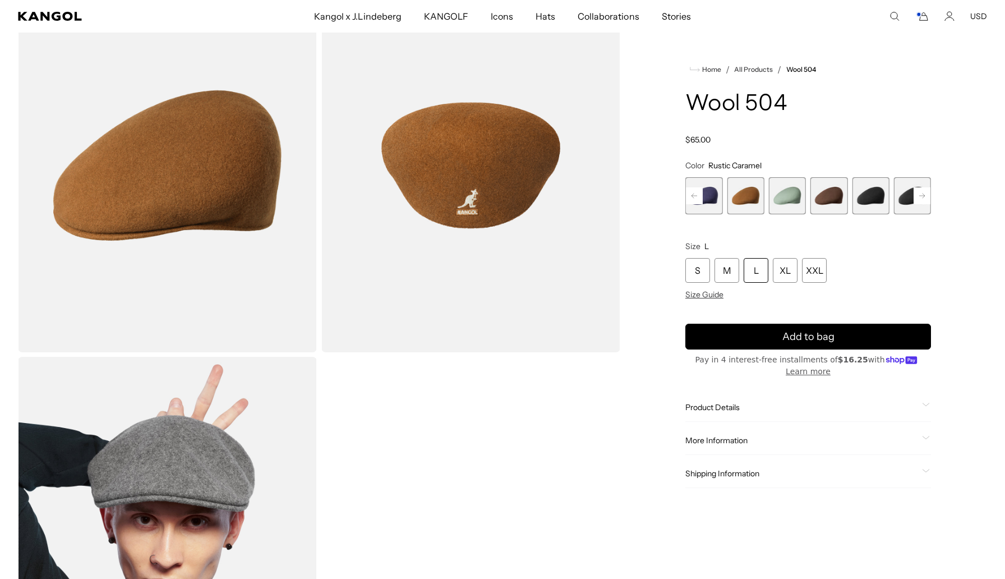
click at [829, 197] on span "8 of 21" at bounding box center [829, 195] width 37 height 37
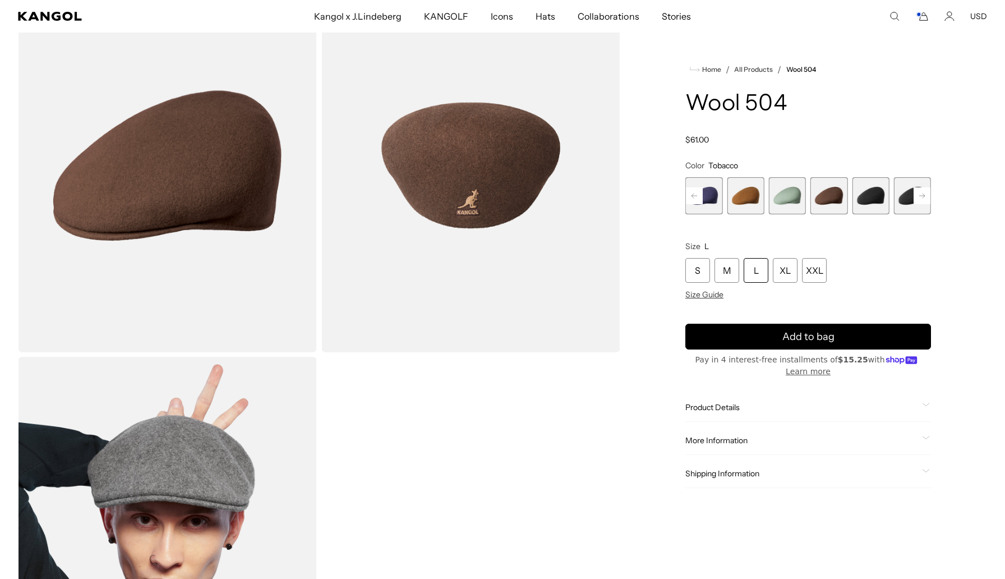
click at [862, 200] on span "9 of 21" at bounding box center [870, 195] width 37 height 37
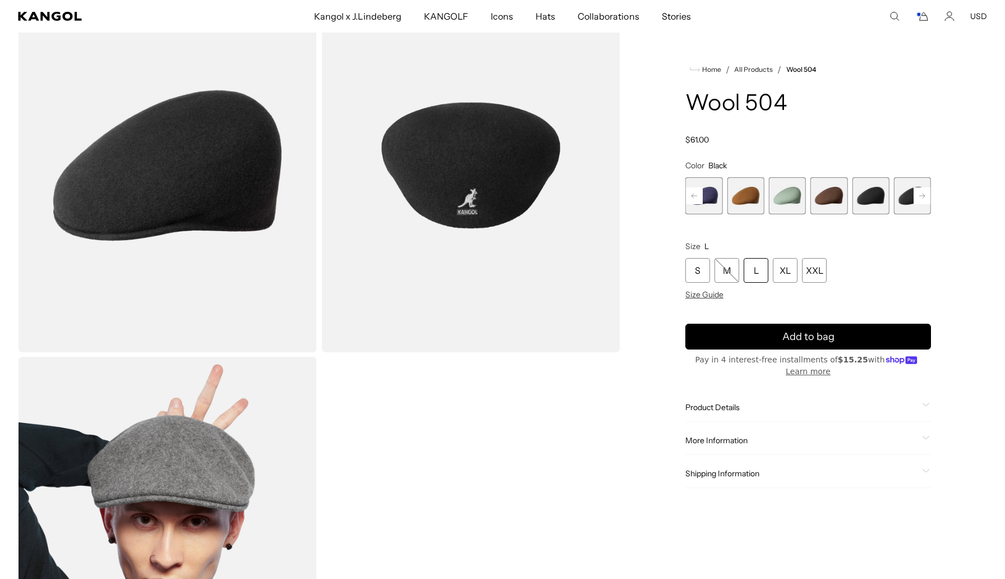
click at [919, 195] on rect at bounding box center [922, 195] width 17 height 17
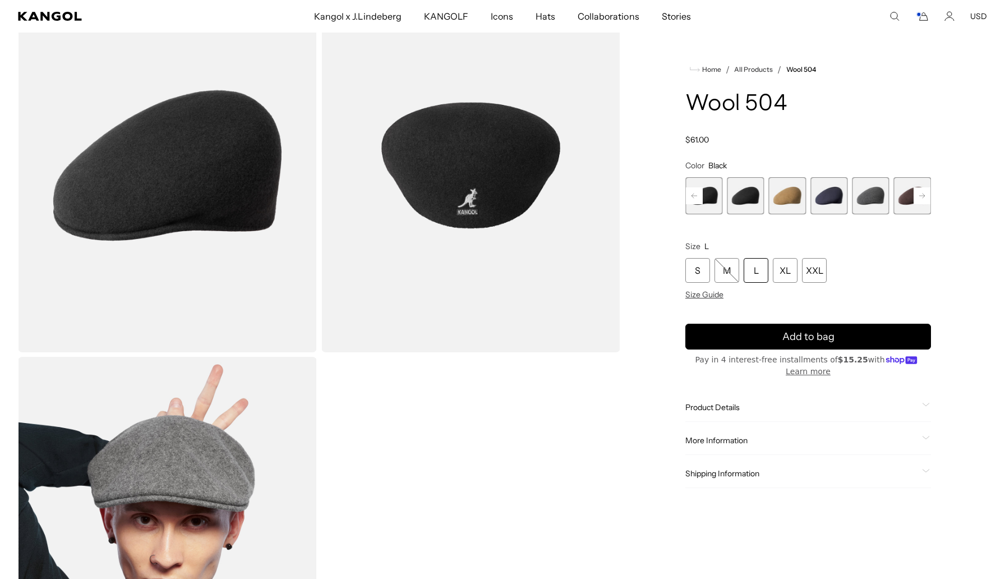
click at [919, 195] on rect at bounding box center [922, 195] width 17 height 17
click at [719, 194] on span "10 of 21" at bounding box center [703, 195] width 37 height 37
click at [740, 197] on span "11 of 21" at bounding box center [745, 195] width 37 height 37
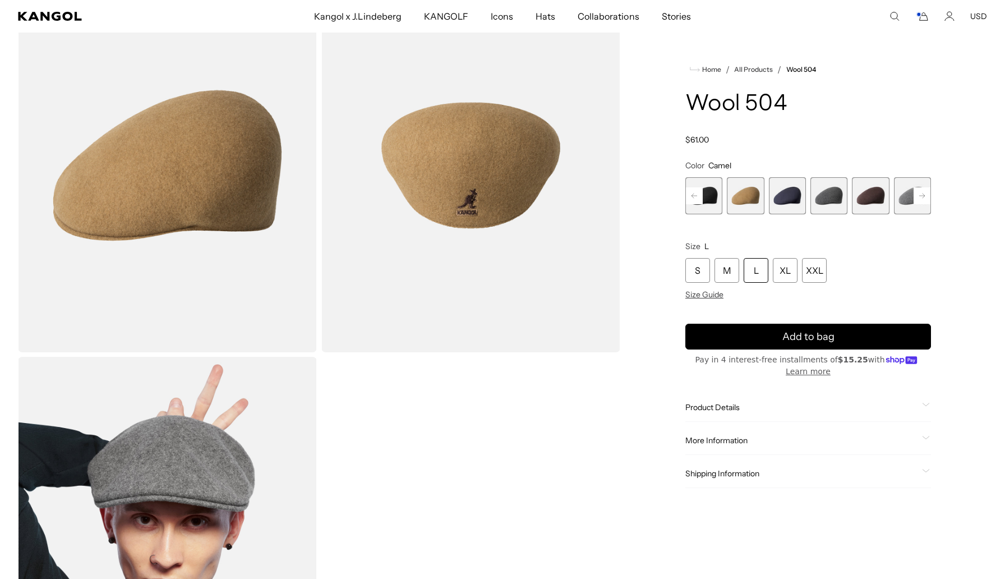
click at [781, 198] on span "12 of 21" at bounding box center [787, 195] width 37 height 37
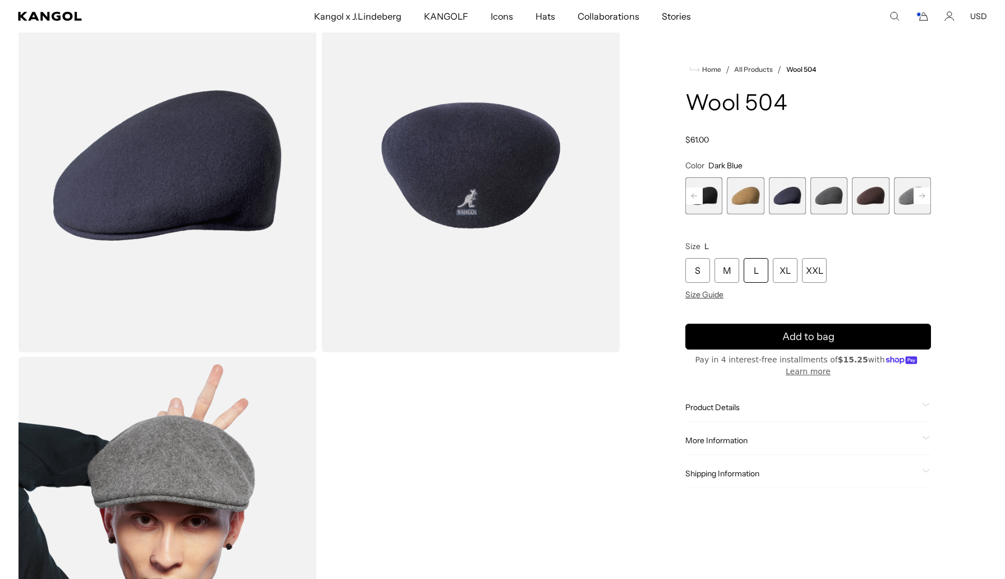
click at [832, 201] on span "13 of 21" at bounding box center [829, 195] width 37 height 37
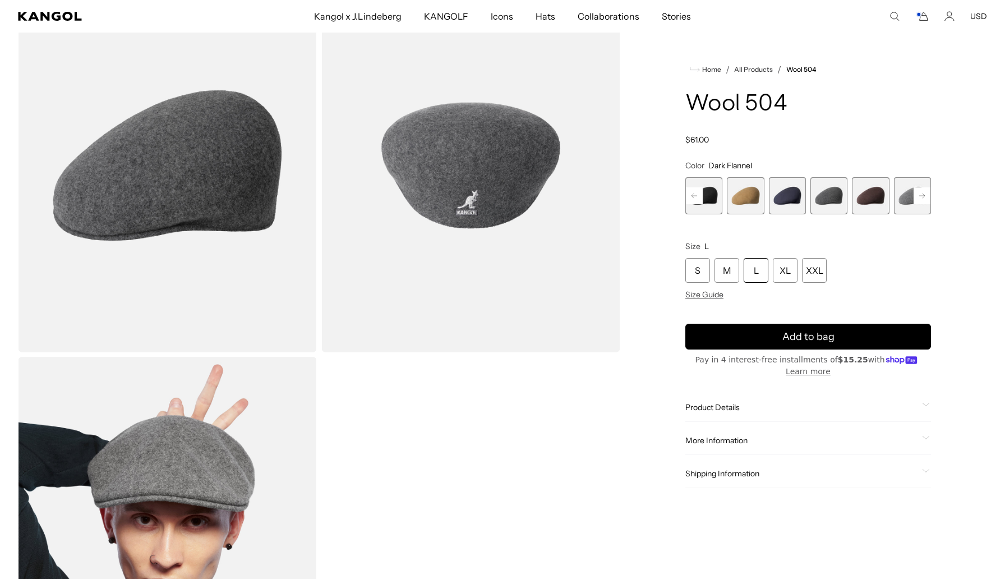
click at [865, 202] on span "14 of 21" at bounding box center [870, 195] width 37 height 37
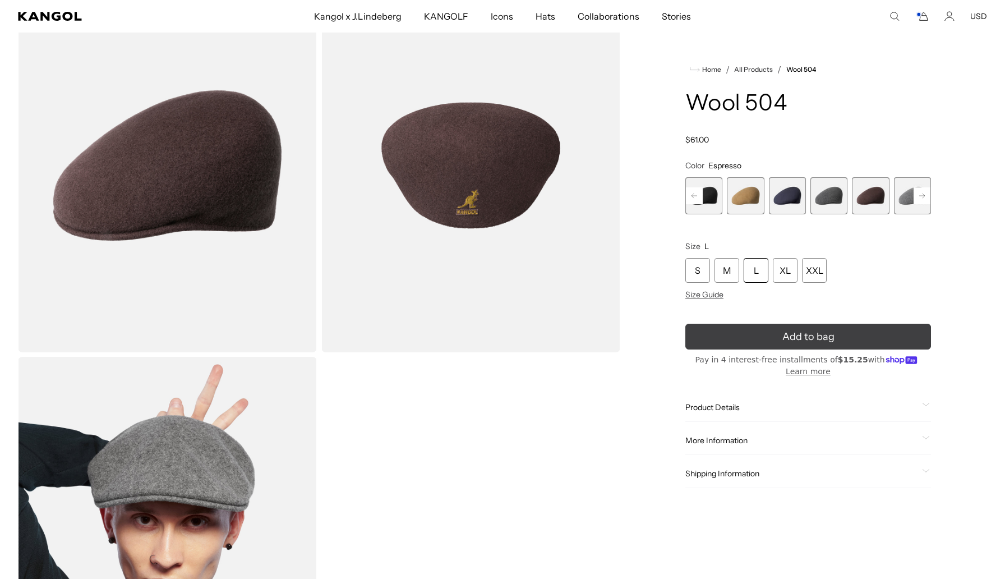
scroll to position [0, 231]
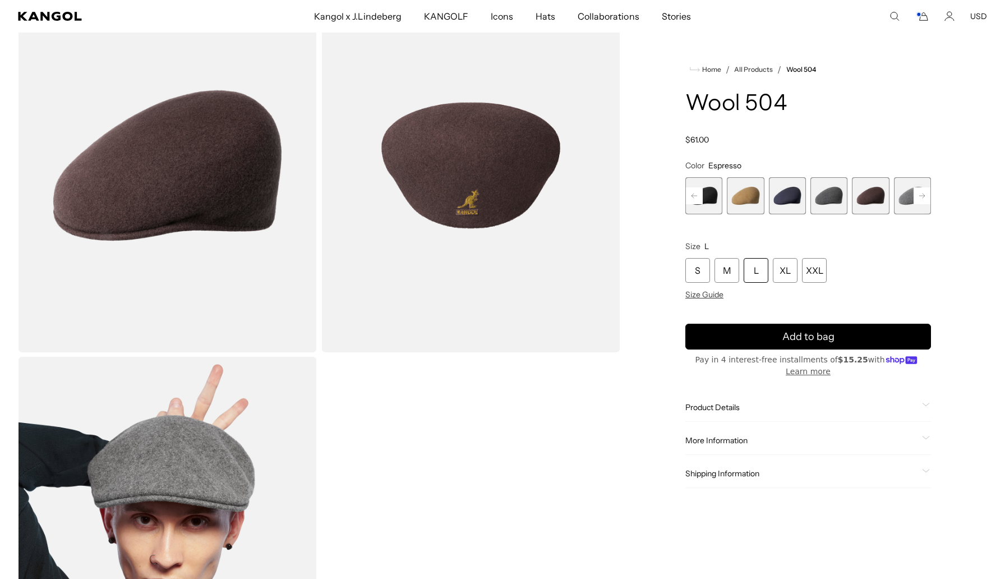
click at [761, 272] on div "L" at bounding box center [756, 270] width 25 height 25
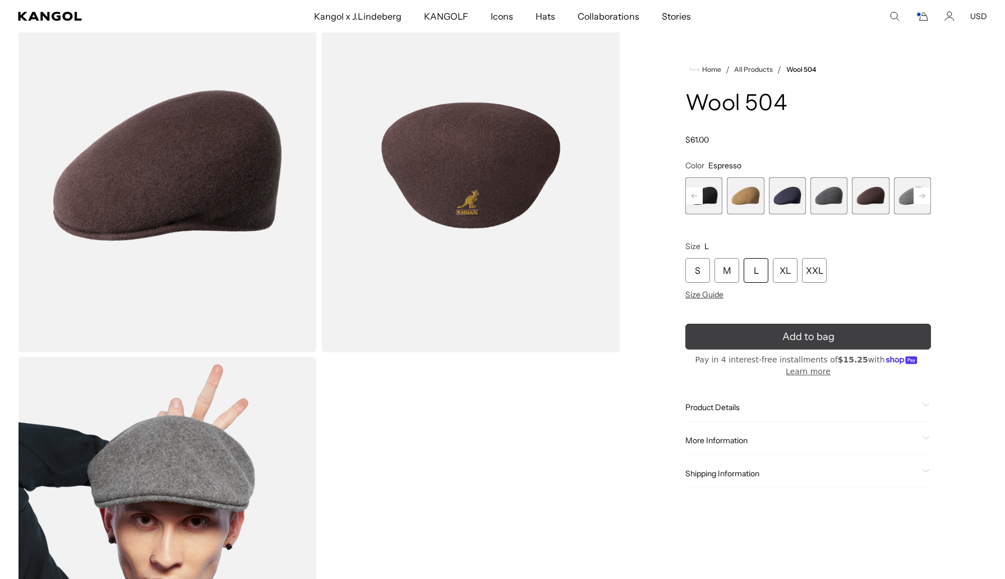
click at [763, 334] on button "Add to bag" at bounding box center [808, 337] width 246 height 26
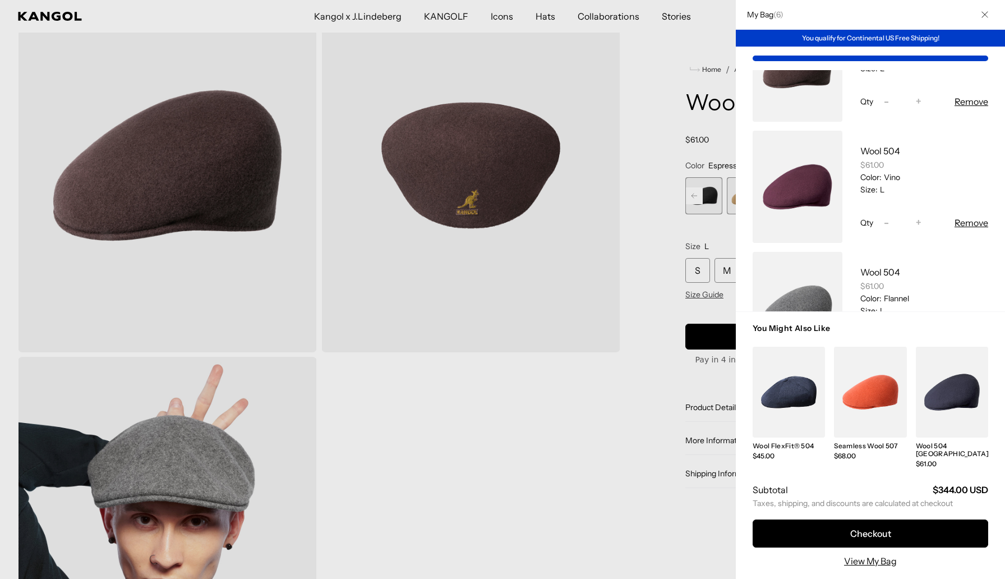
scroll to position [0, 0]
click at [895, 224] on button "Decrease quantity for Wool 504 -" at bounding box center [886, 222] width 17 height 13
type input "*"
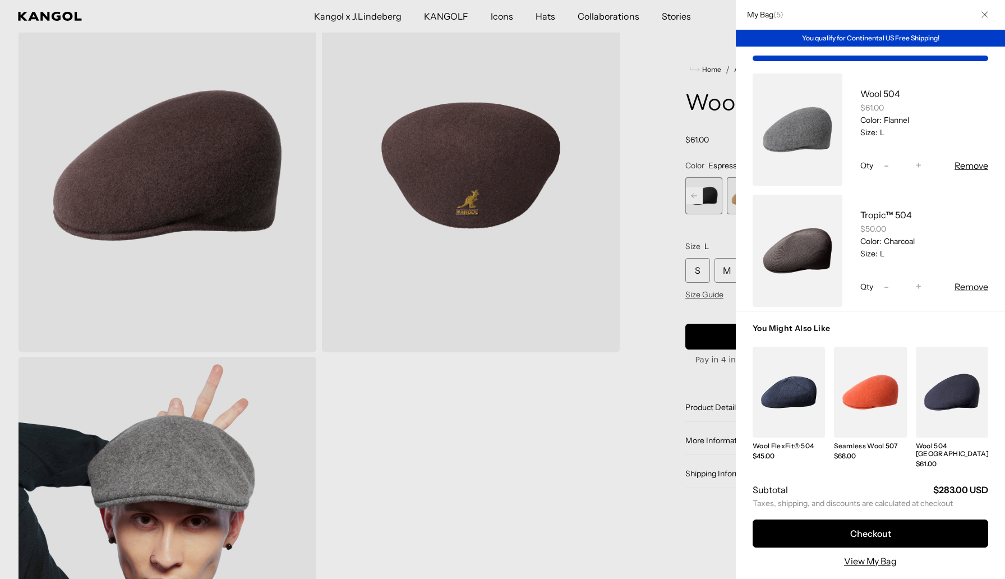
click at [968, 282] on button "Remove" at bounding box center [972, 286] width 34 height 13
